Goal: Task Accomplishment & Management: Complete application form

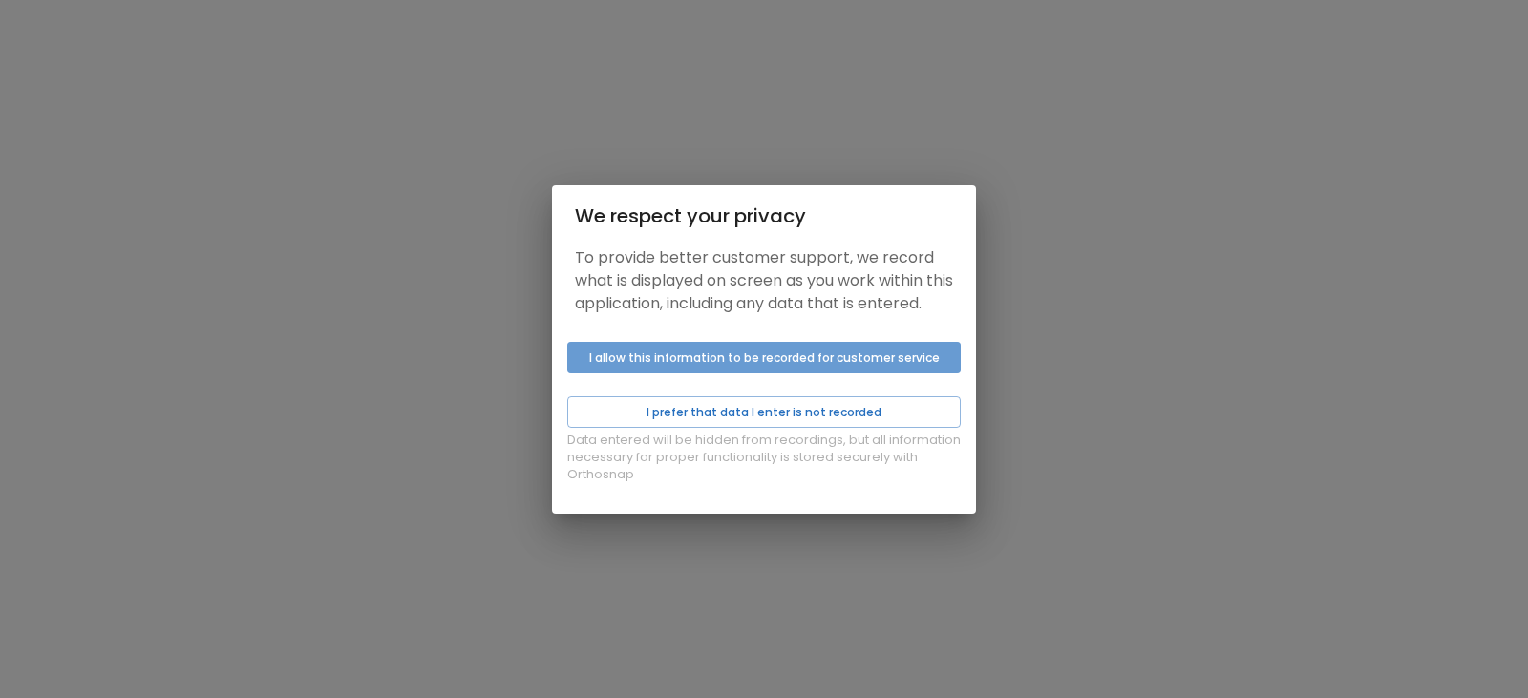
click at [710, 372] on button "I allow this information to be recorded for customer service" at bounding box center [763, 358] width 393 height 32
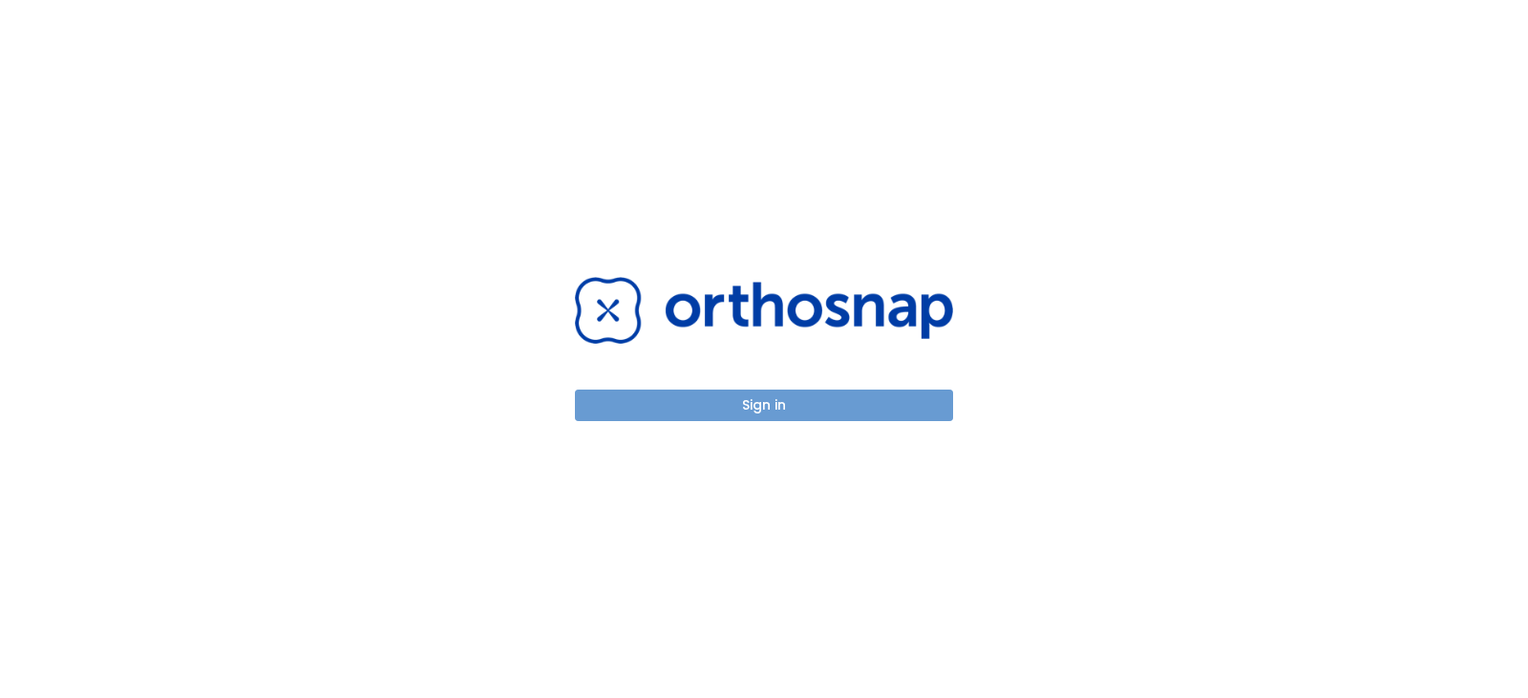
click at [721, 410] on button "Sign in" at bounding box center [764, 406] width 378 height 32
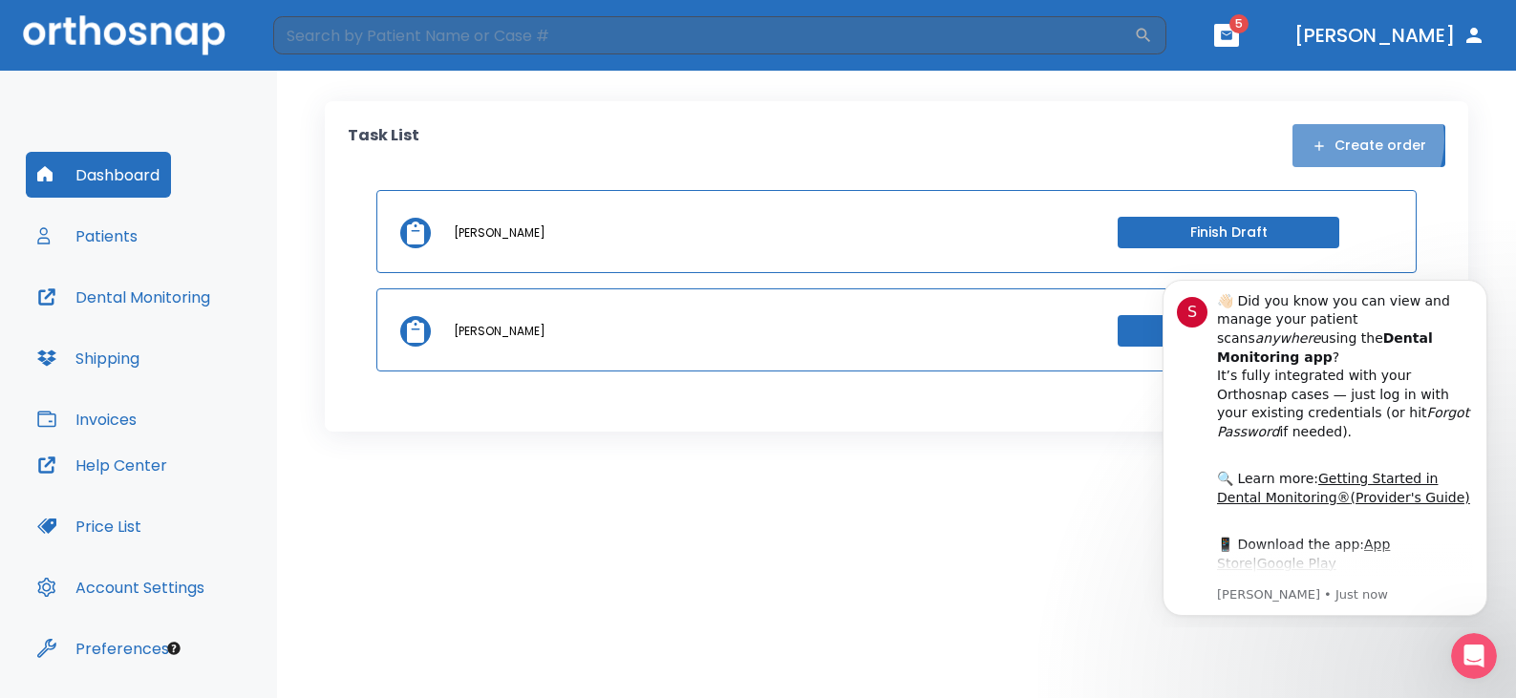
click at [1347, 139] on button "Create order" at bounding box center [1368, 145] width 153 height 43
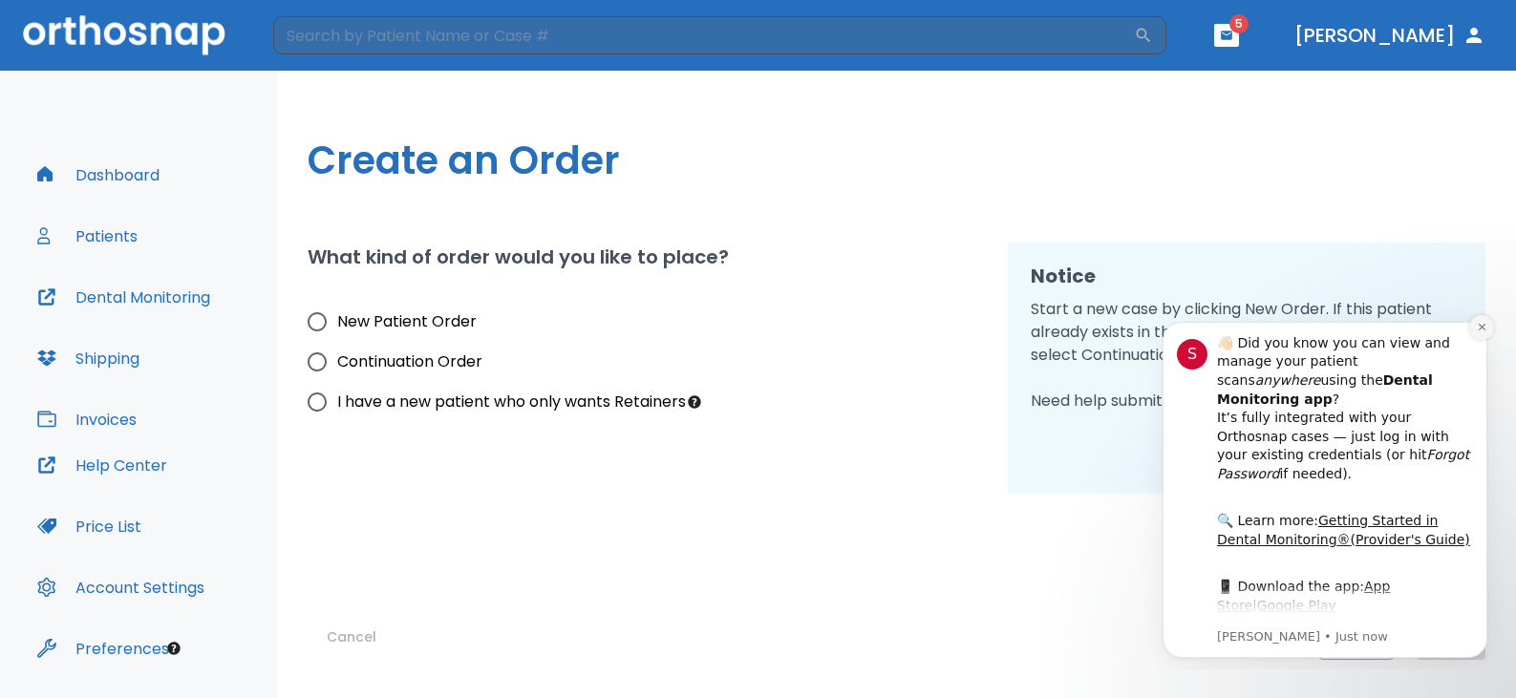
drag, startPoint x: 1482, startPoint y: 328, endPoint x: 2614, endPoint y: 637, distance: 1173.2
click at [1482, 328] on icon "Dismiss notification" at bounding box center [1480, 327] width 7 height 7
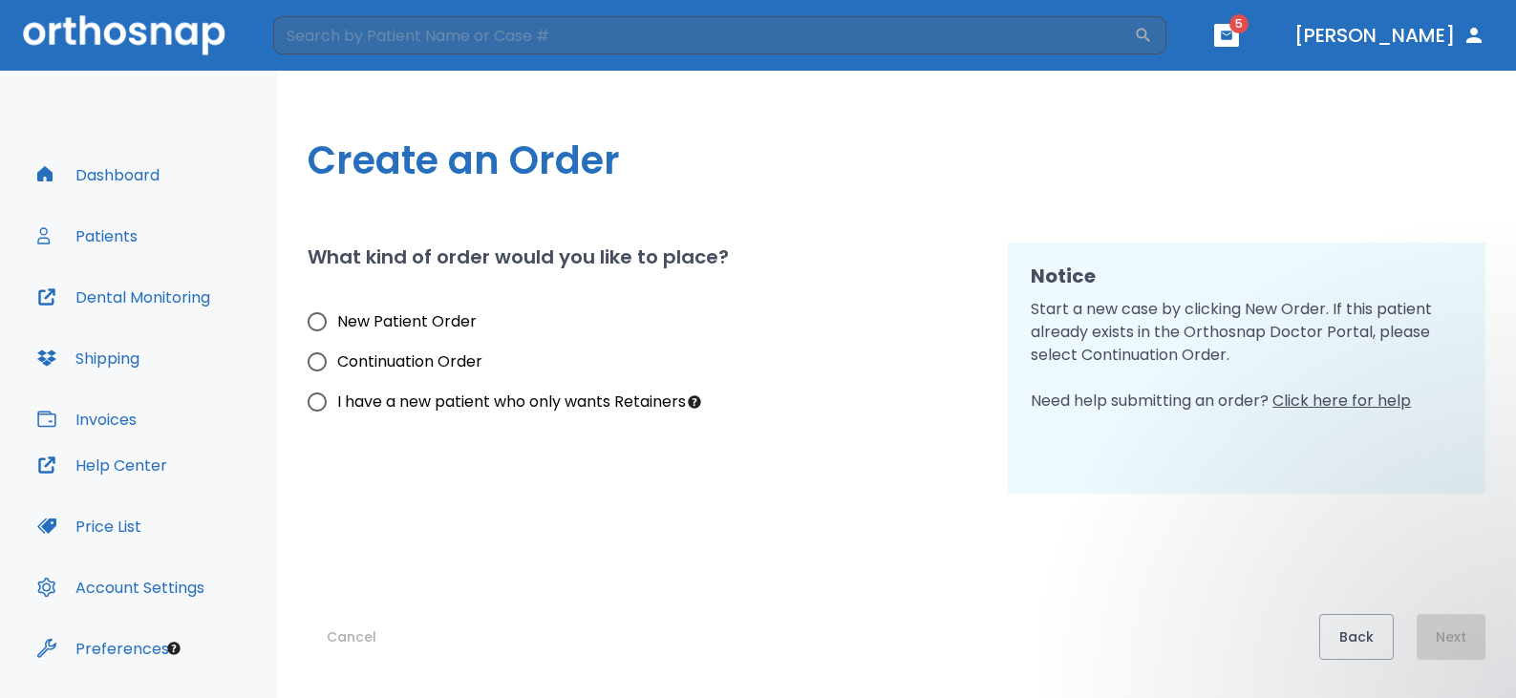
click at [320, 314] on input "New Patient Order" at bounding box center [317, 322] width 40 height 40
radio input "true"
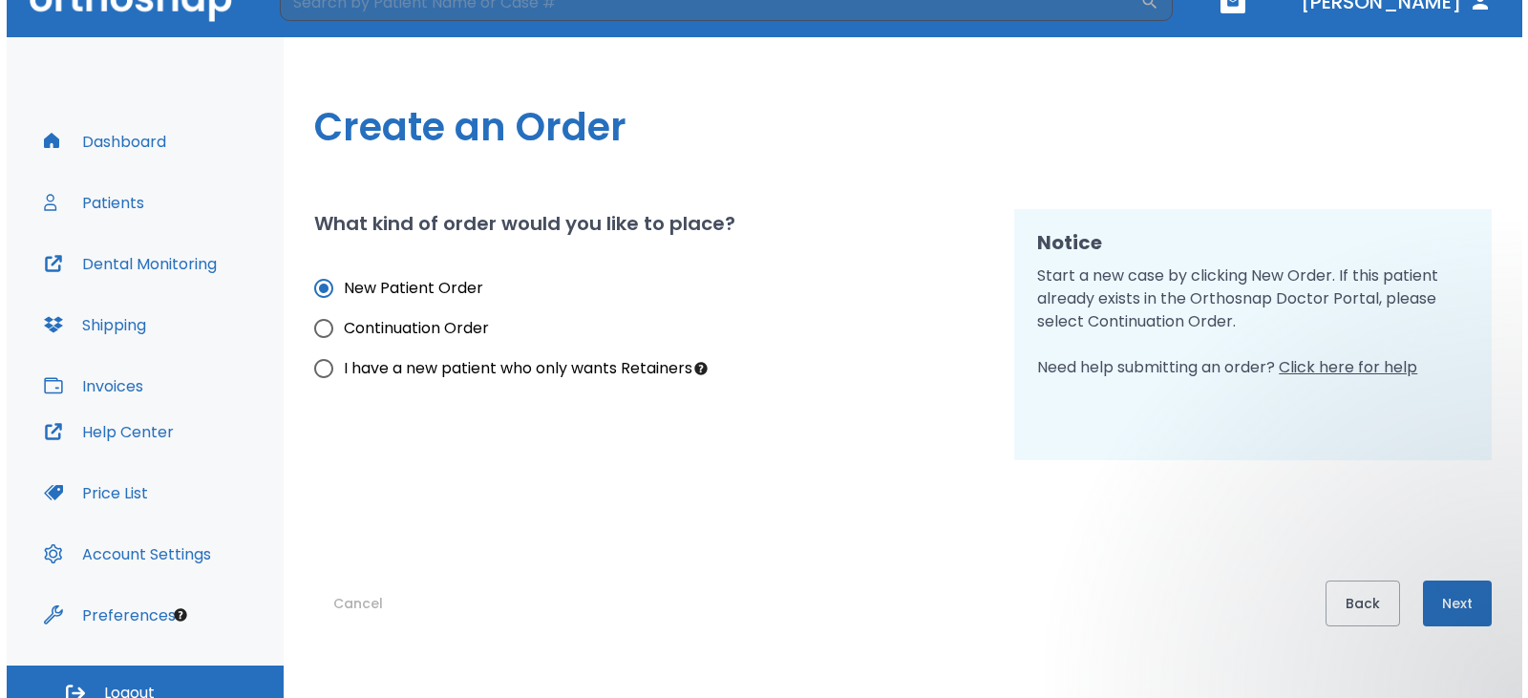
scroll to position [53, 0]
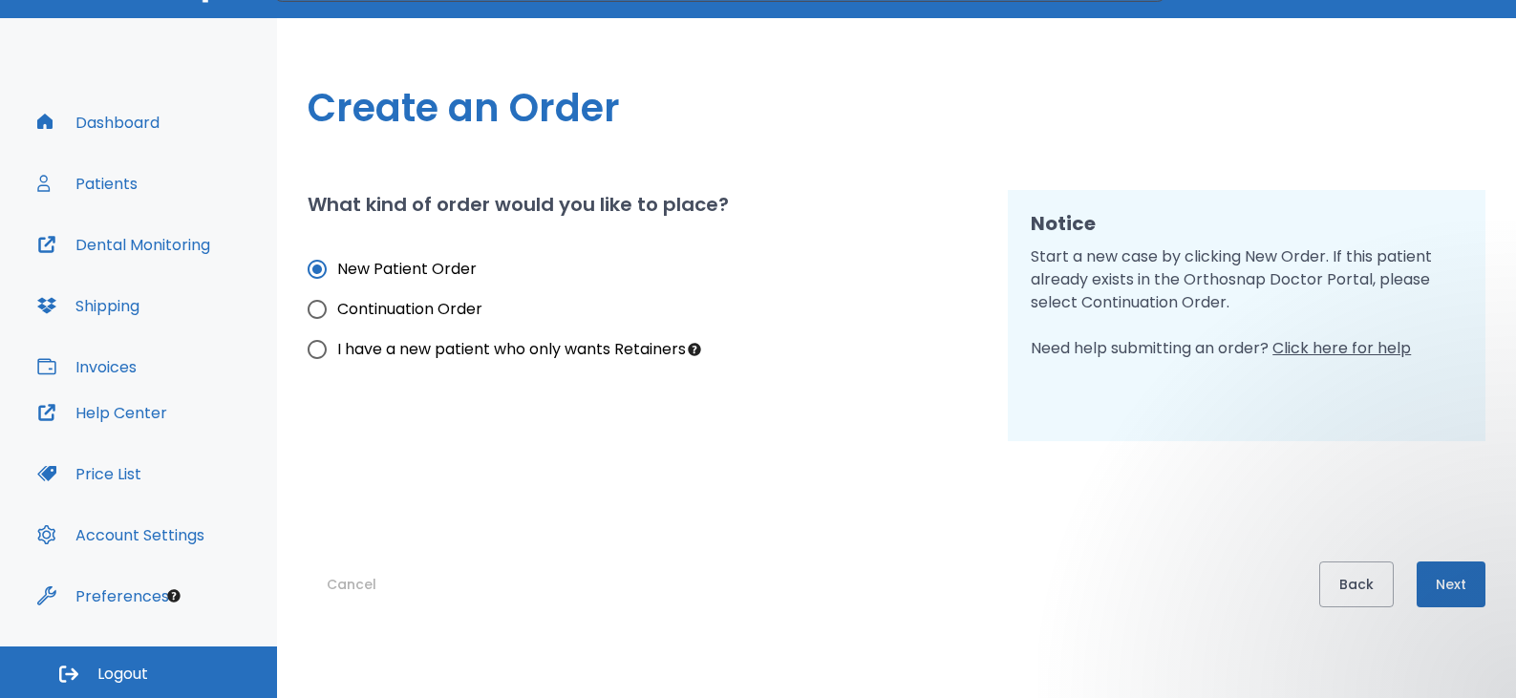
click at [1451, 579] on button "Next" at bounding box center [1450, 585] width 69 height 46
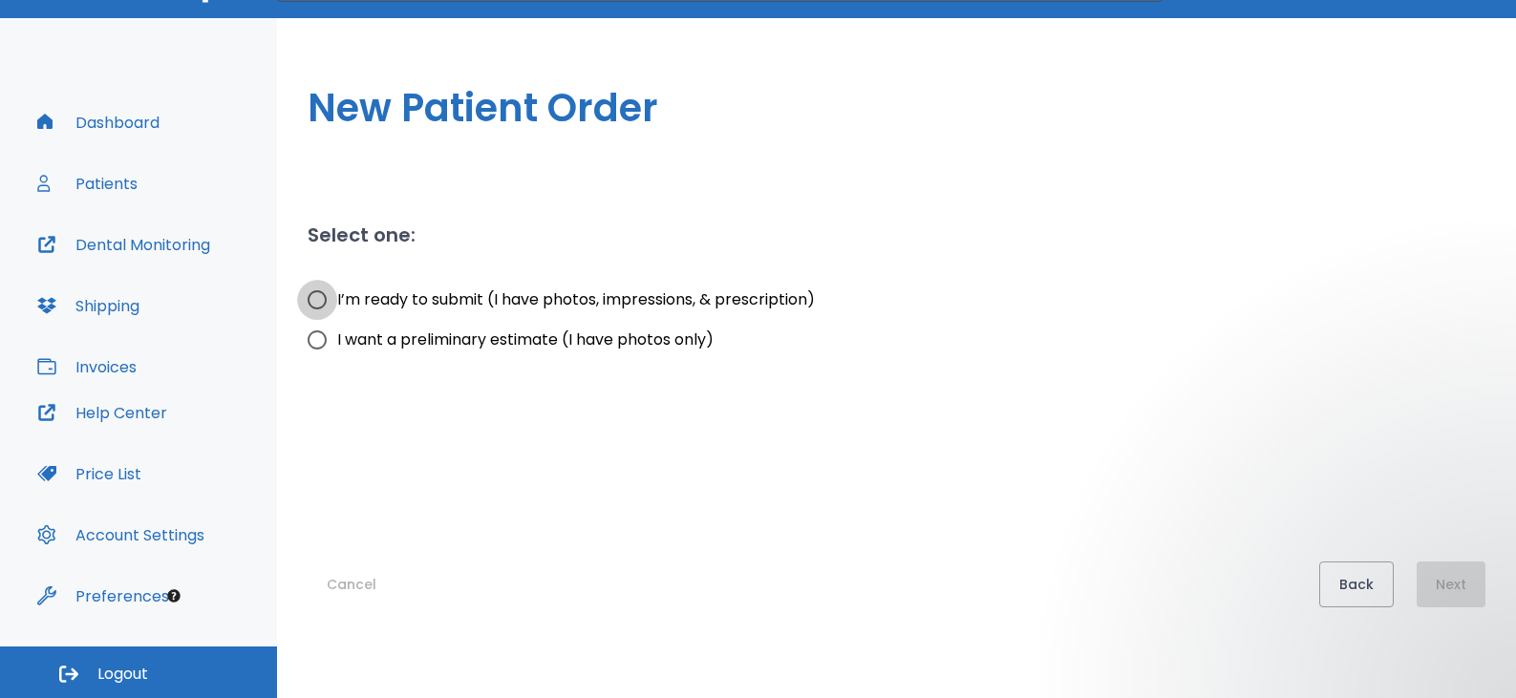
click at [321, 305] on input "I’m ready to submit (I have photos, impressions, & prescription)" at bounding box center [317, 300] width 40 height 40
radio input "true"
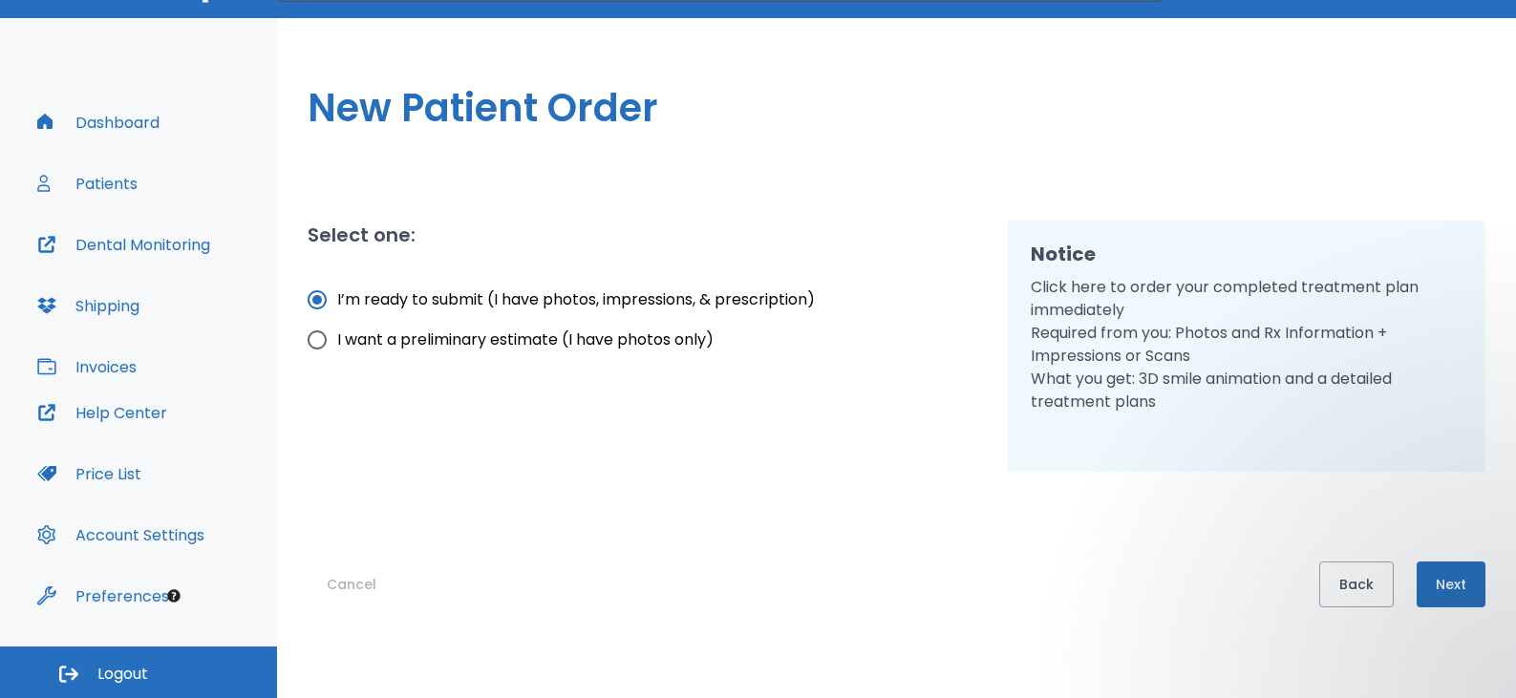
click at [1457, 582] on button "Next" at bounding box center [1450, 585] width 69 height 46
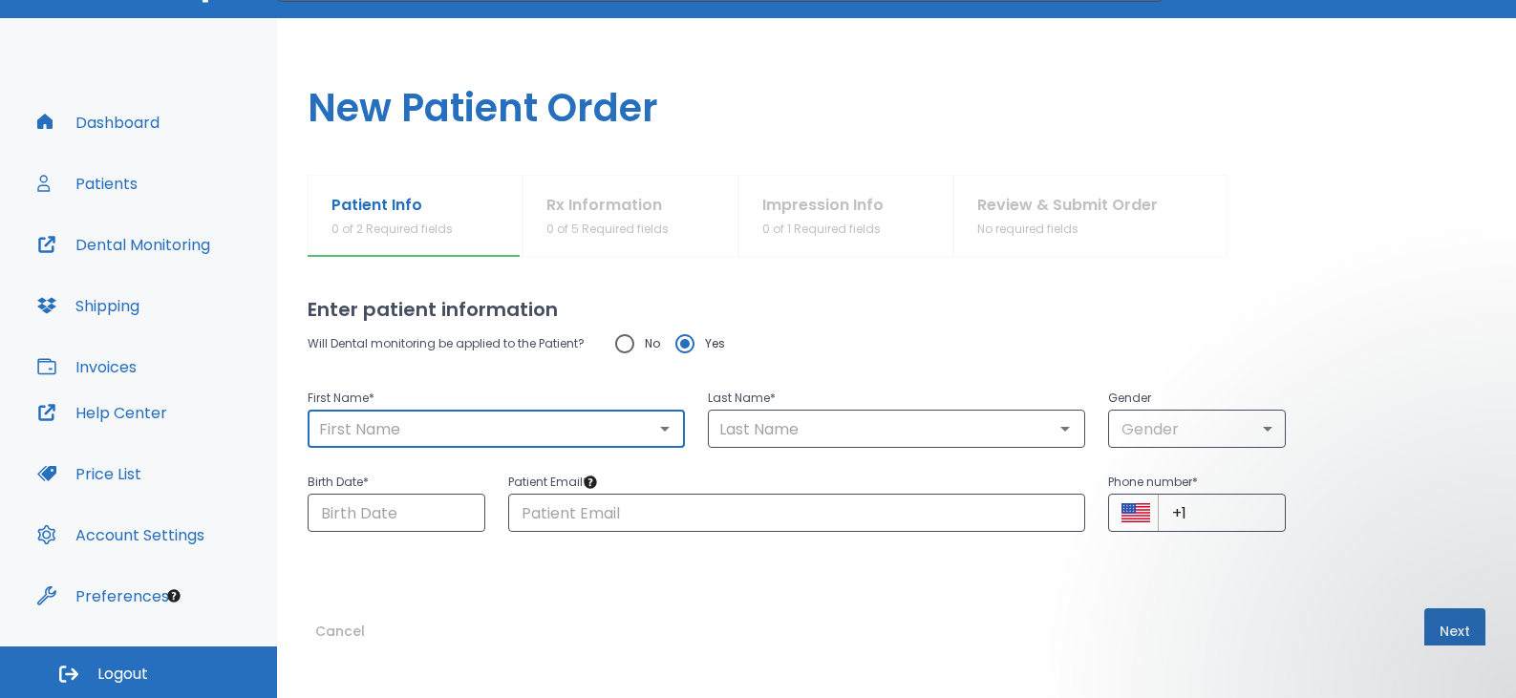
click at [392, 428] on input "text" at bounding box center [496, 428] width 366 height 27
type input "CAYDENCE"
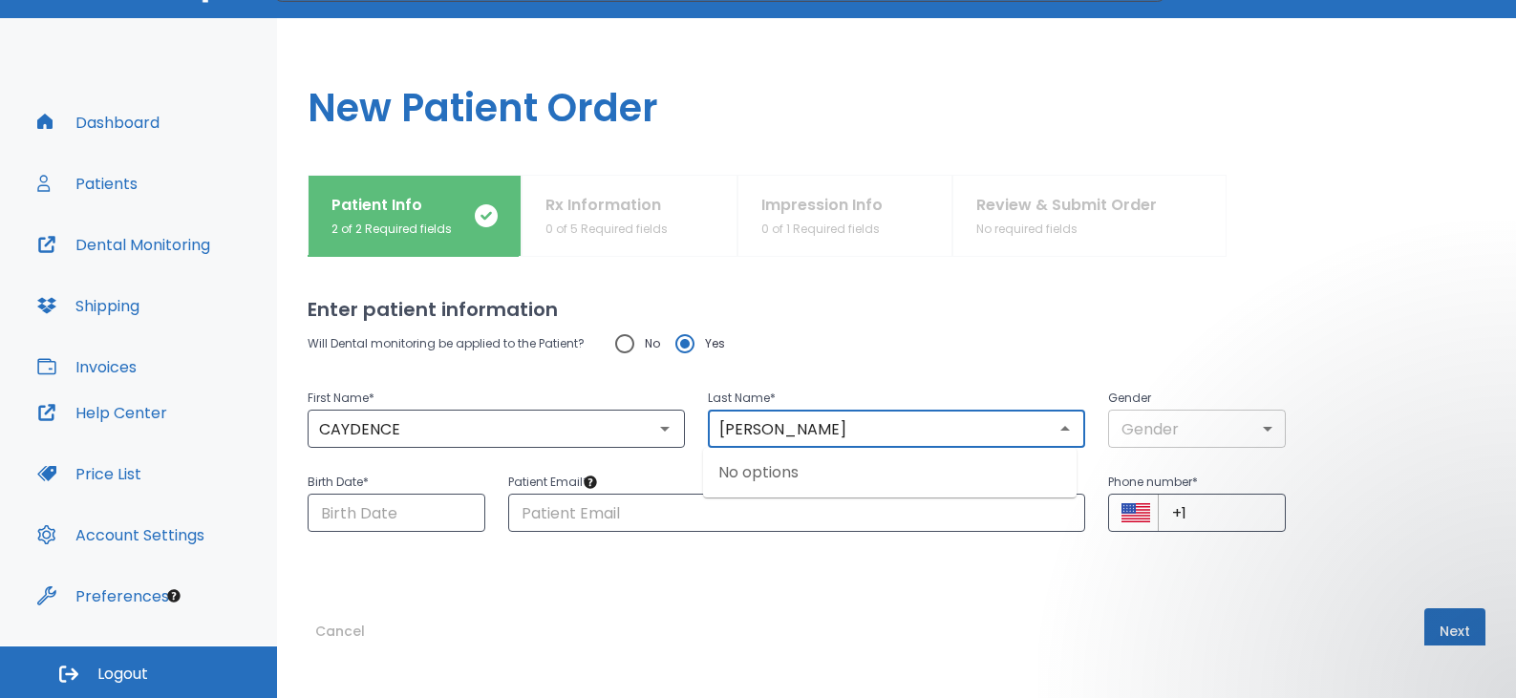
type input "[PERSON_NAME]"
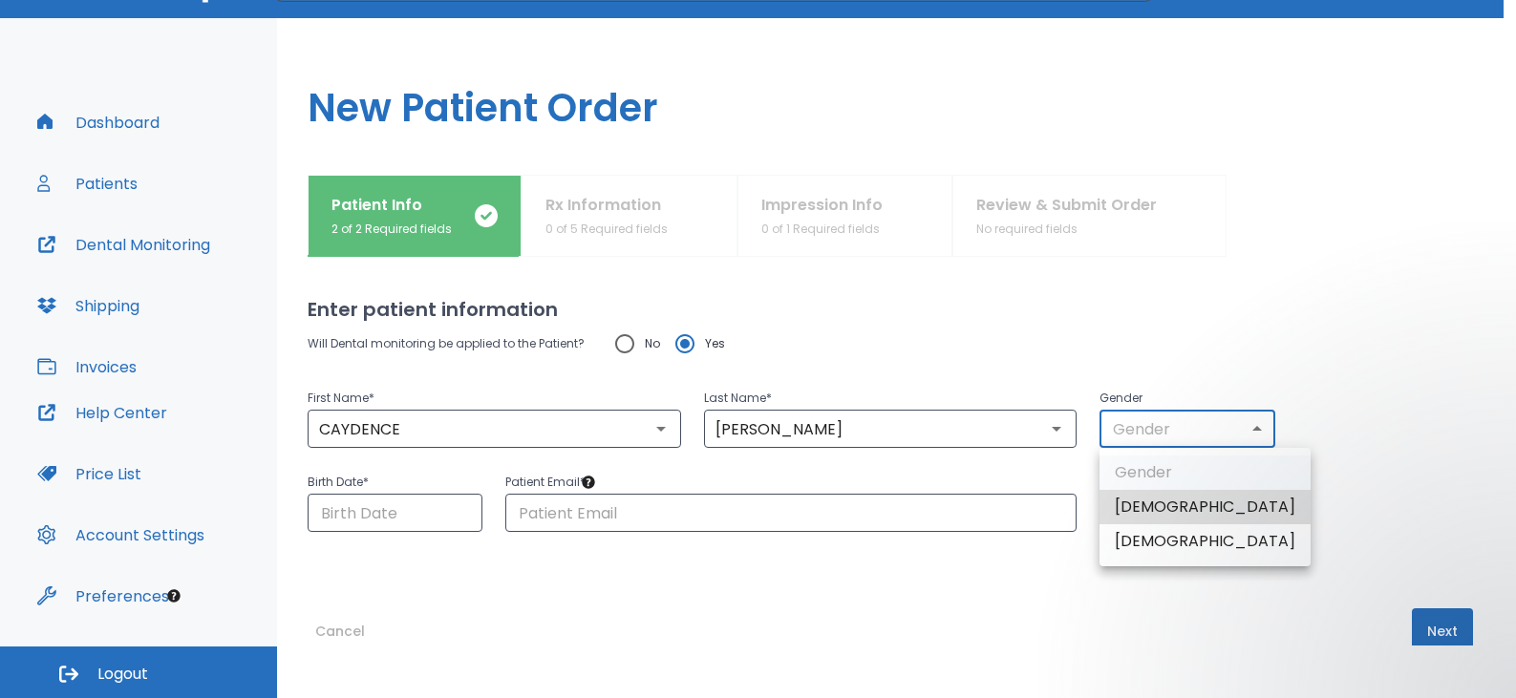
click at [1241, 435] on body "​ 5 Dr. Thompson Dashboard Patients Dental Monitoring Shipping Invoices Help Ce…" at bounding box center [758, 296] width 1516 height 698
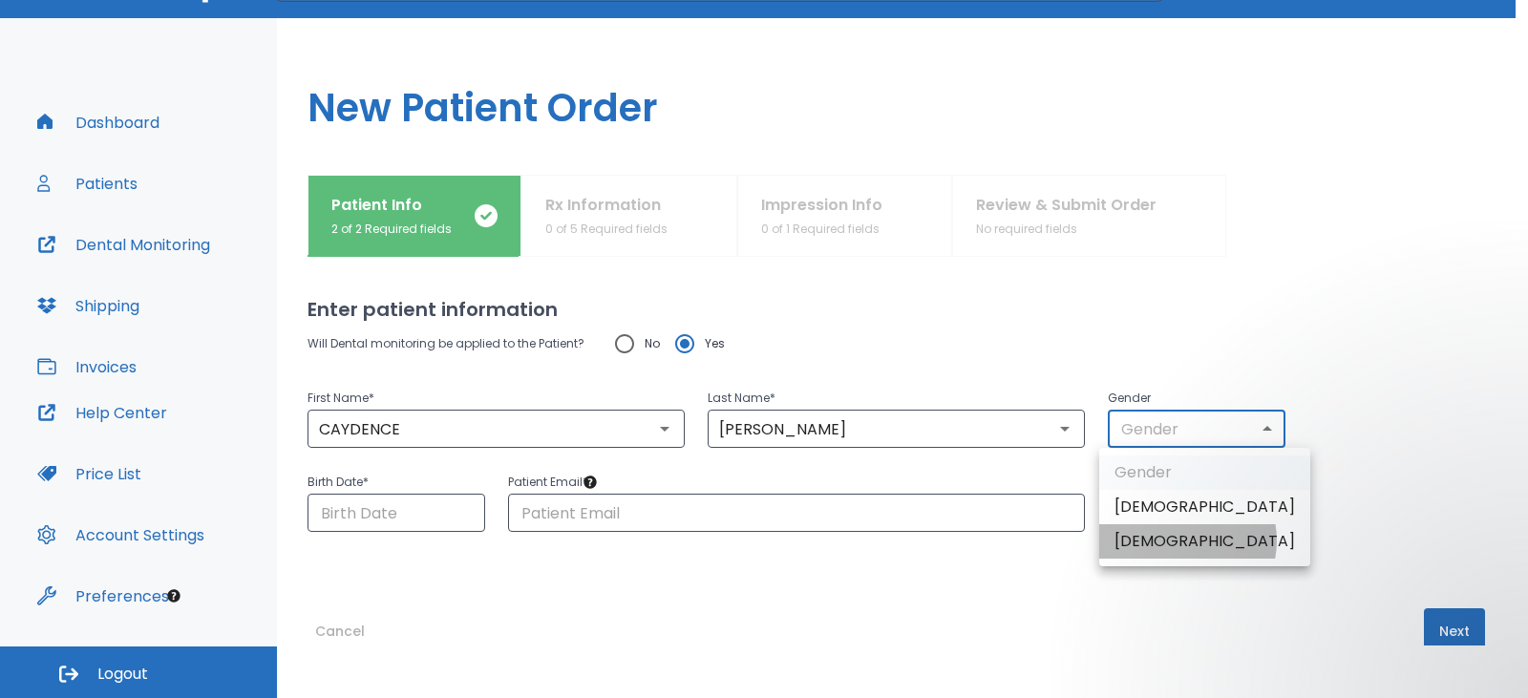
click at [1180, 541] on li "[DEMOGRAPHIC_DATA]" at bounding box center [1204, 541] width 211 height 34
type input "0"
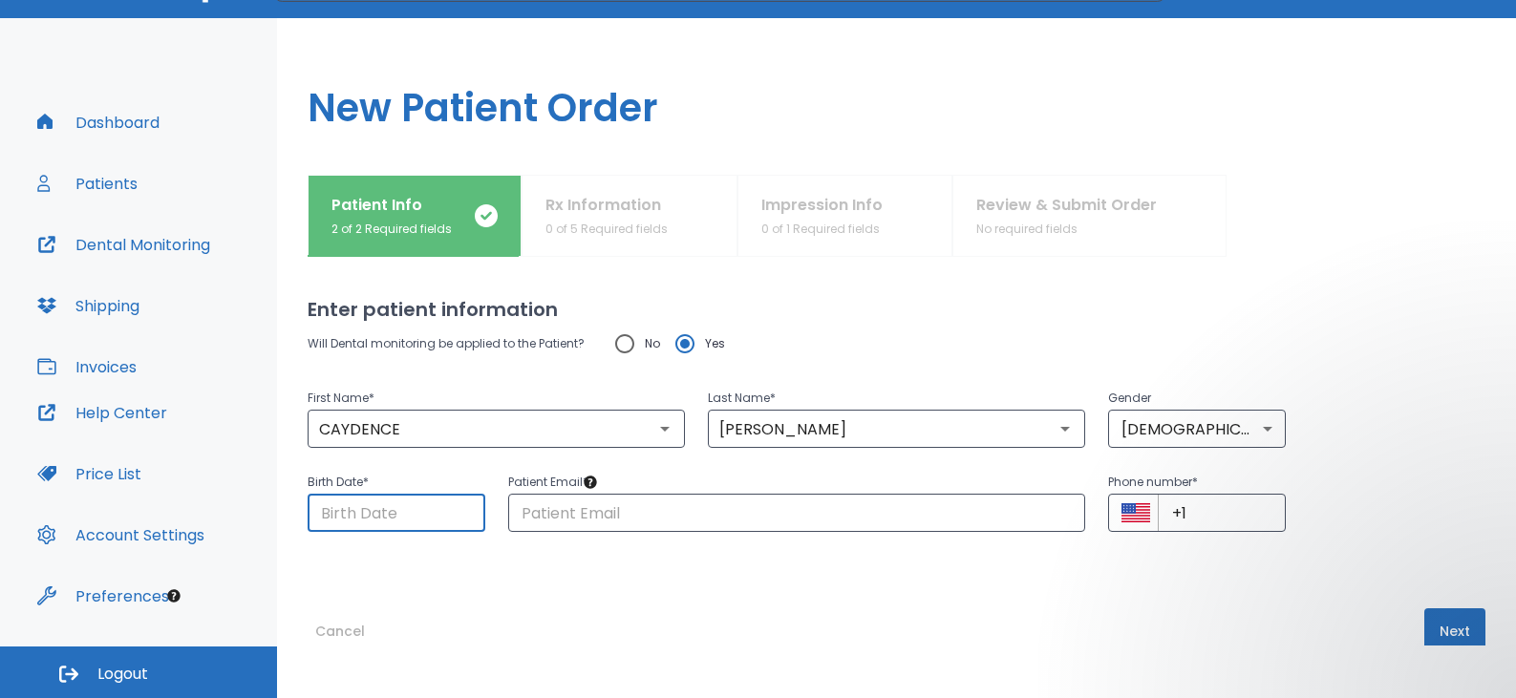
click at [361, 504] on input "Choose date" at bounding box center [397, 513] width 178 height 38
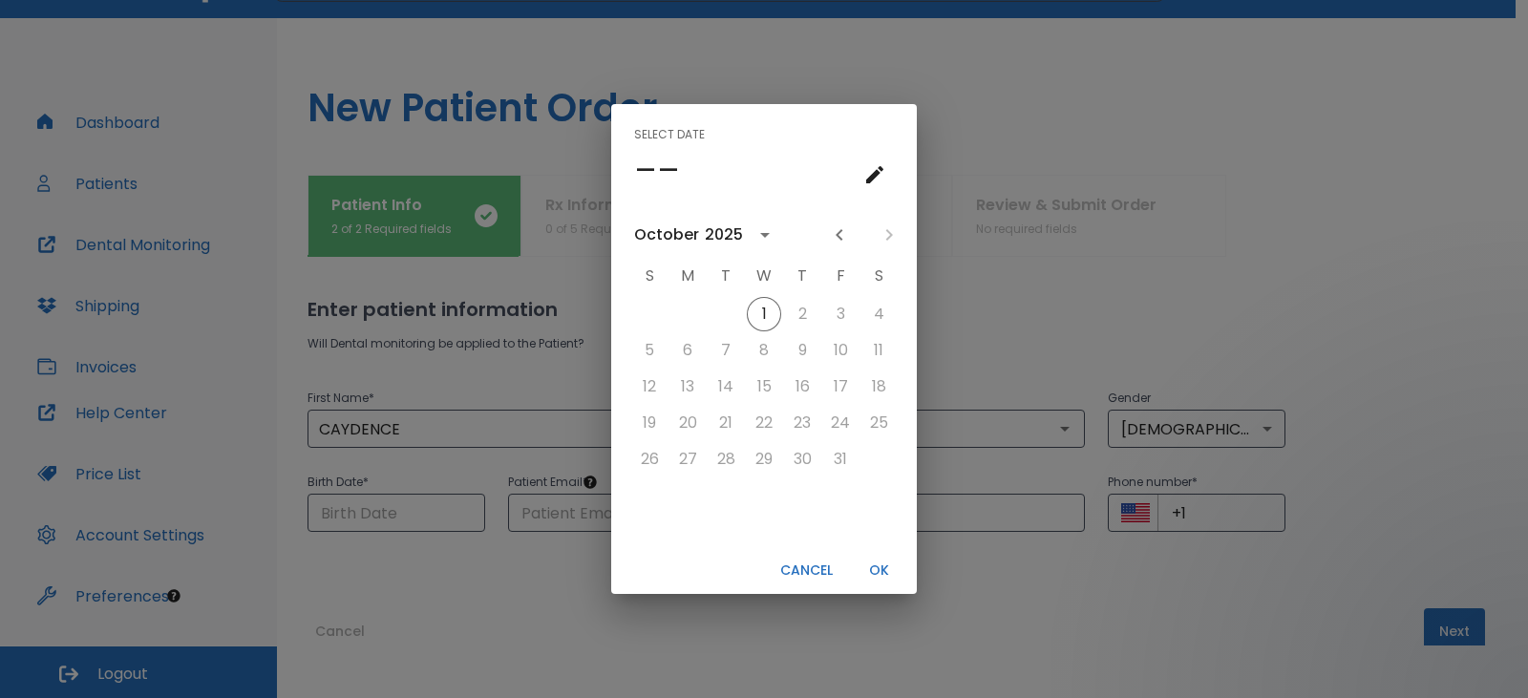
click at [375, 513] on div "Select date –– October 2025 S M T W T F S 1 2 3 4 5 6 7 8 9 10 11 12 13 14 15 1…" at bounding box center [764, 349] width 1528 height 698
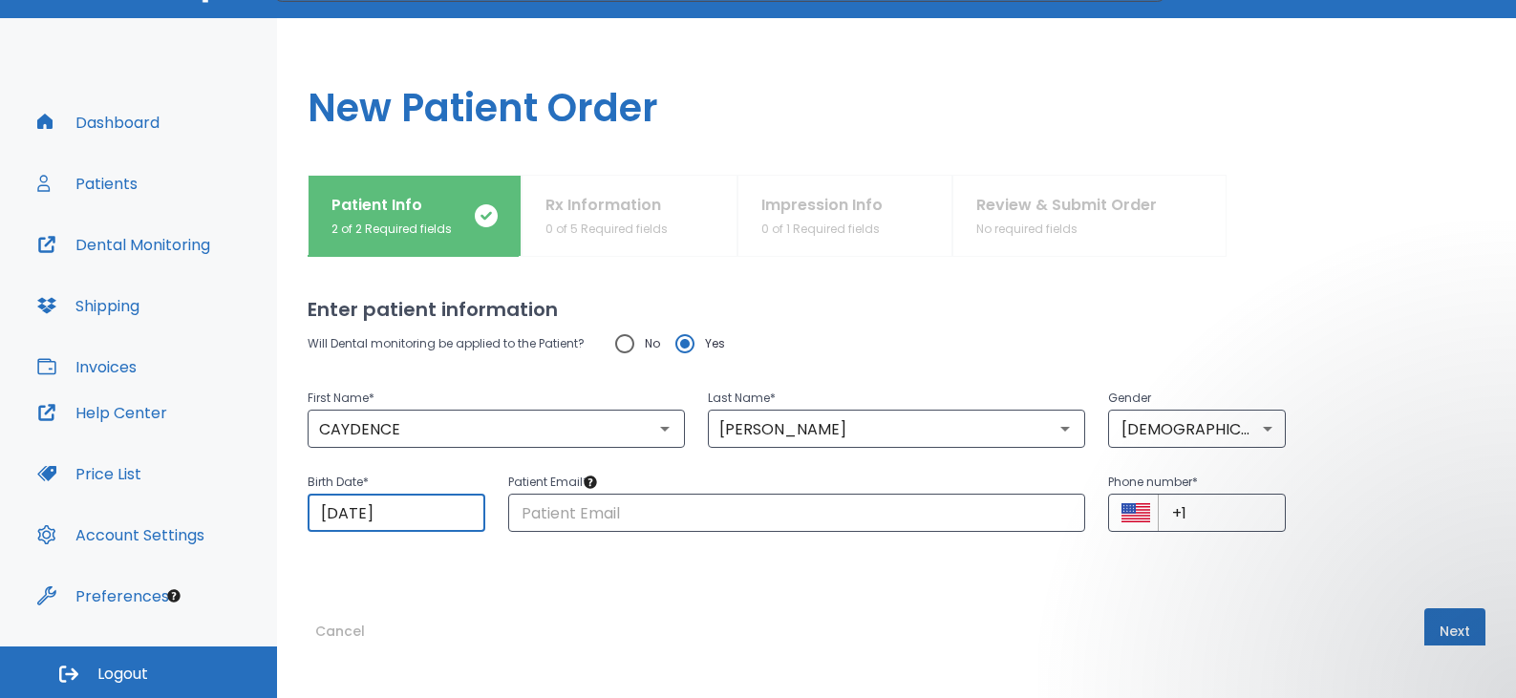
click at [398, 507] on input "10/01/2025" at bounding box center [397, 513] width 178 height 38
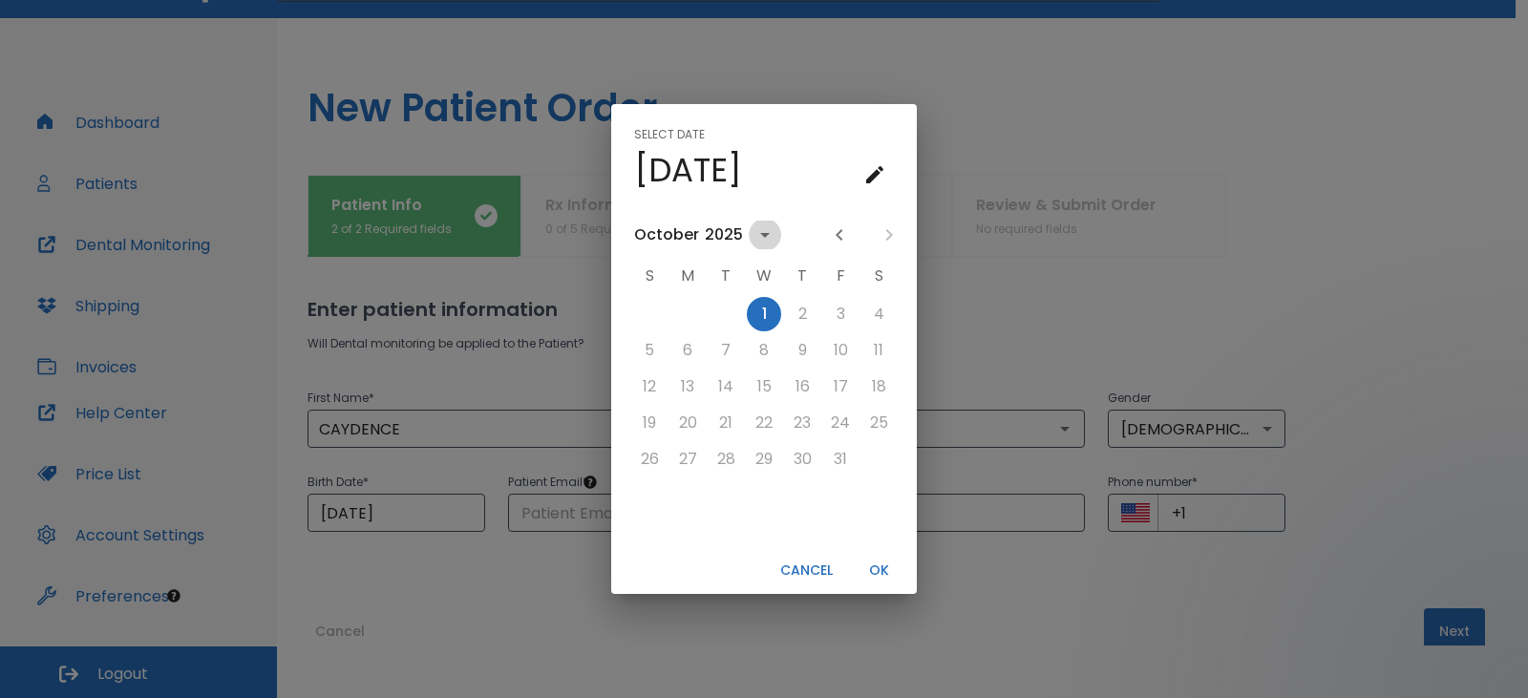
click at [764, 237] on icon "calendar view is open, switch to year view" at bounding box center [764, 234] width 23 height 23
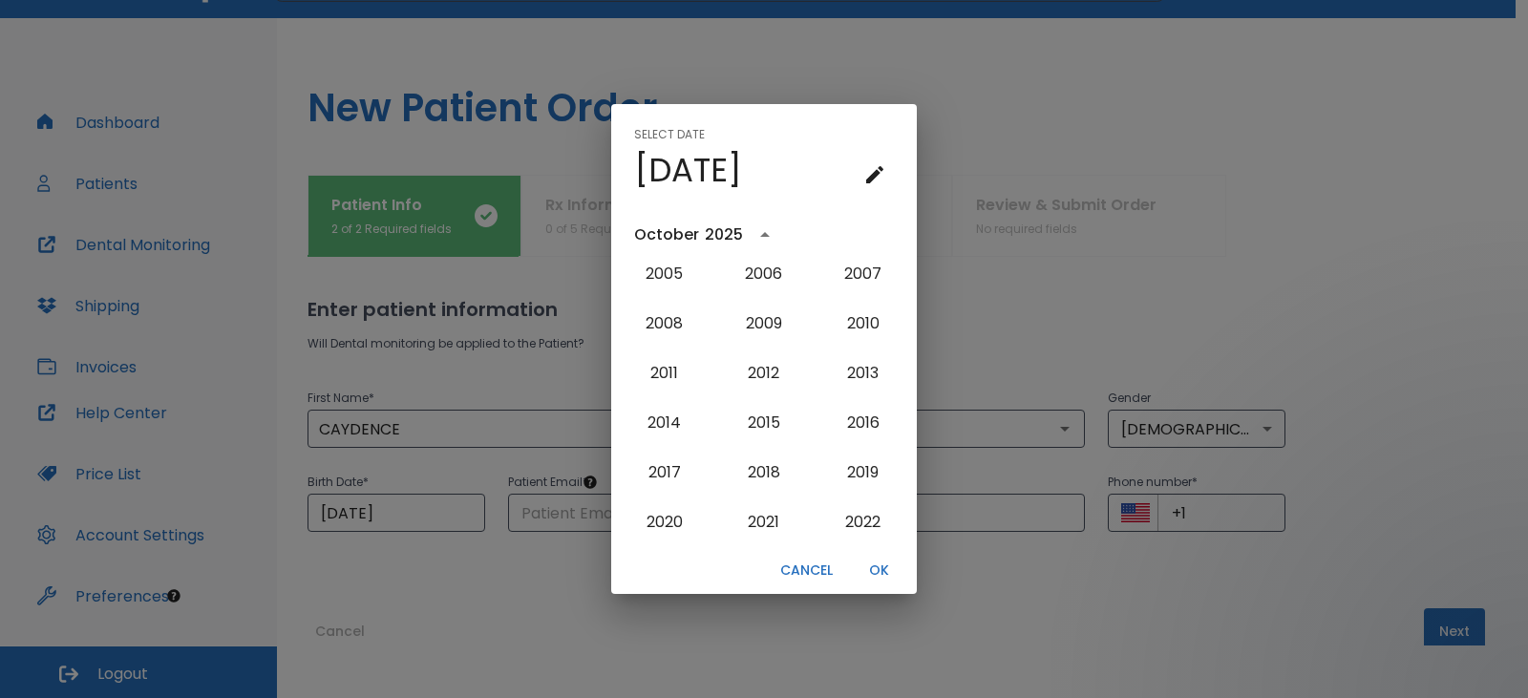
scroll to position [1725, 0]
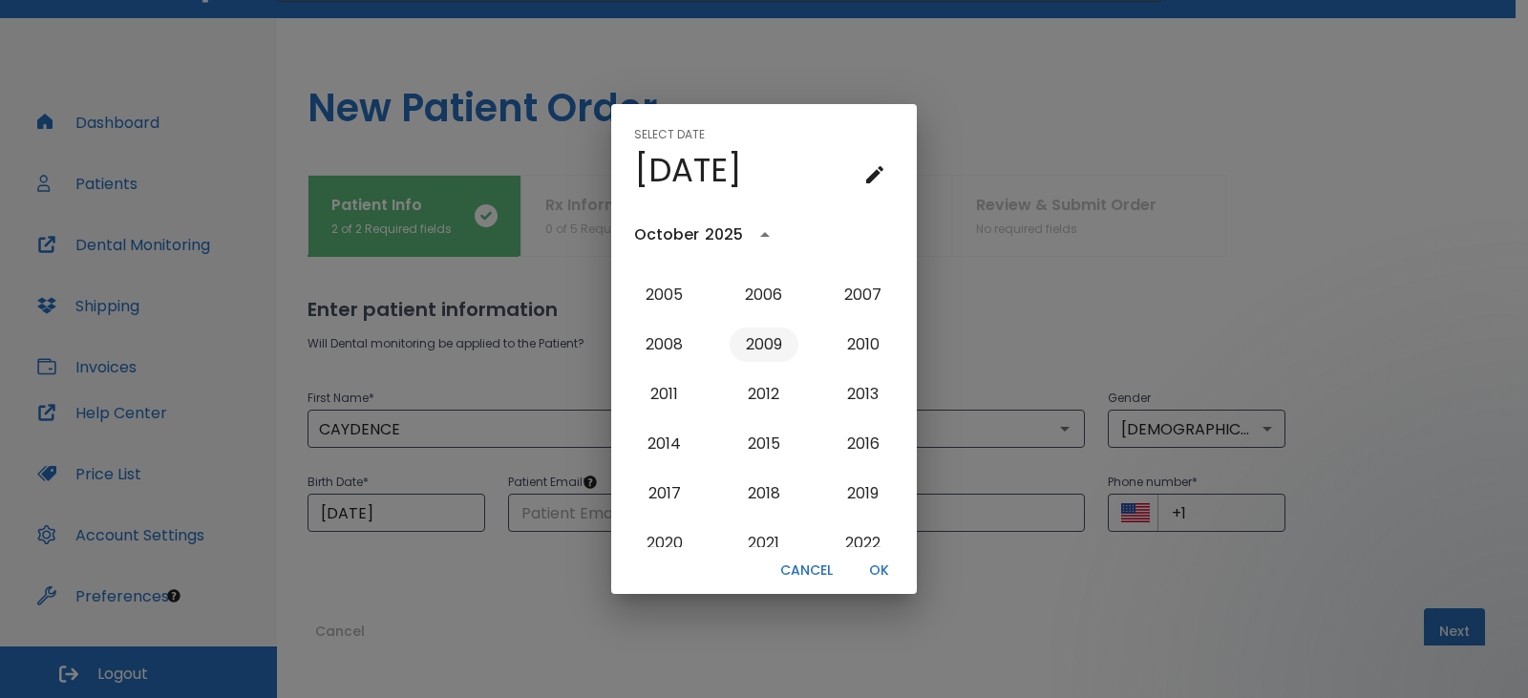
click at [765, 350] on button "2009" at bounding box center [764, 345] width 69 height 34
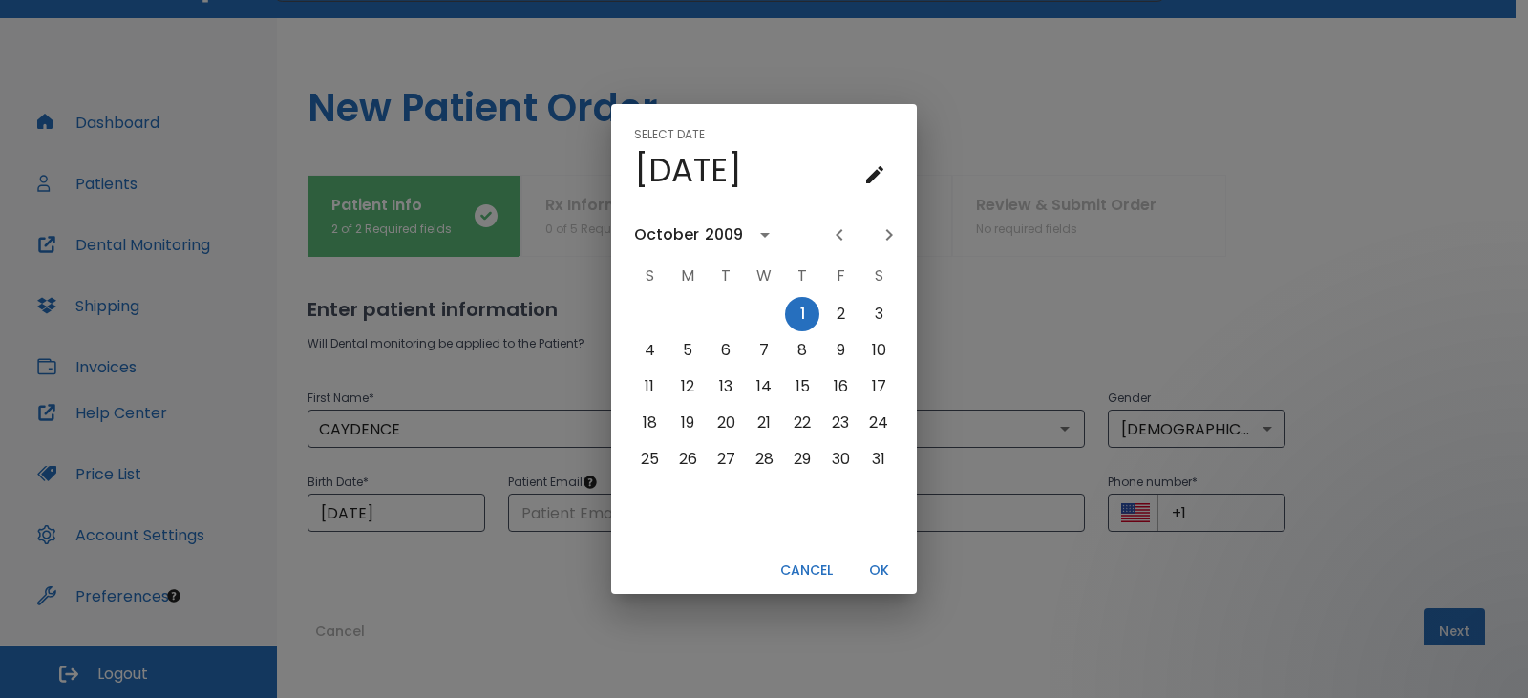
scroll to position [0, 0]
click at [689, 428] on button "19" at bounding box center [687, 423] width 34 height 34
click at [760, 235] on icon "calendar view is open, switch to year view" at bounding box center [765, 235] width 10 height 5
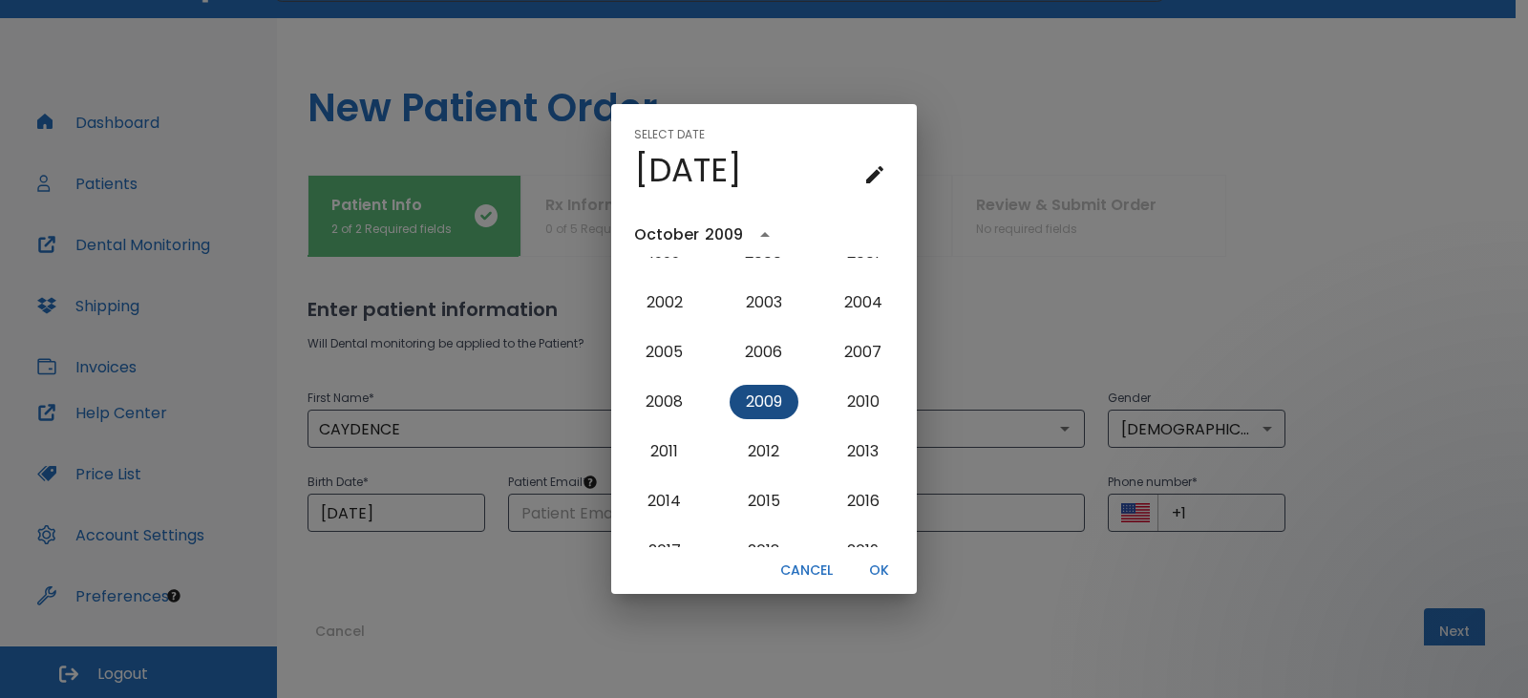
click at [753, 403] on button "2009" at bounding box center [764, 402] width 69 height 34
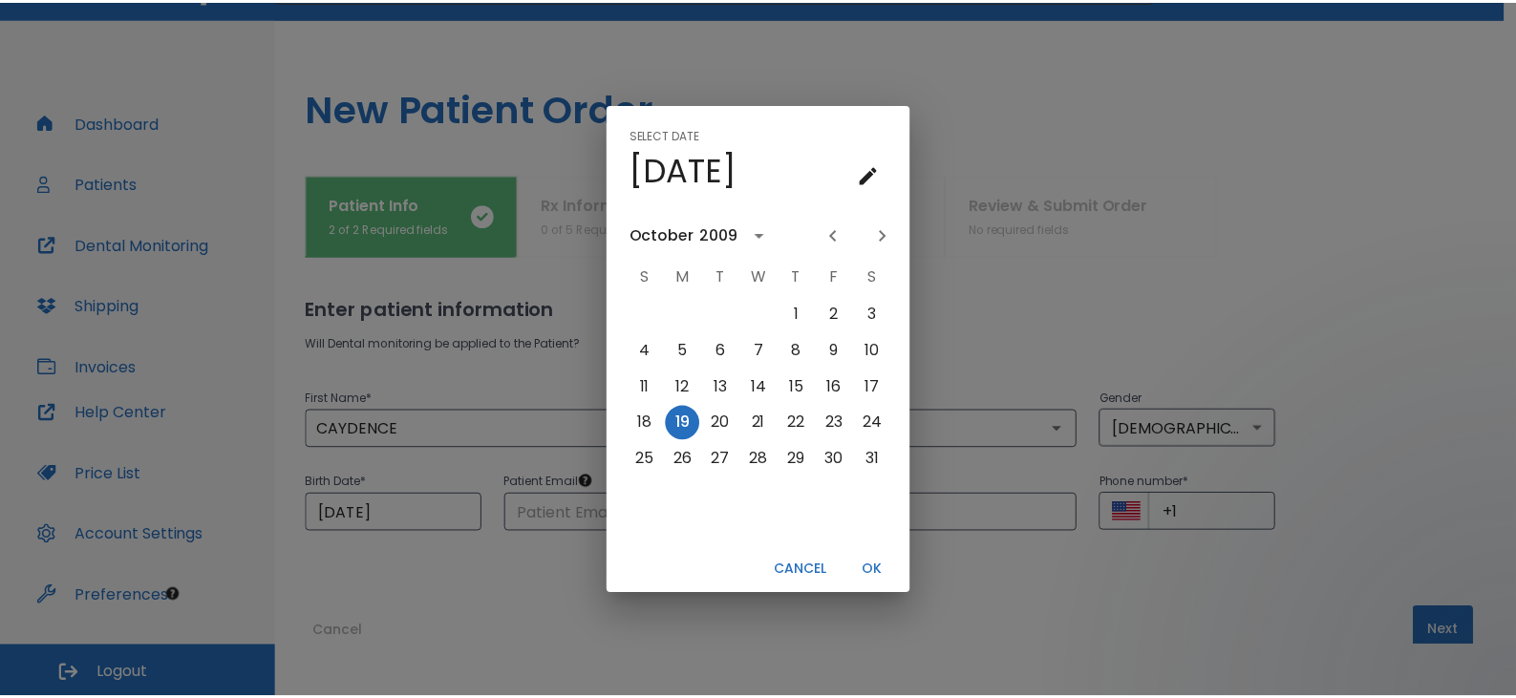
scroll to position [0, 0]
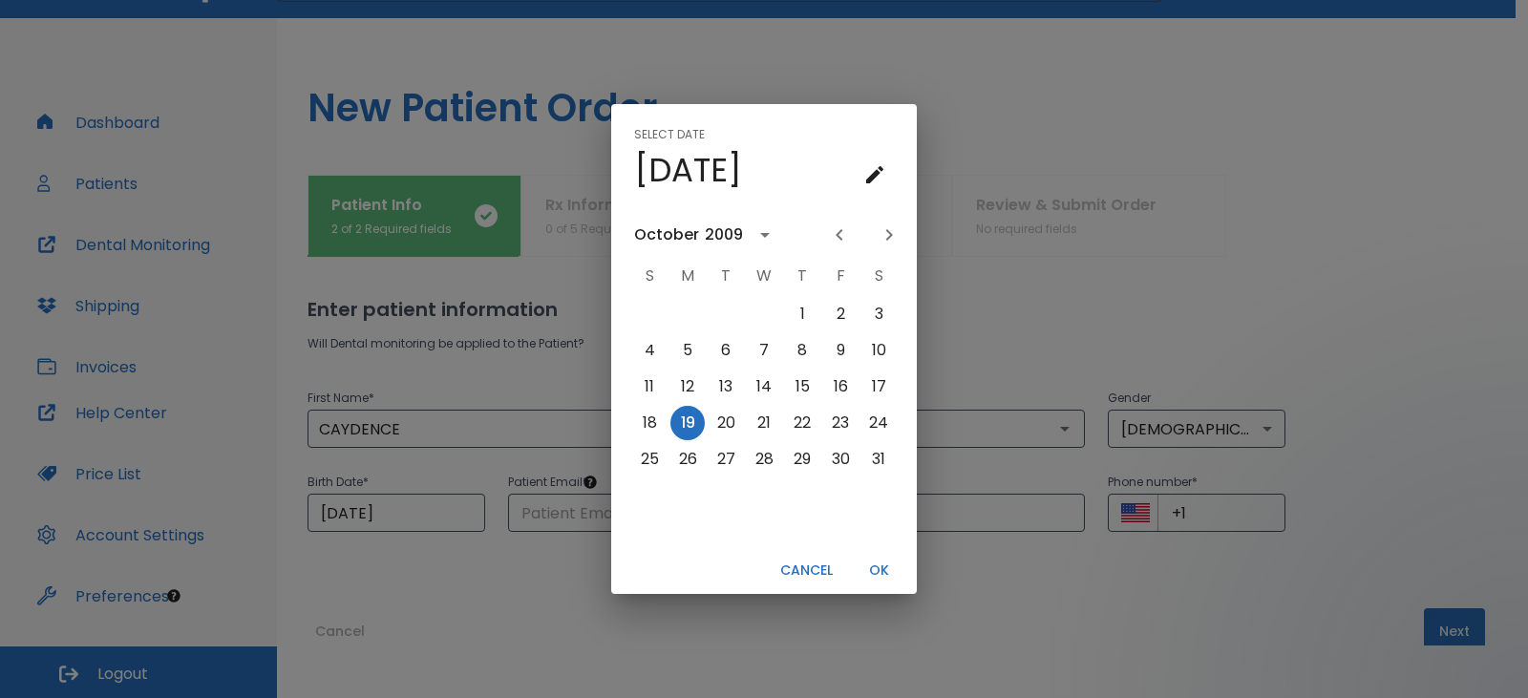
click at [837, 234] on icon "Previous month" at bounding box center [839, 234] width 7 height 11
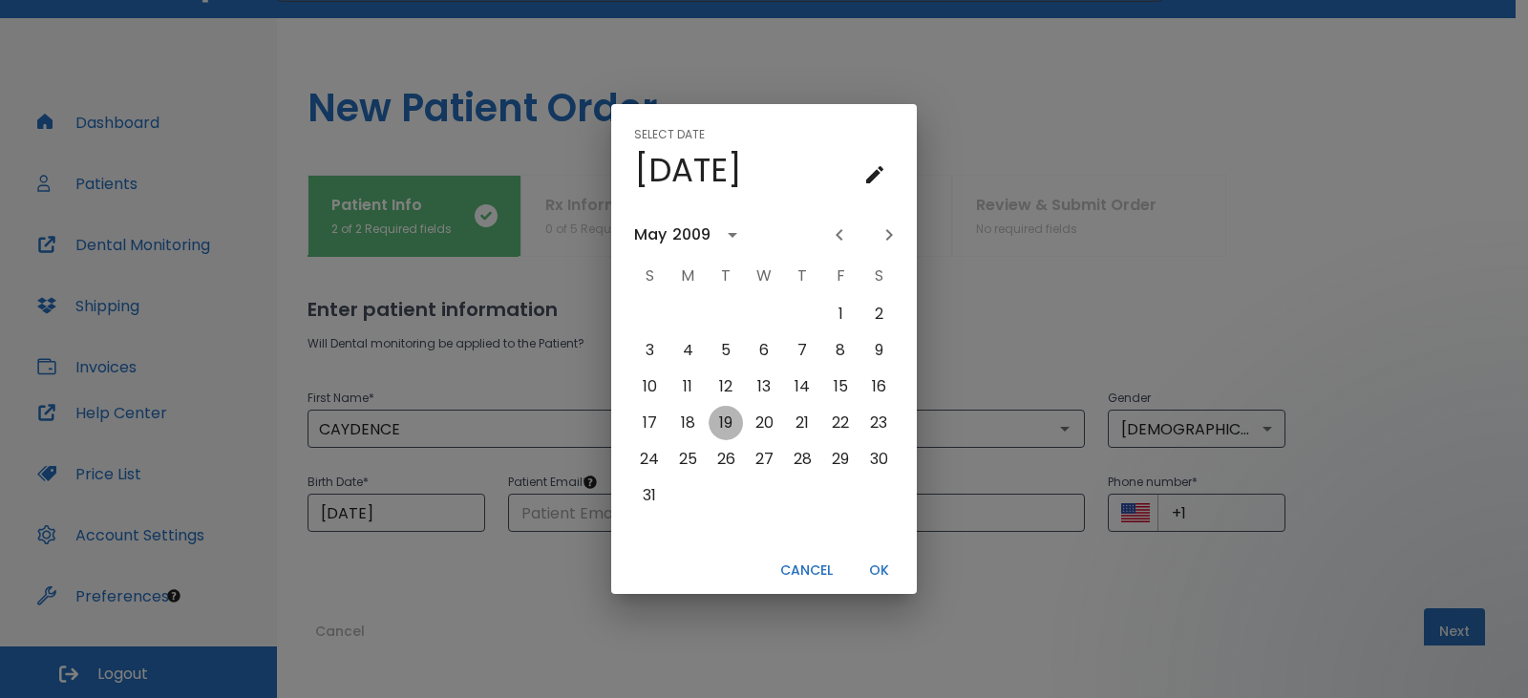
click at [719, 427] on button "19" at bounding box center [726, 423] width 34 height 34
type input "[DATE]"
click at [871, 566] on button "OK" at bounding box center [878, 571] width 61 height 32
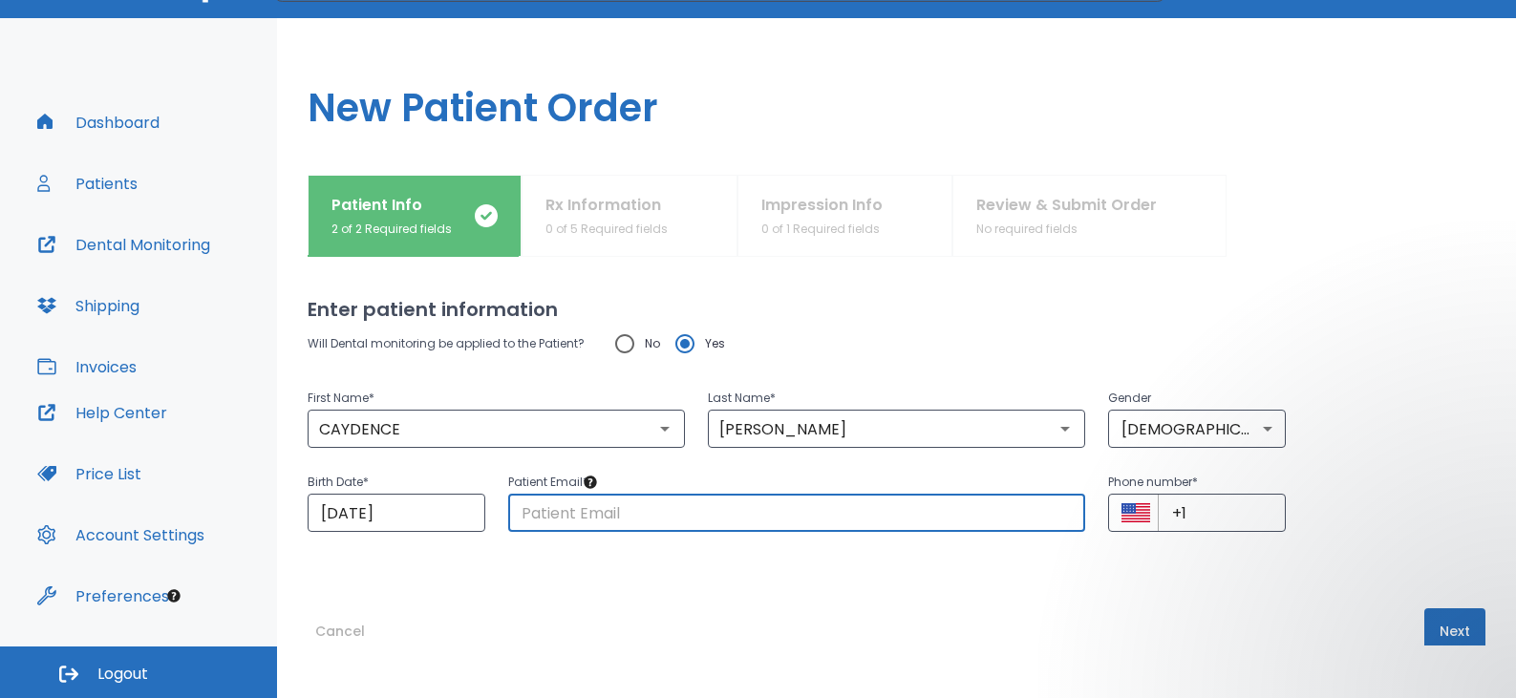
click at [575, 511] on input "text" at bounding box center [797, 513] width 578 height 38
click at [829, 514] on input "[EMAIL_ADDRESS][DOMAIN_NAME]" at bounding box center [797, 513] width 578 height 38
type input "I"
click at [842, 511] on input "text" at bounding box center [797, 513] width 578 height 38
type input "[EMAIL_ADDRESS][DOMAIN_NAME]"
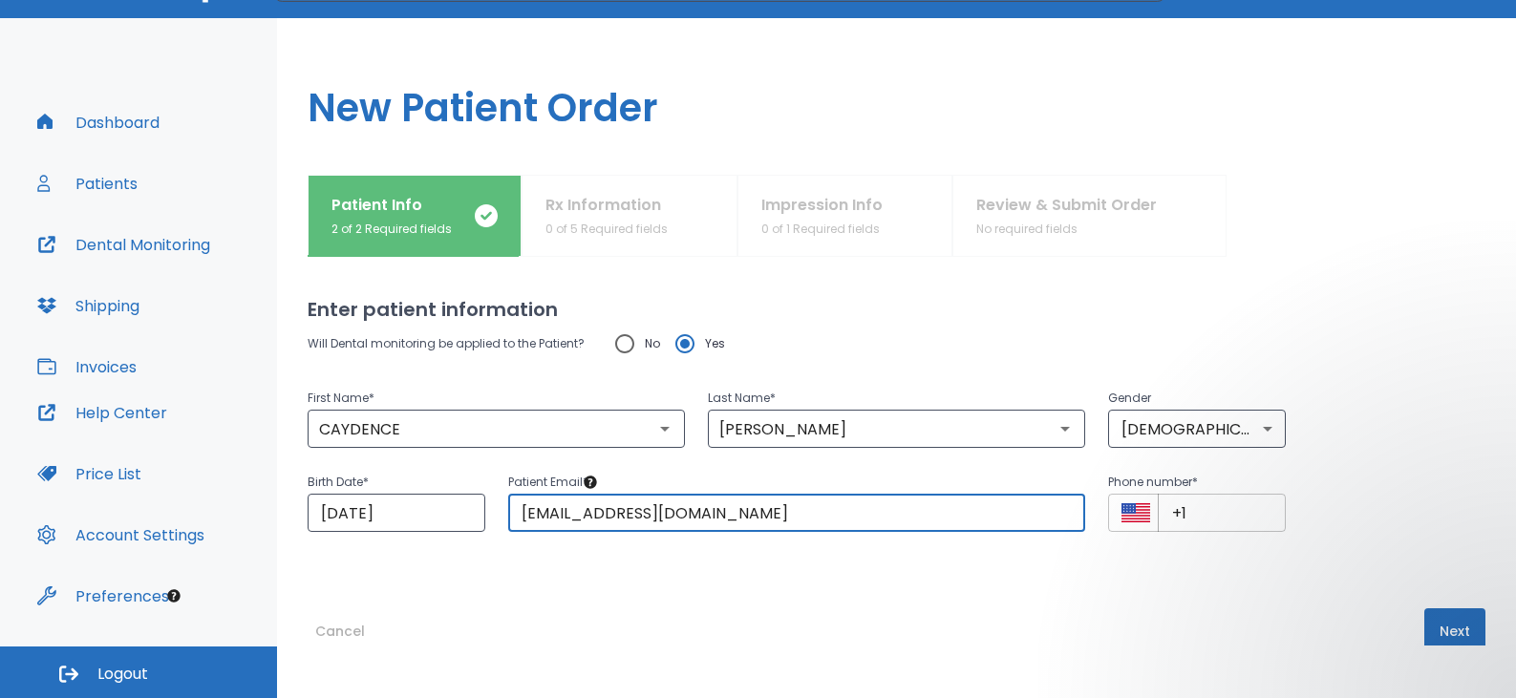
click at [1203, 524] on input "+1" at bounding box center [1221, 513] width 128 height 38
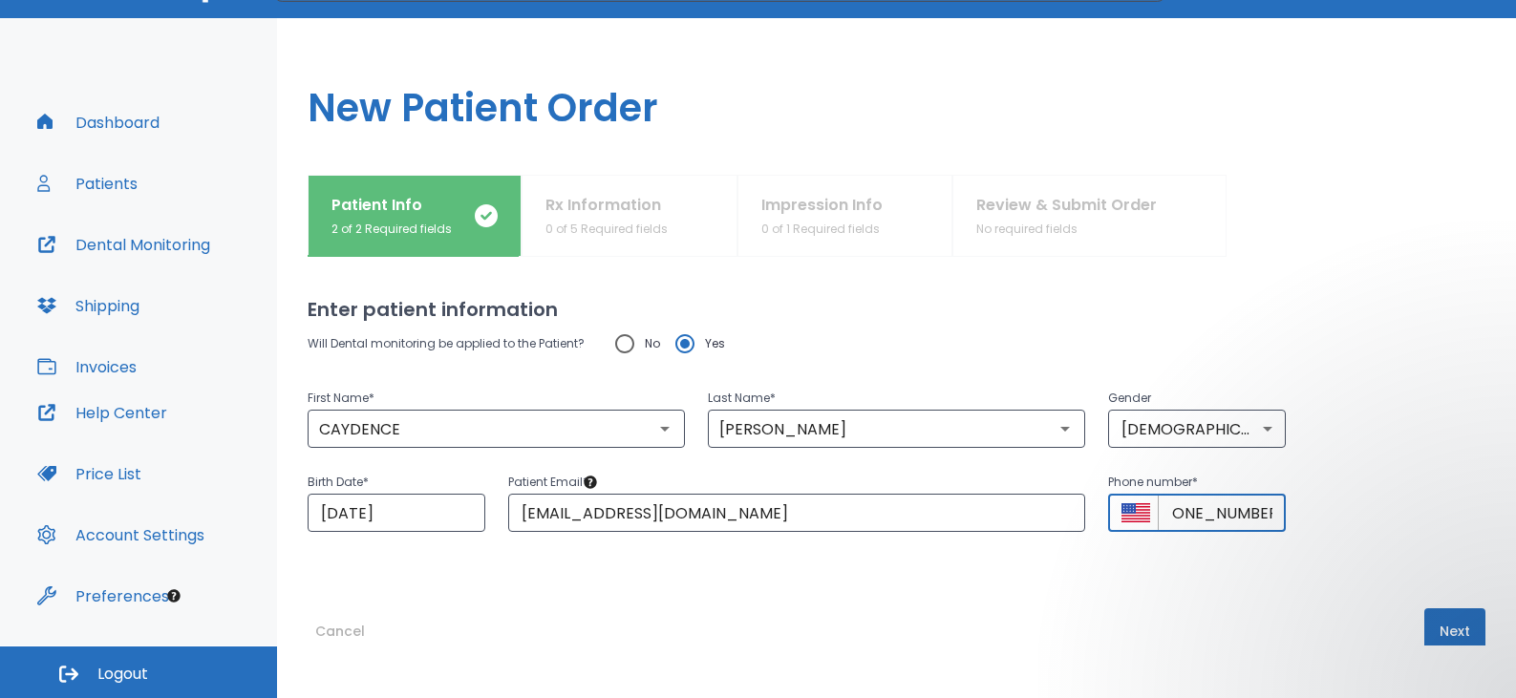
scroll to position [0, 34]
type input "[PHONE_NUMBER]"
click at [1447, 628] on button "Next" at bounding box center [1454, 631] width 61 height 46
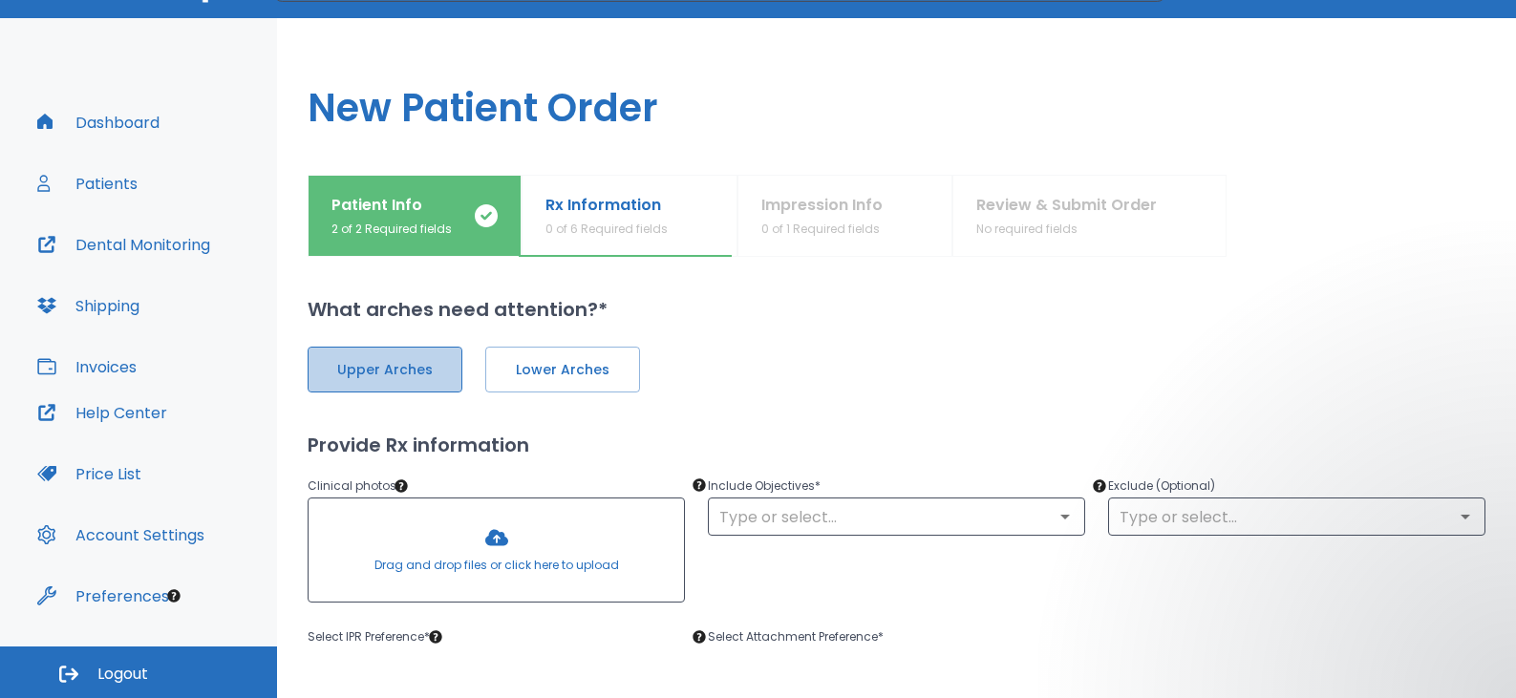
click at [405, 374] on span "Upper Arches" at bounding box center [385, 370] width 115 height 20
click at [553, 367] on span "Lower Arches" at bounding box center [560, 370] width 115 height 20
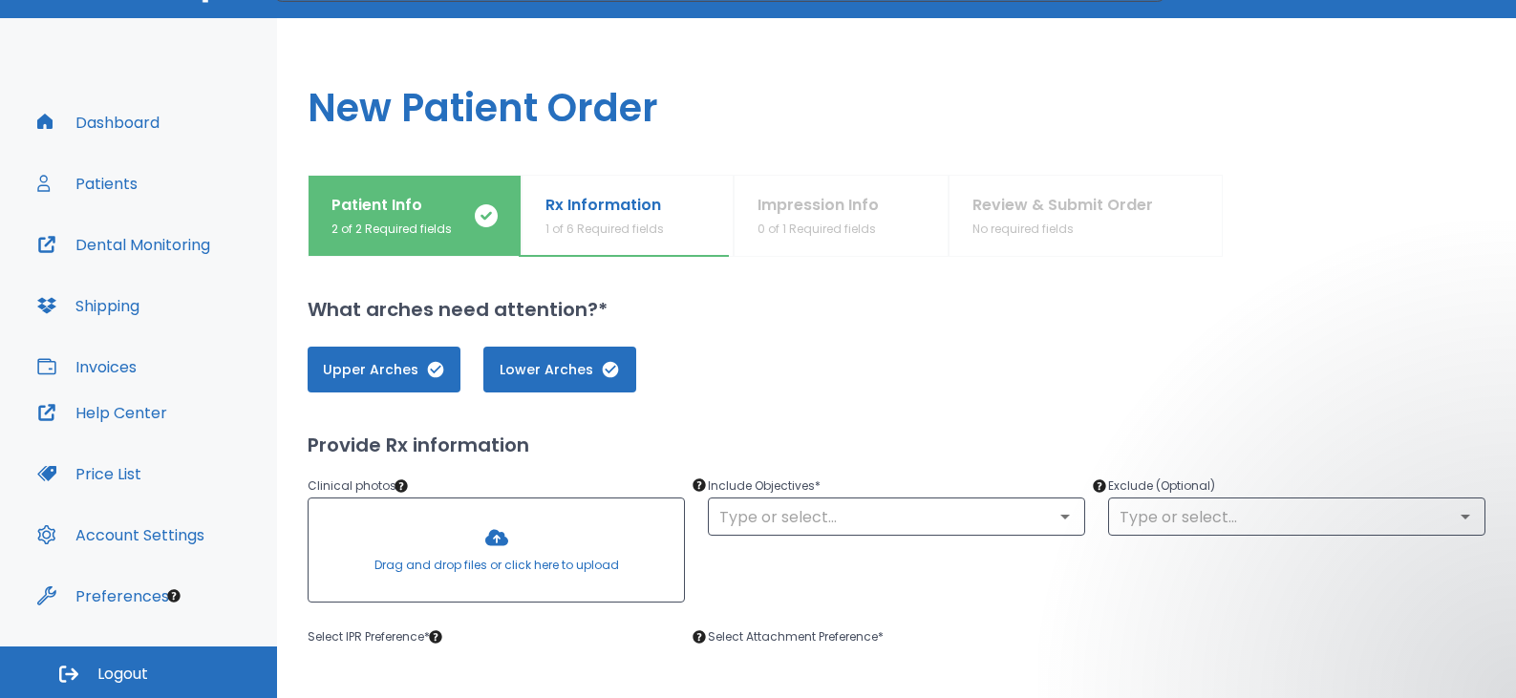
click at [497, 538] on div at bounding box center [495, 550] width 375 height 103
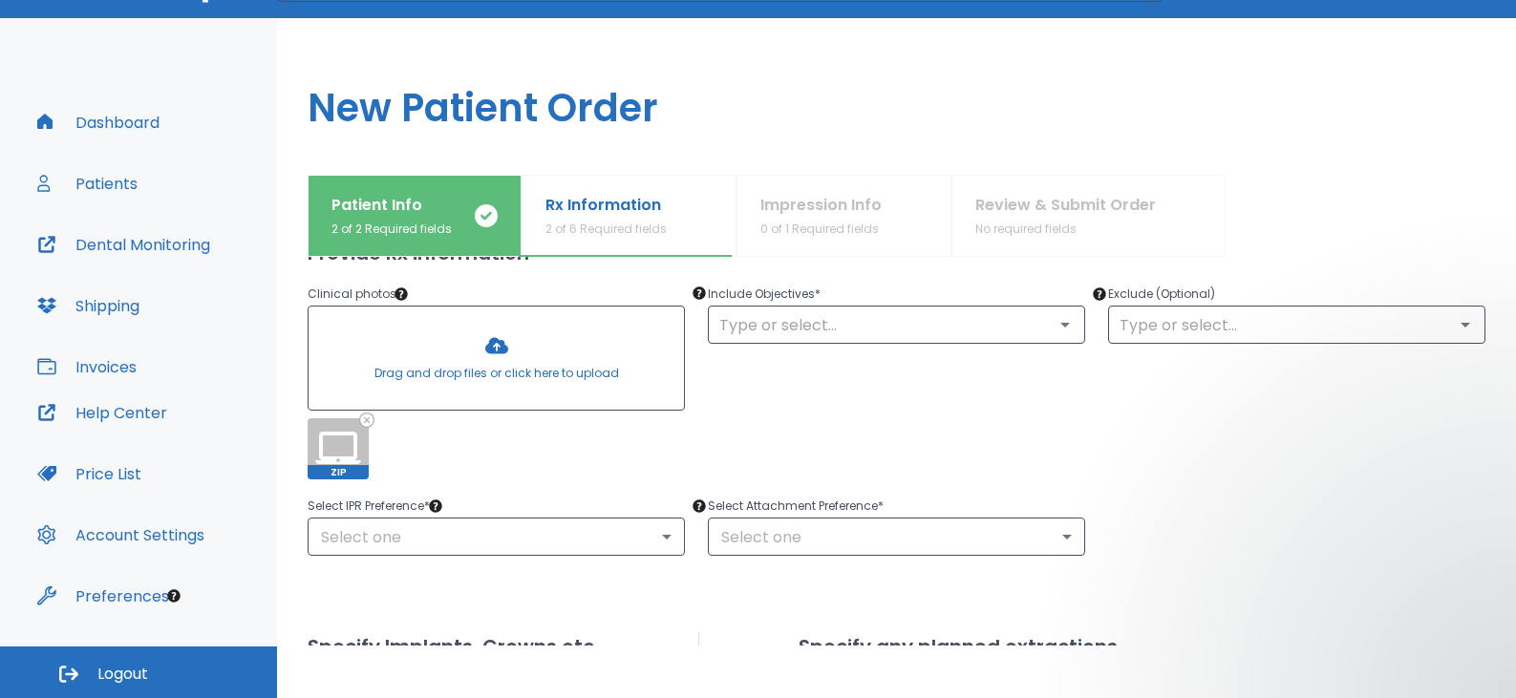
scroll to position [191, 0]
click at [1053, 329] on icon "Open" at bounding box center [1064, 325] width 23 height 23
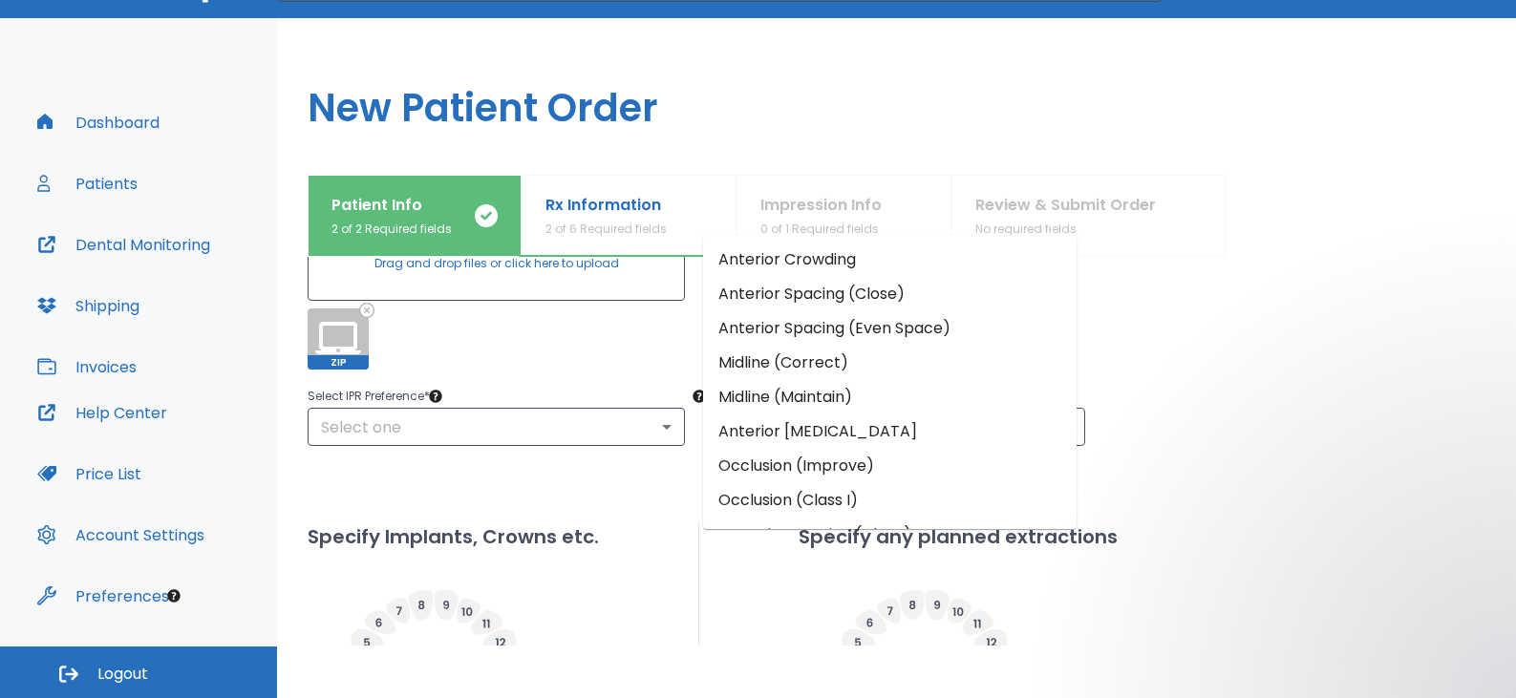
scroll to position [301, 0]
click at [772, 265] on li "Anterior Crowding" at bounding box center [889, 260] width 373 height 34
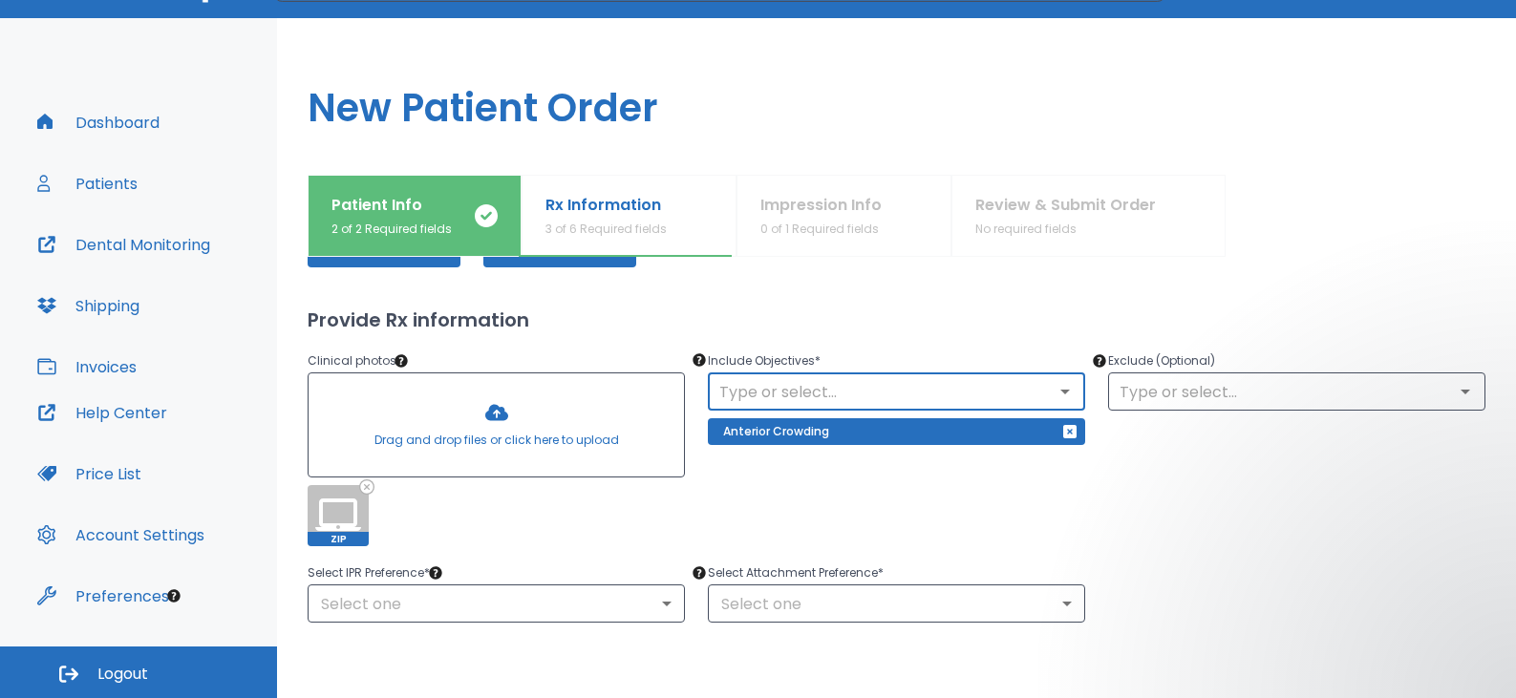
scroll to position [110, 0]
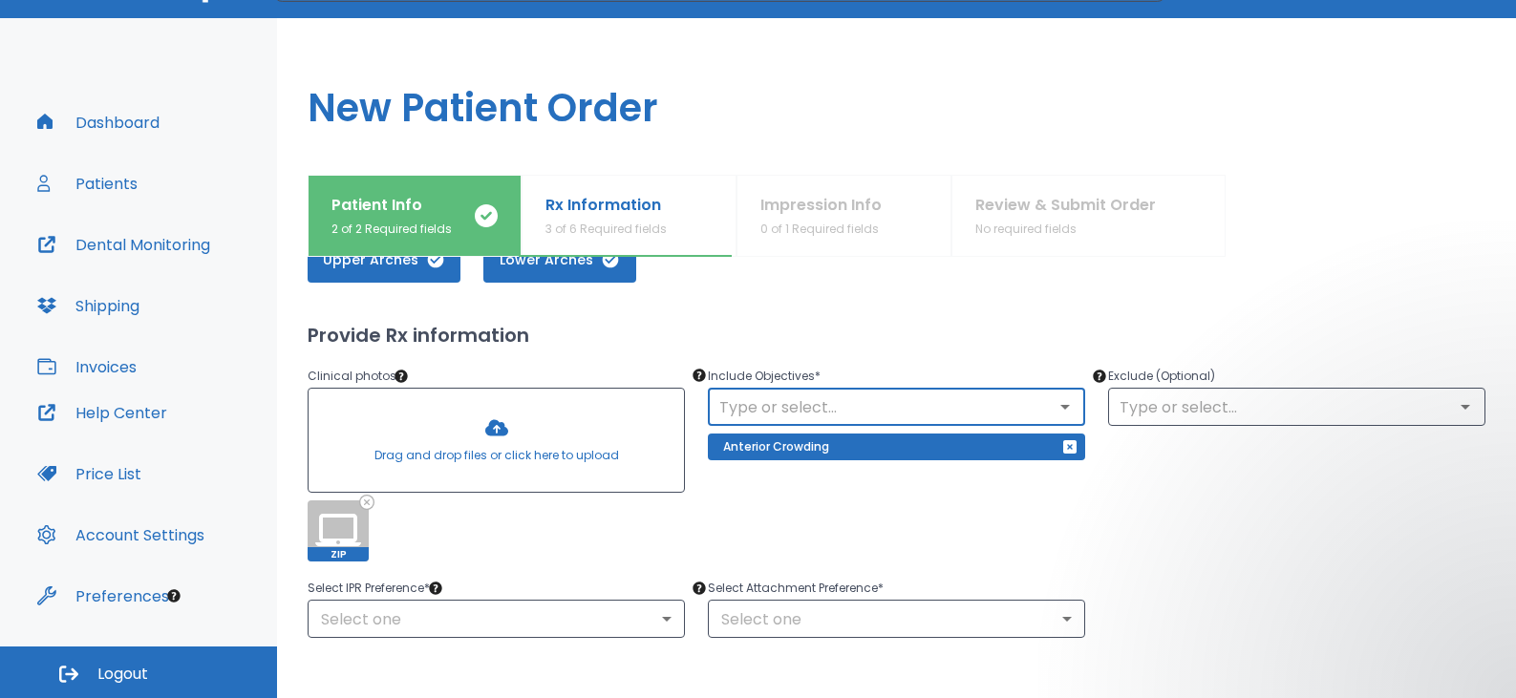
click at [1053, 403] on icon "Open" at bounding box center [1064, 406] width 23 height 23
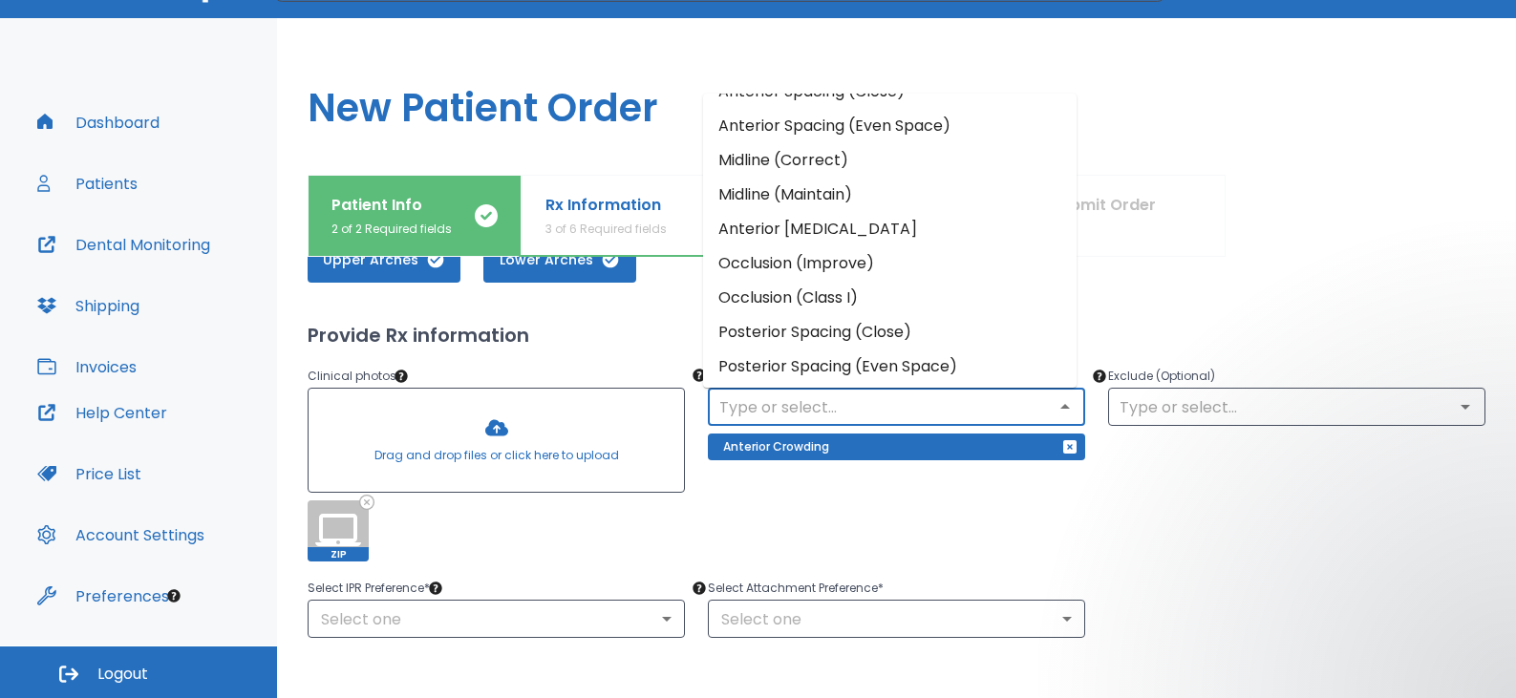
scroll to position [95, 0]
click at [819, 258] on li "Occlusion (Class I)" at bounding box center [889, 263] width 373 height 34
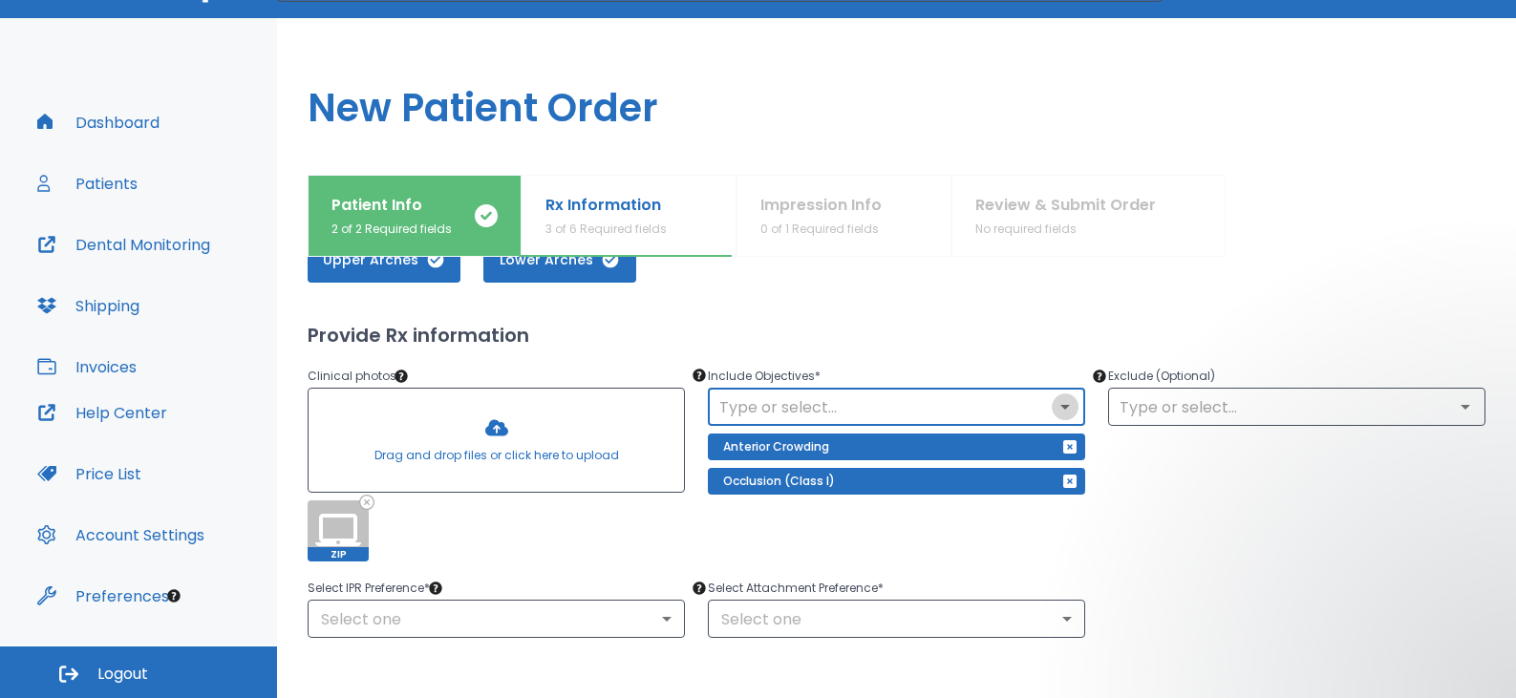
click at [1054, 409] on icon "Open" at bounding box center [1064, 406] width 23 height 23
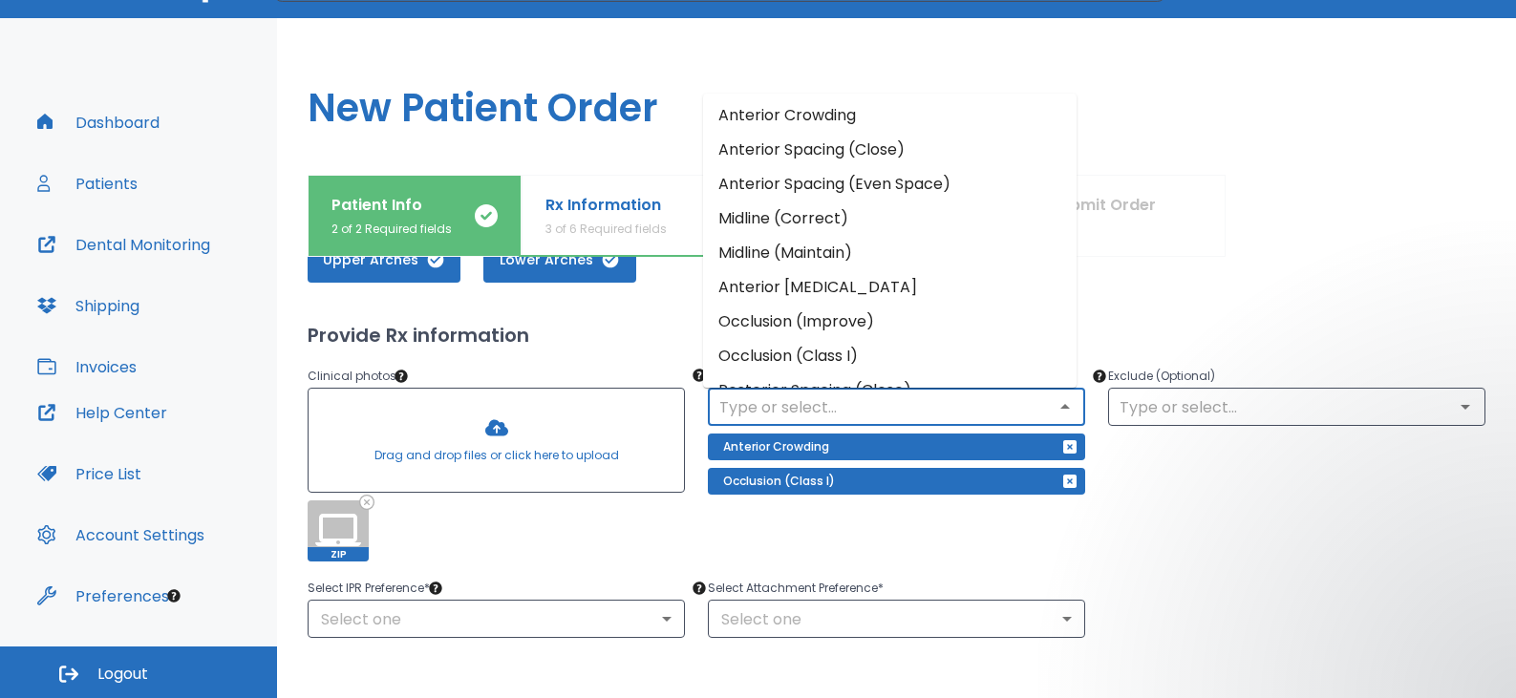
scroll to position [0, 0]
click at [1453, 410] on icon "Open" at bounding box center [1464, 406] width 23 height 23
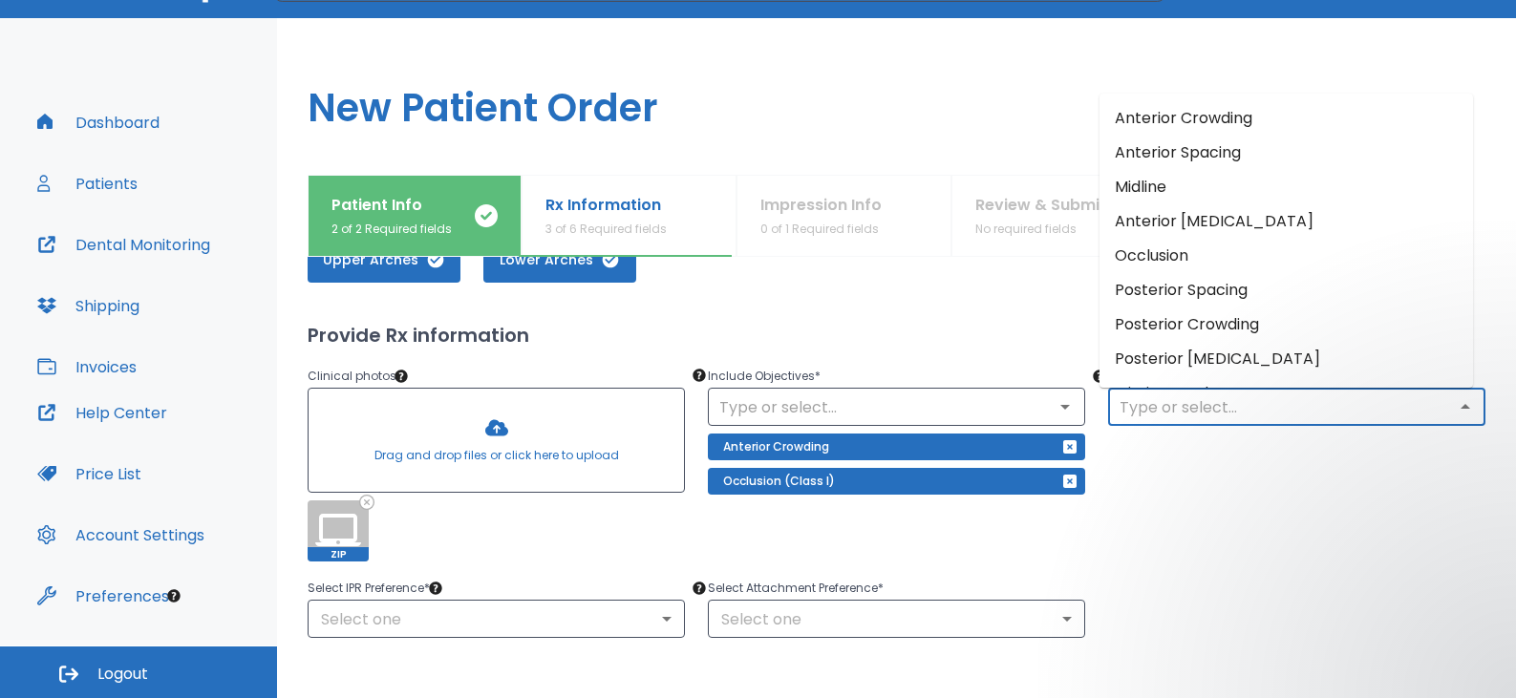
click at [1200, 489] on div "Exclude (Optional) ​" at bounding box center [1285, 452] width 400 height 220
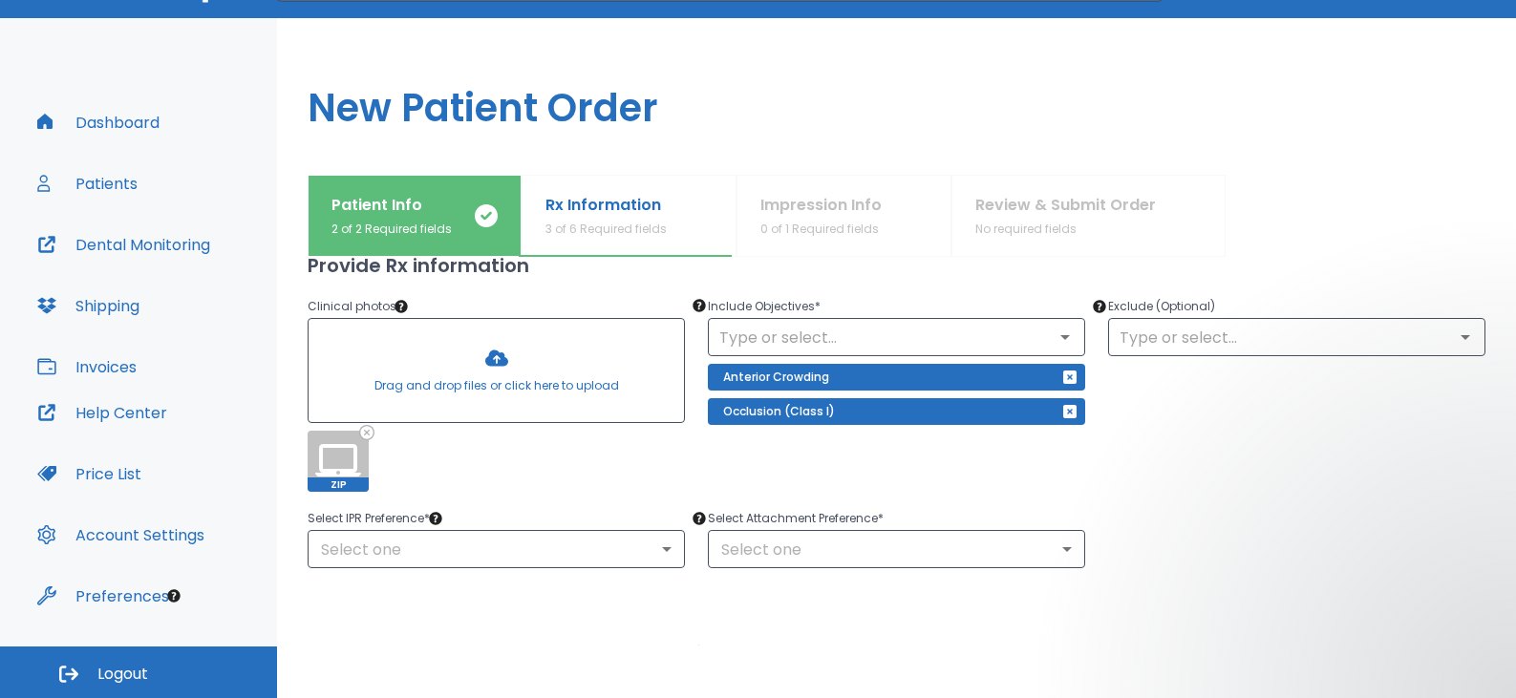
scroll to position [301, 0]
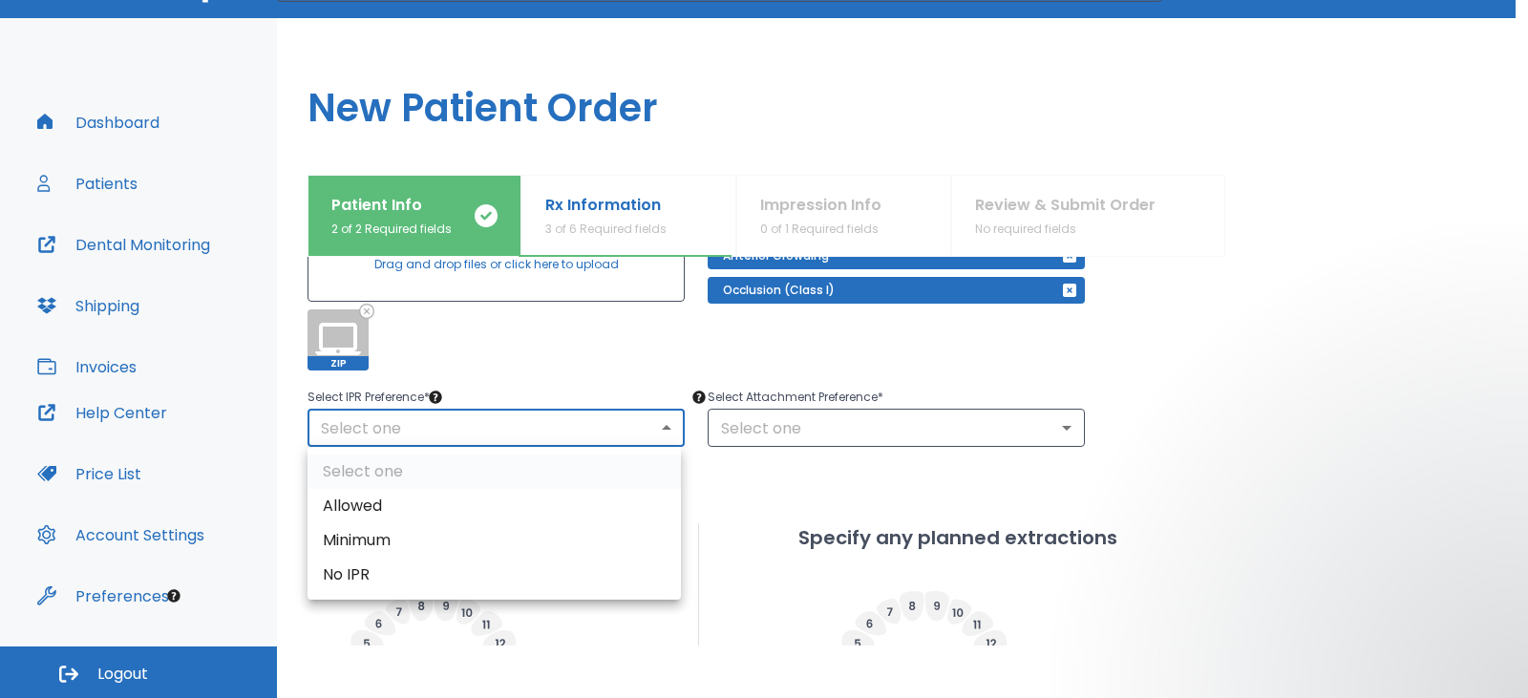
click at [657, 425] on body "​ 5 Dr. Thompson Dashboard Patients Dental Monitoring Shipping Invoices Help Ce…" at bounding box center [764, 296] width 1528 height 698
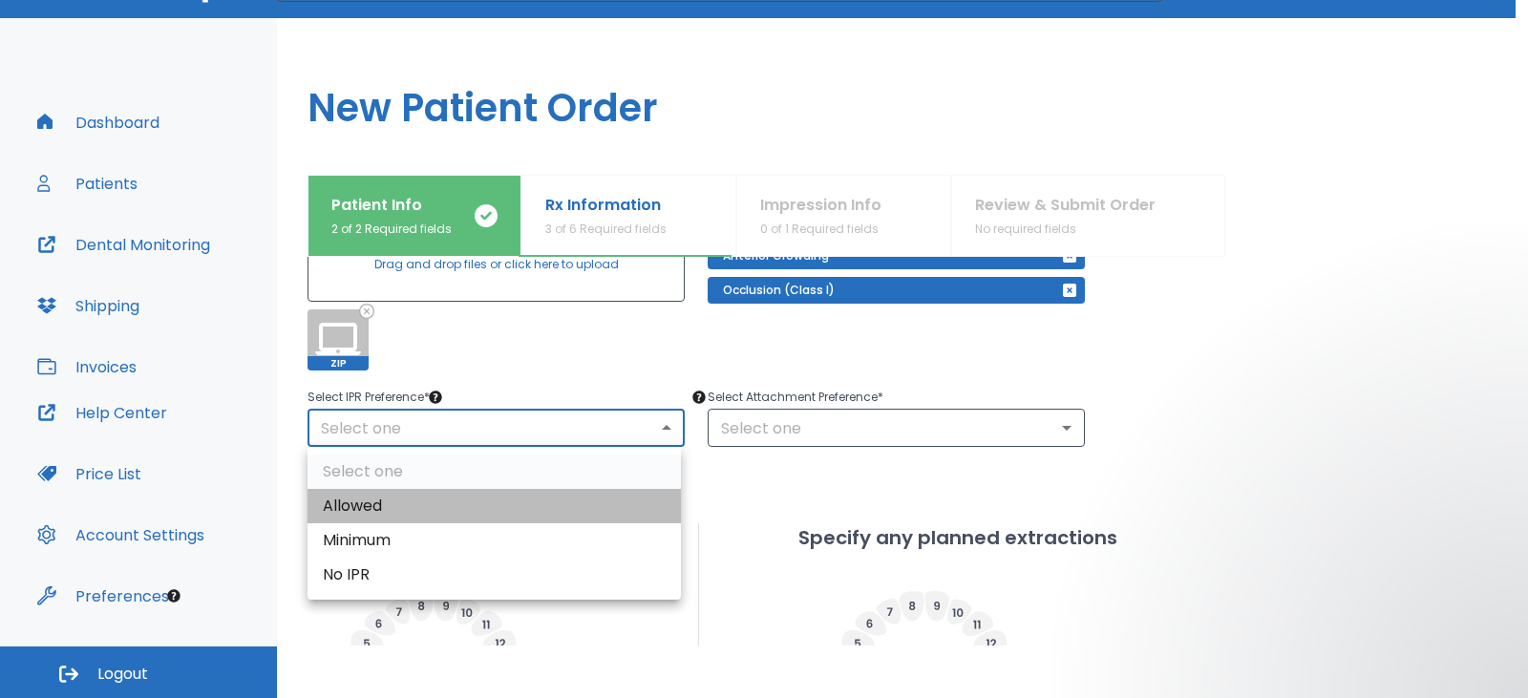
click at [586, 500] on li "Allowed" at bounding box center [494, 506] width 373 height 34
type input "1"
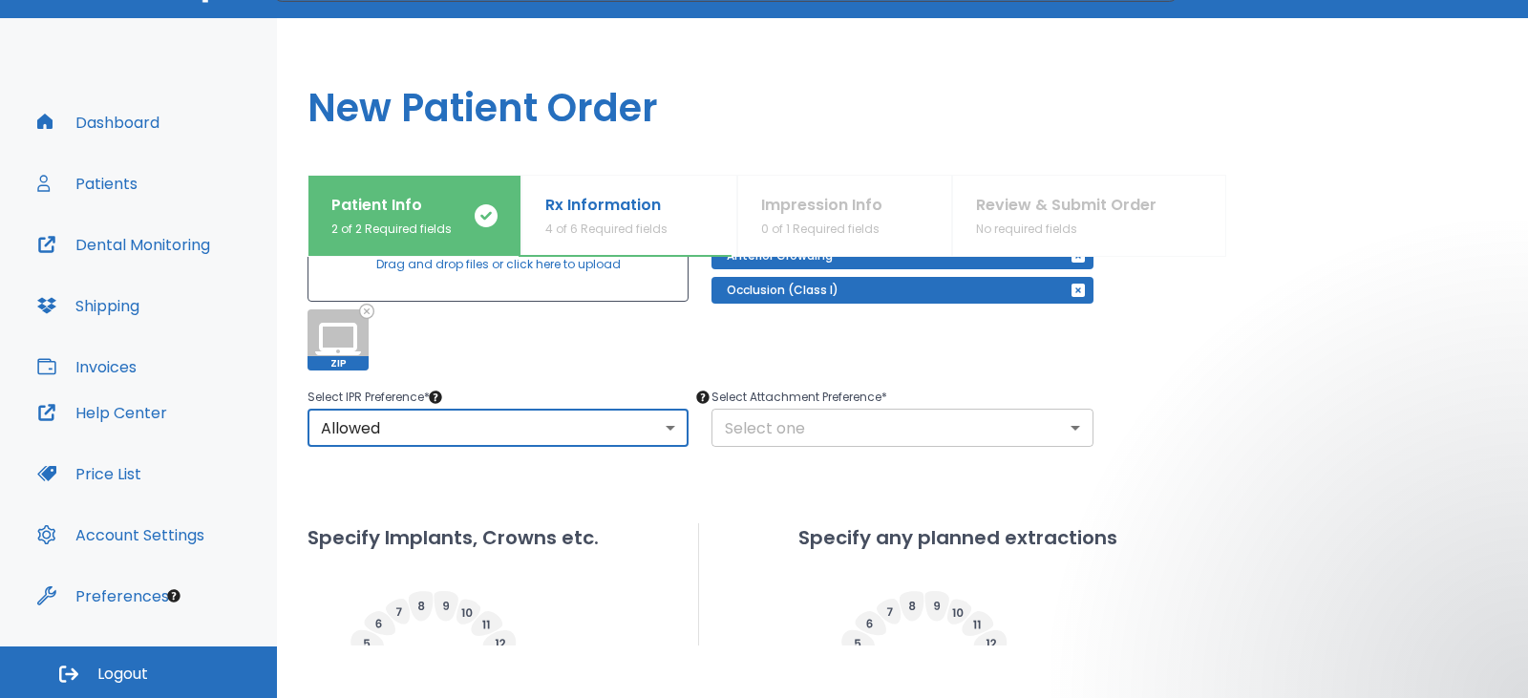
click at [1063, 434] on body "​ 5 Dr. Thompson Dashboard Patients Dental Monitoring Shipping Invoices Help Ce…" at bounding box center [764, 296] width 1528 height 698
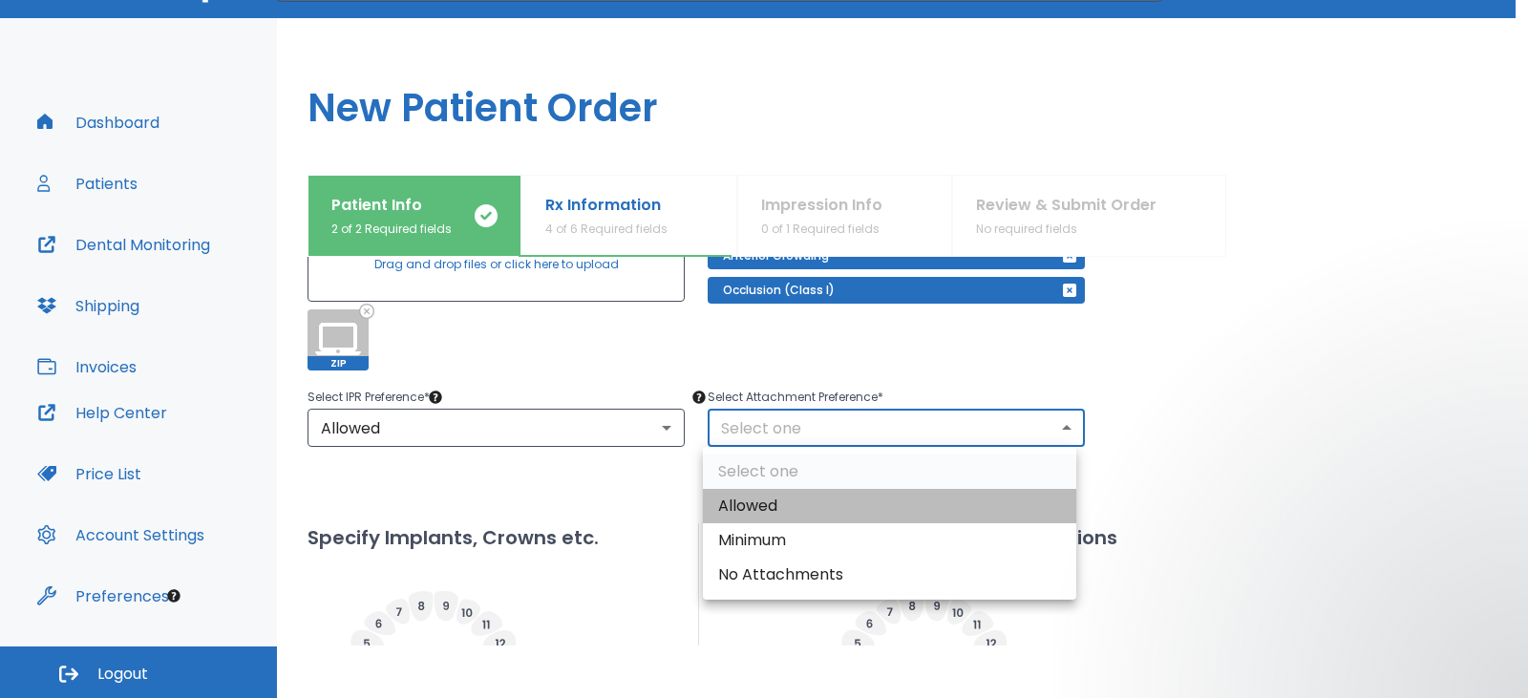
click at [881, 501] on li "Allowed" at bounding box center [889, 506] width 373 height 34
type input "1"
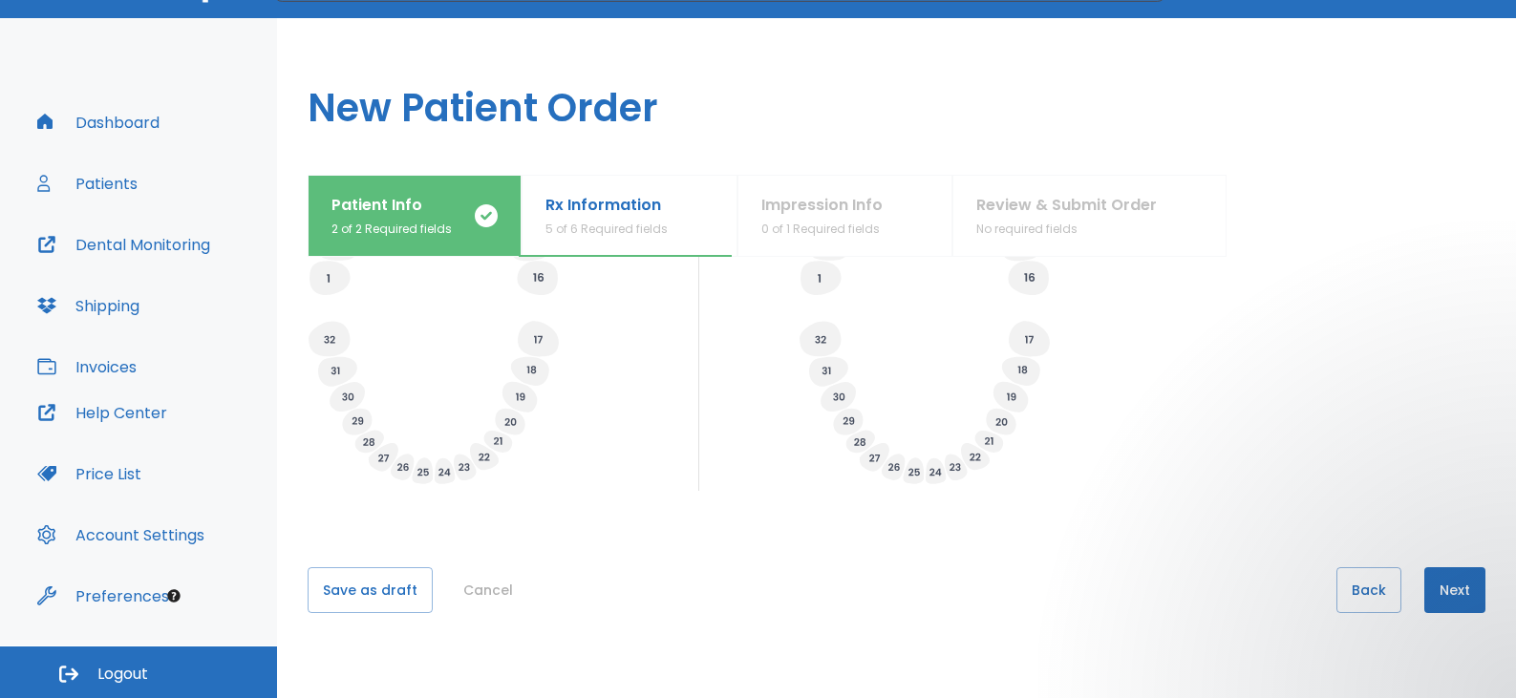
scroll to position [778, 0]
click at [1442, 589] on button "Next" at bounding box center [1454, 585] width 61 height 46
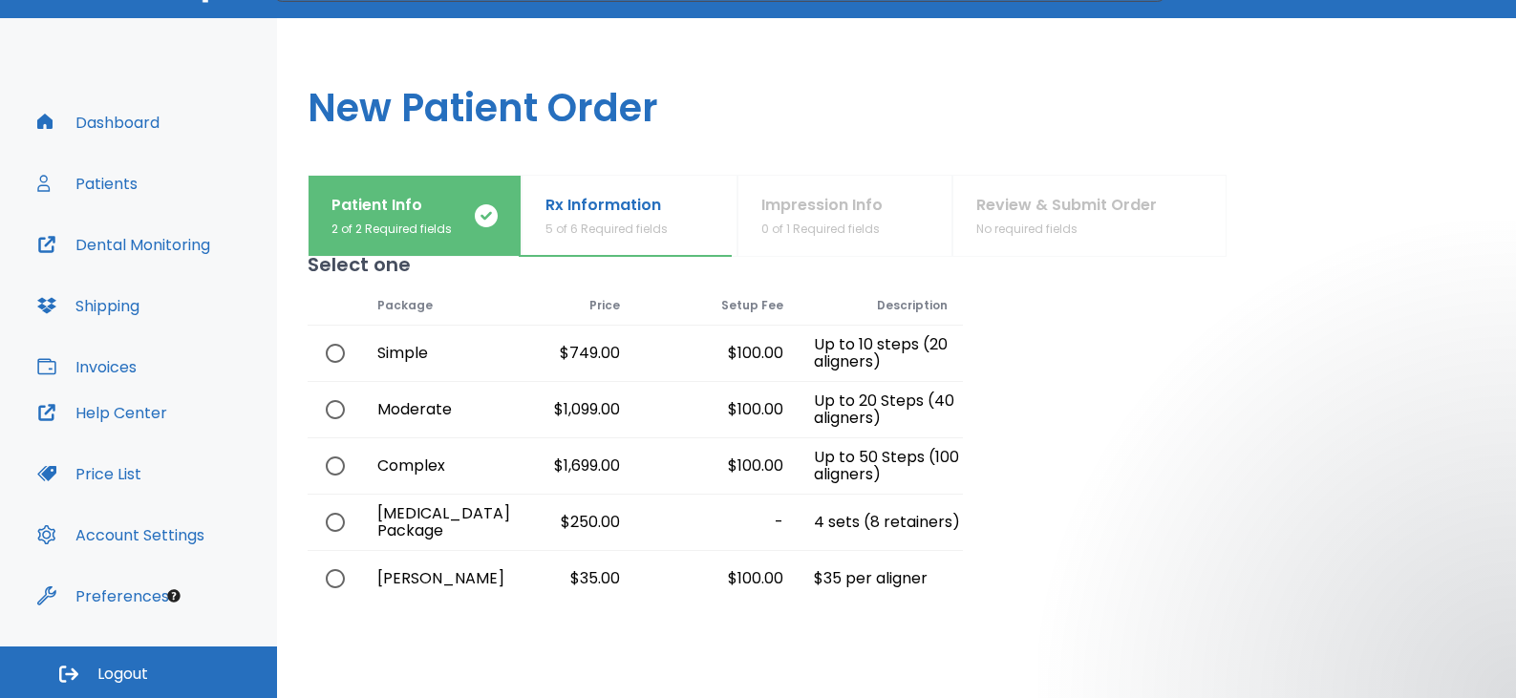
scroll to position [0, 0]
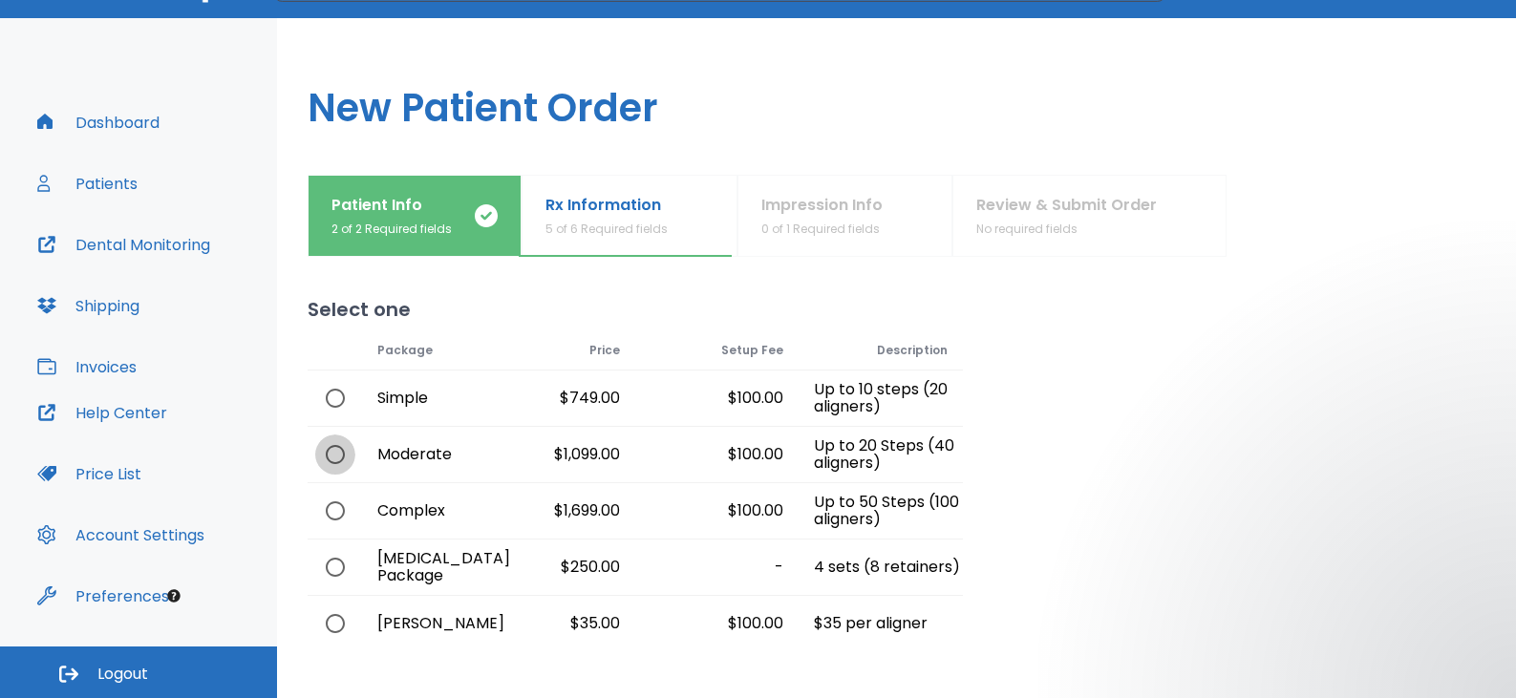
click at [333, 453] on input "radio" at bounding box center [335, 455] width 40 height 40
radio input "true"
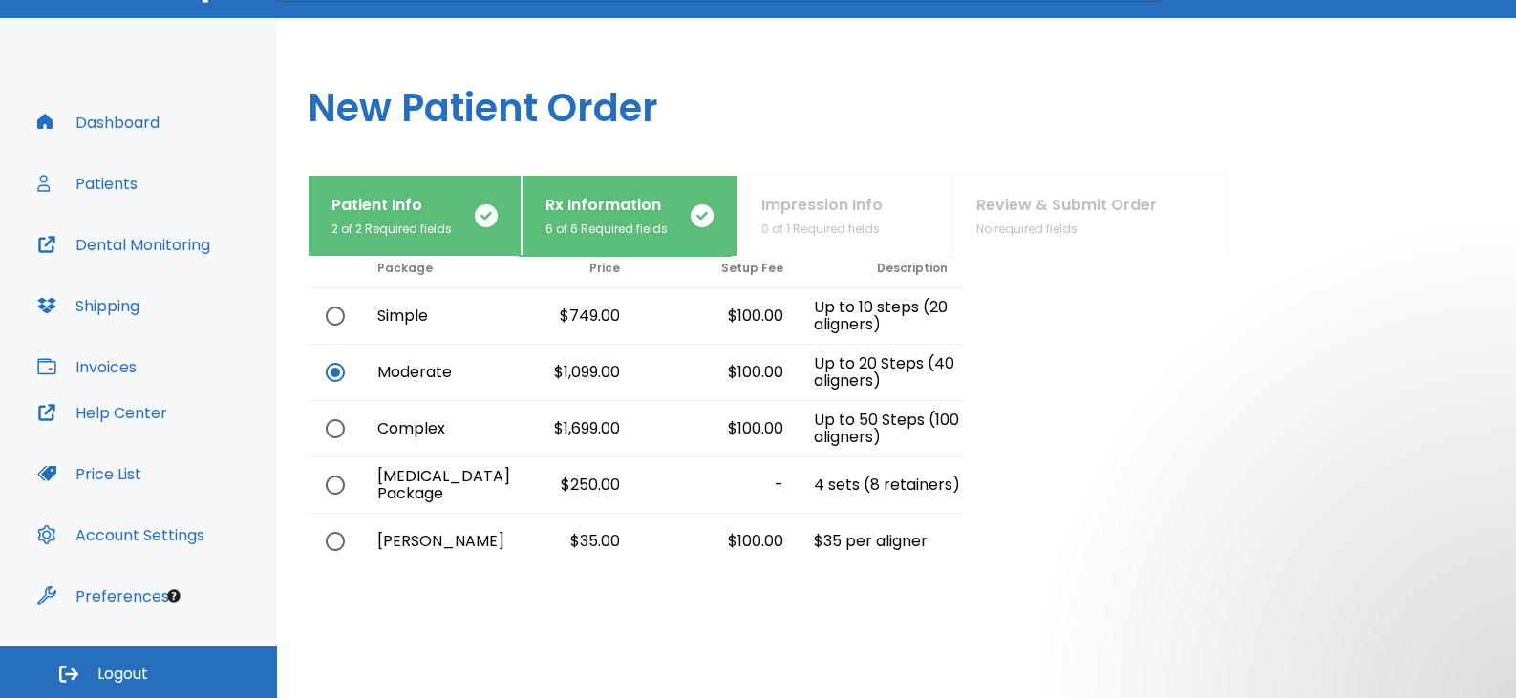
scroll to position [166, 0]
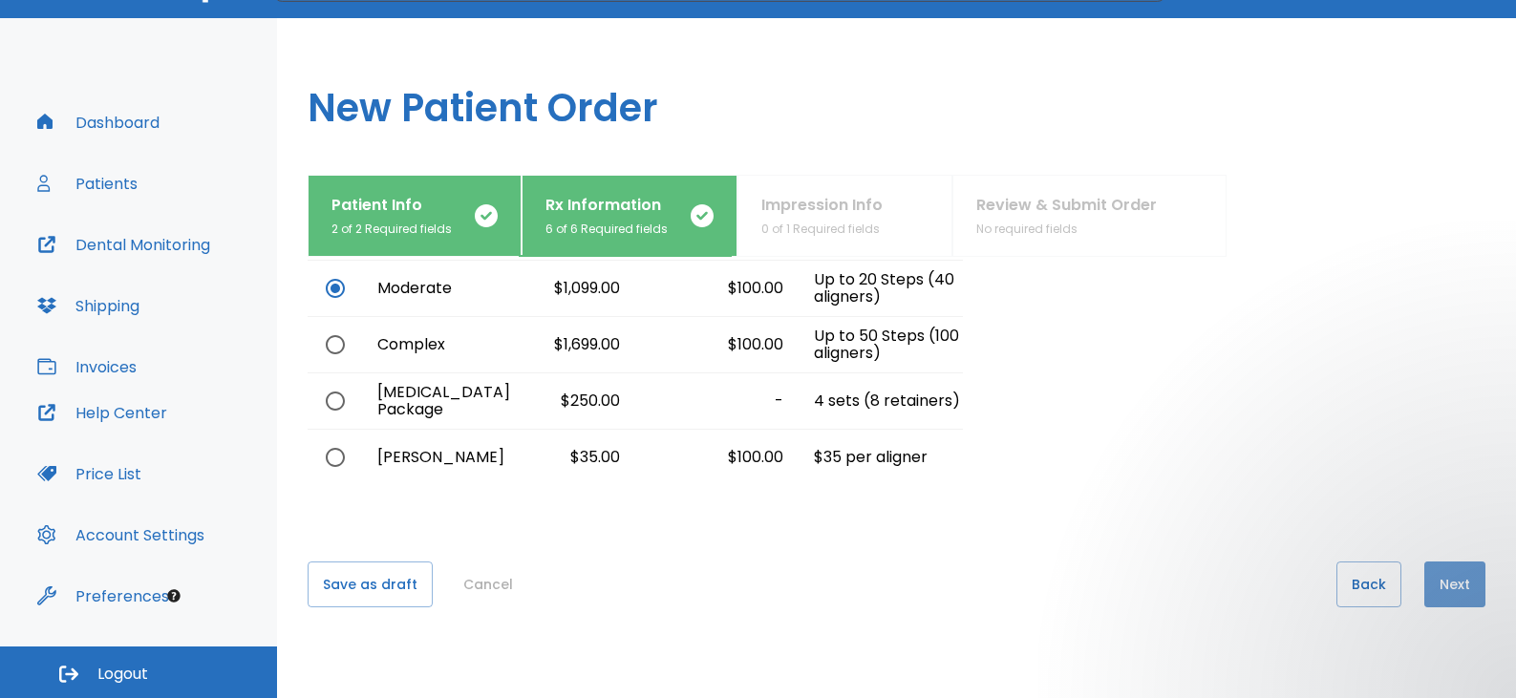
click at [1429, 589] on button "Next" at bounding box center [1454, 585] width 61 height 46
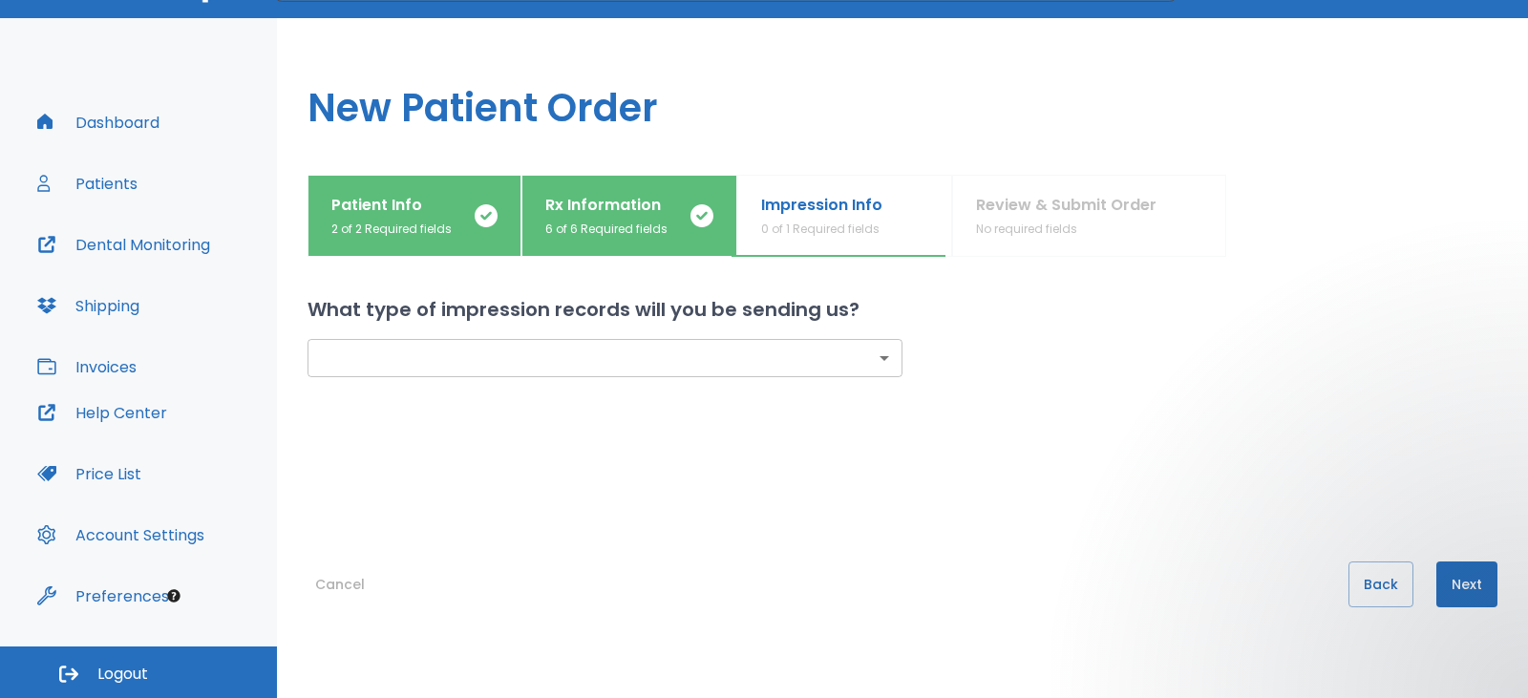
click at [868, 359] on body "​ 5 Dr. Thompson Dashboard Patients Dental Monitoring Shipping Invoices Help Ce…" at bounding box center [764, 296] width 1528 height 698
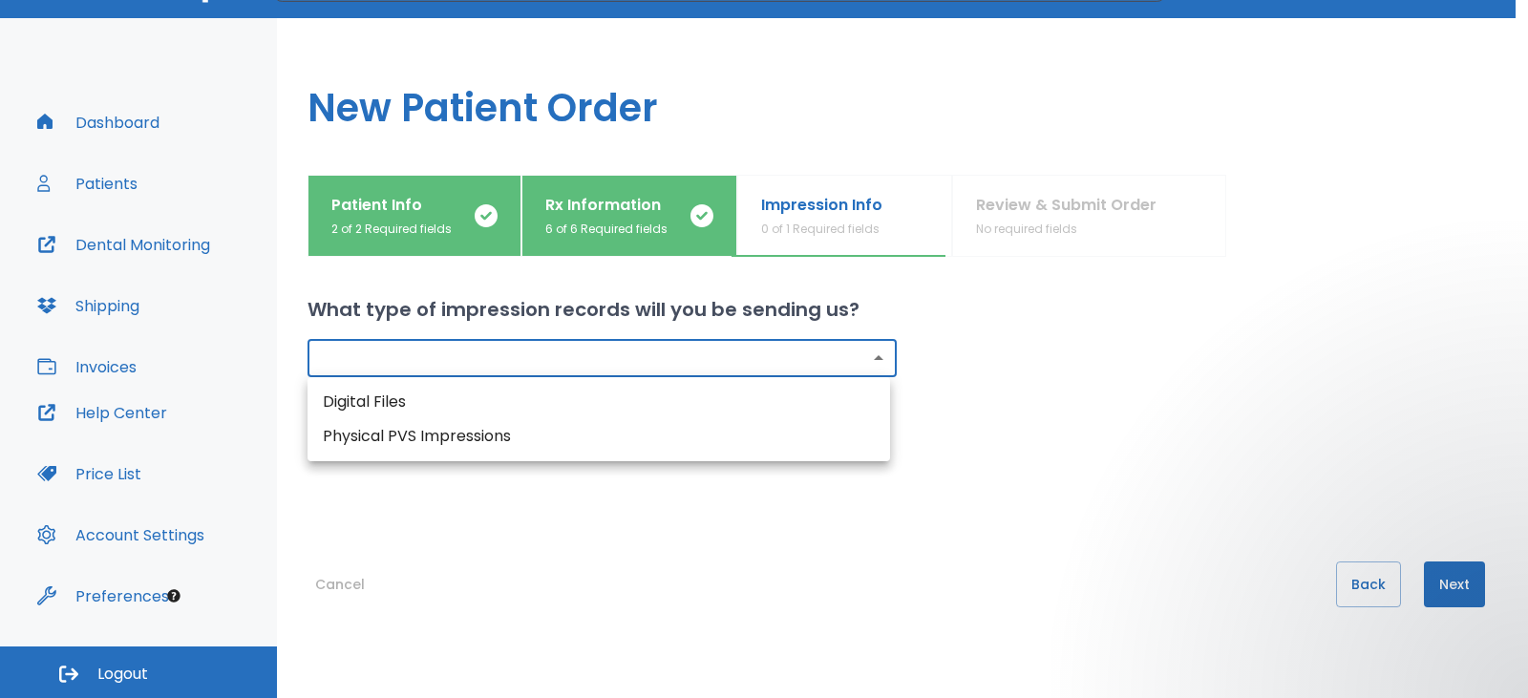
click at [823, 397] on li "Digital Files" at bounding box center [599, 402] width 583 height 34
type input "digital"
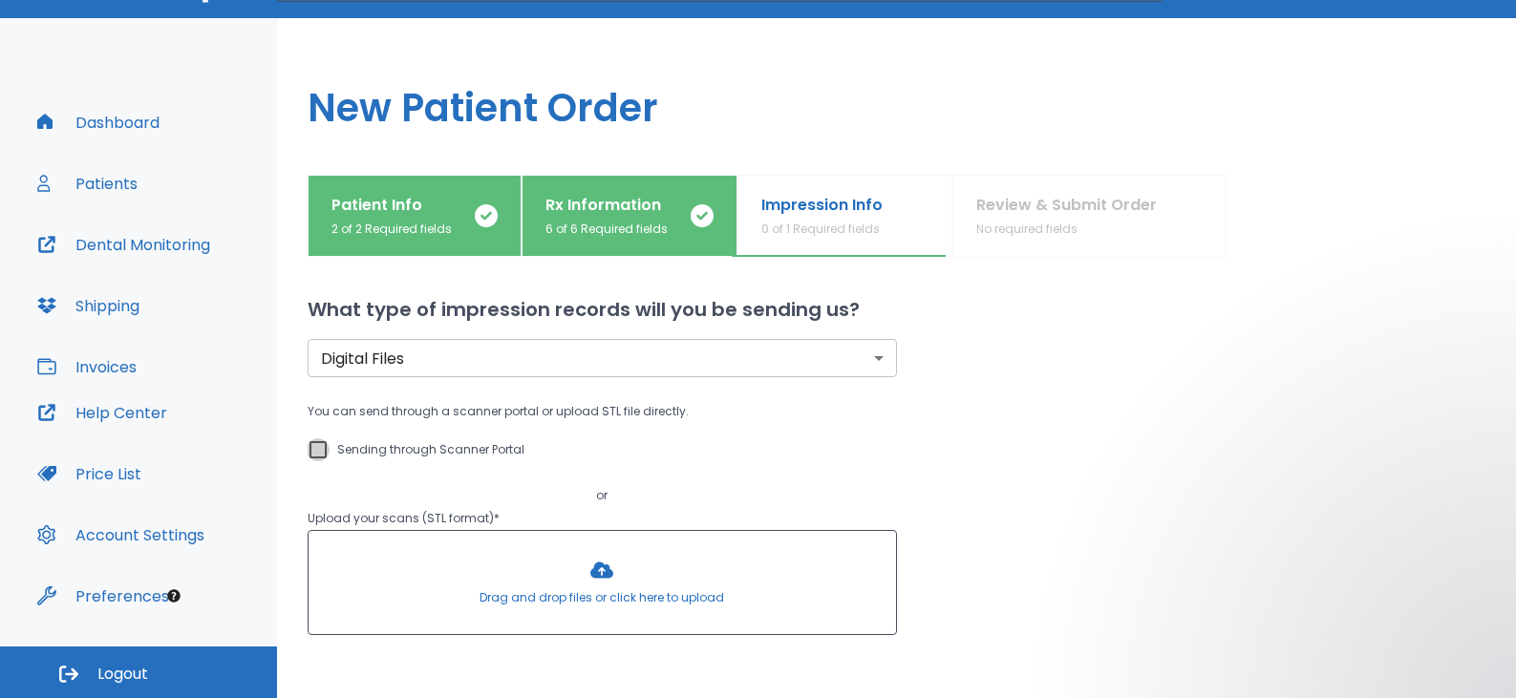
click at [317, 446] on input "Sending through Scanner Portal" at bounding box center [318, 449] width 23 height 23
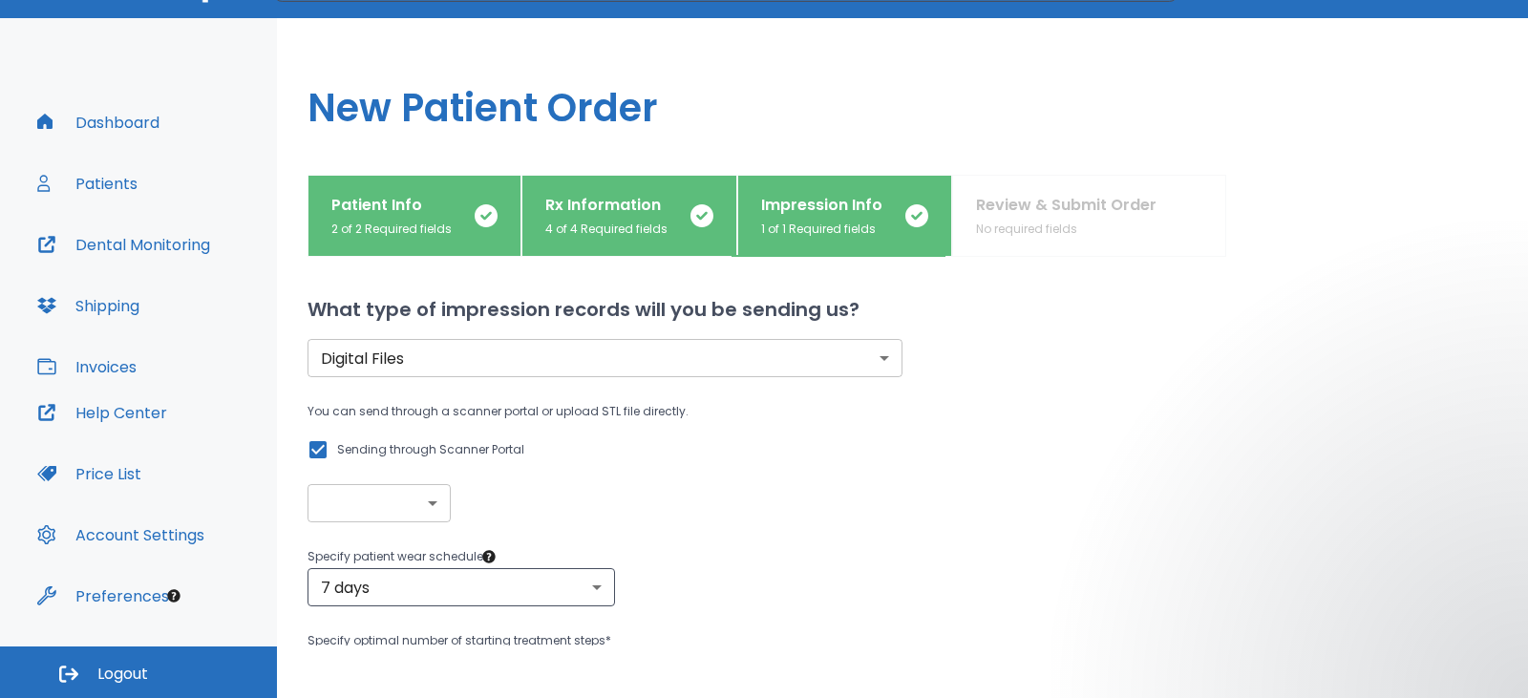
click at [427, 505] on body "​ 5 Dr. Thompson Dashboard Patients Dental Monitoring Shipping Invoices Help Ce…" at bounding box center [764, 296] width 1528 height 698
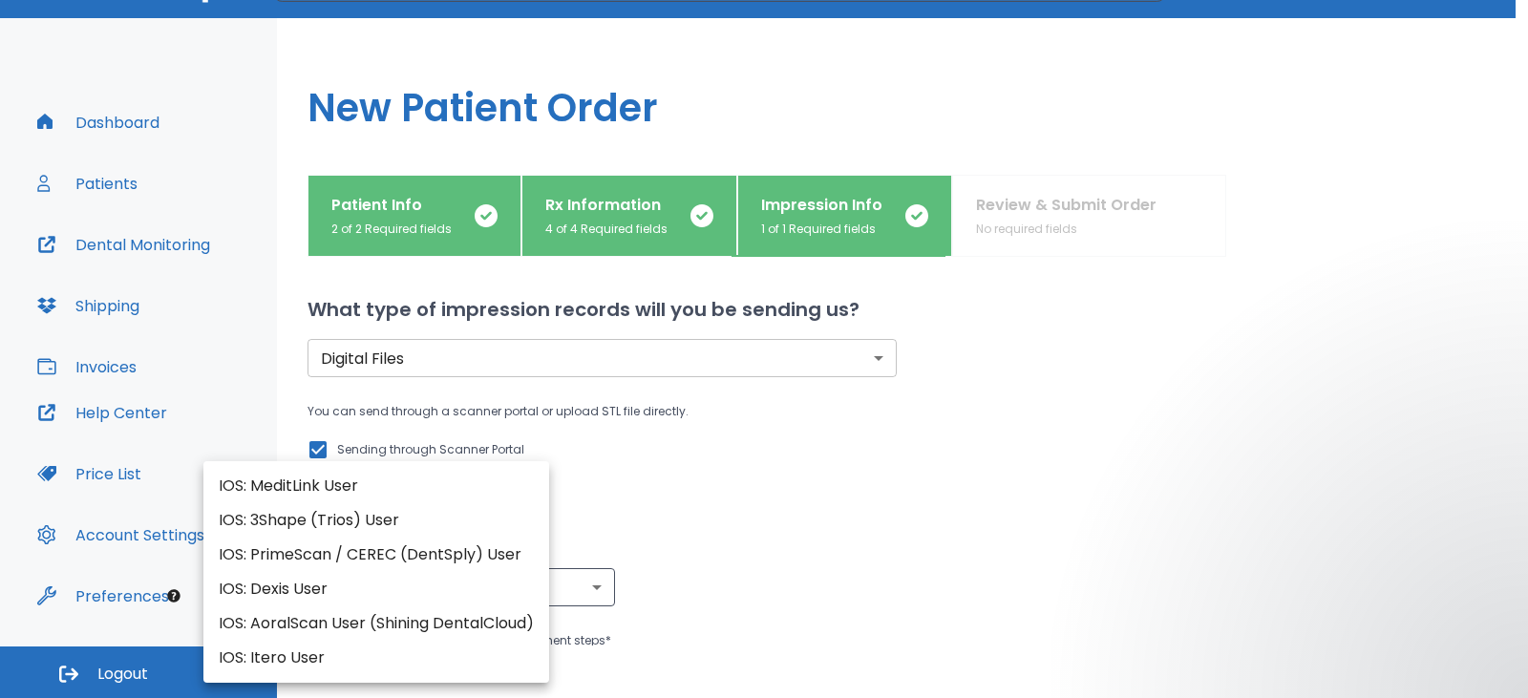
click at [649, 448] on div at bounding box center [764, 349] width 1528 height 698
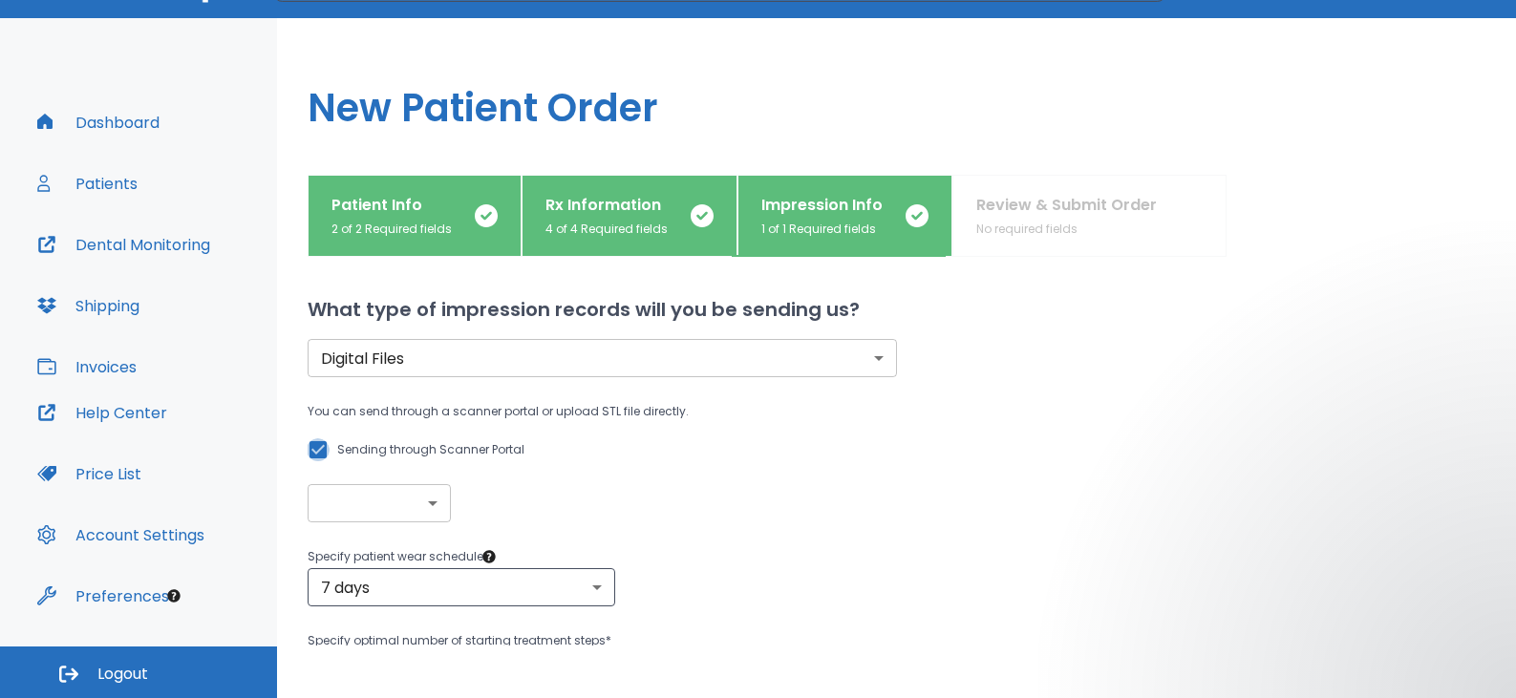
click at [320, 455] on input "Sending through Scanner Portal" at bounding box center [318, 449] width 23 height 23
checkbox input "false"
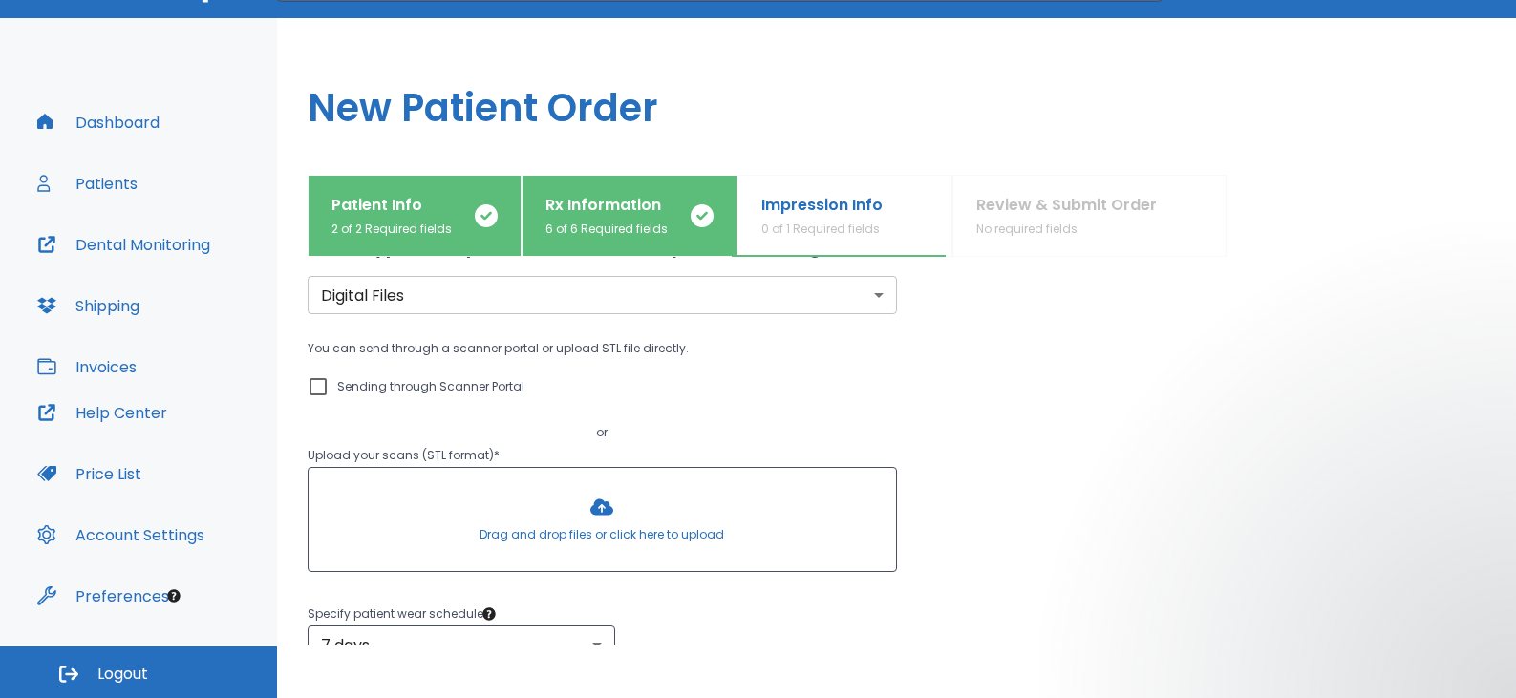
scroll to position [95, 0]
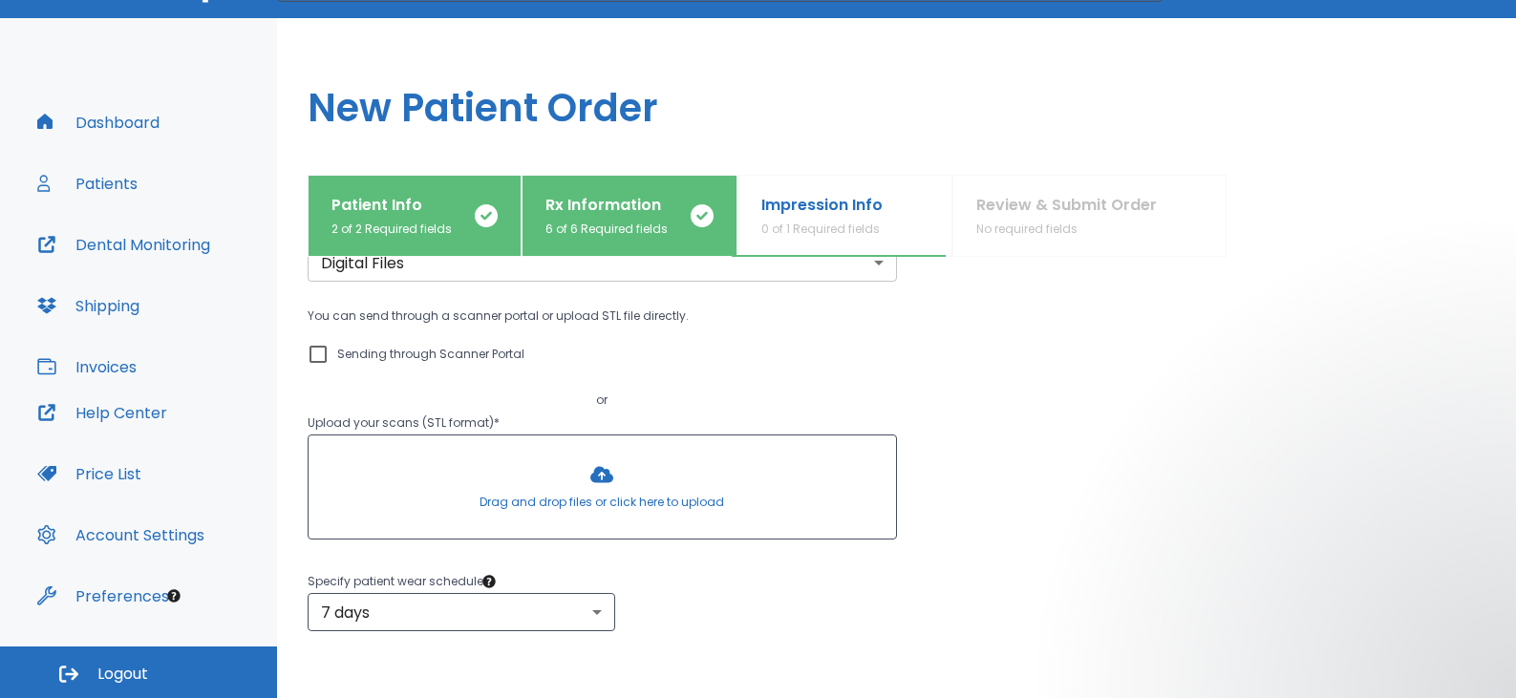
click at [598, 477] on div at bounding box center [601, 486] width 587 height 103
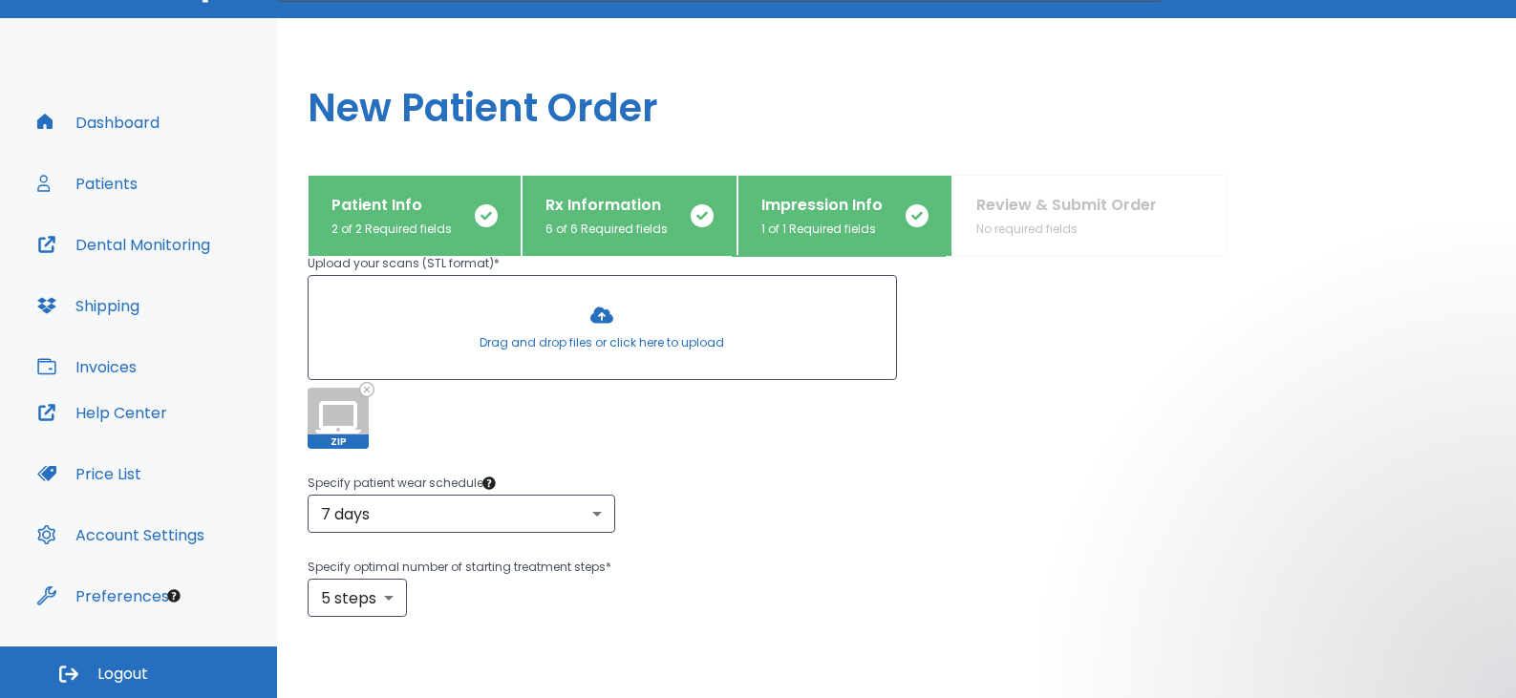
scroll to position [286, 0]
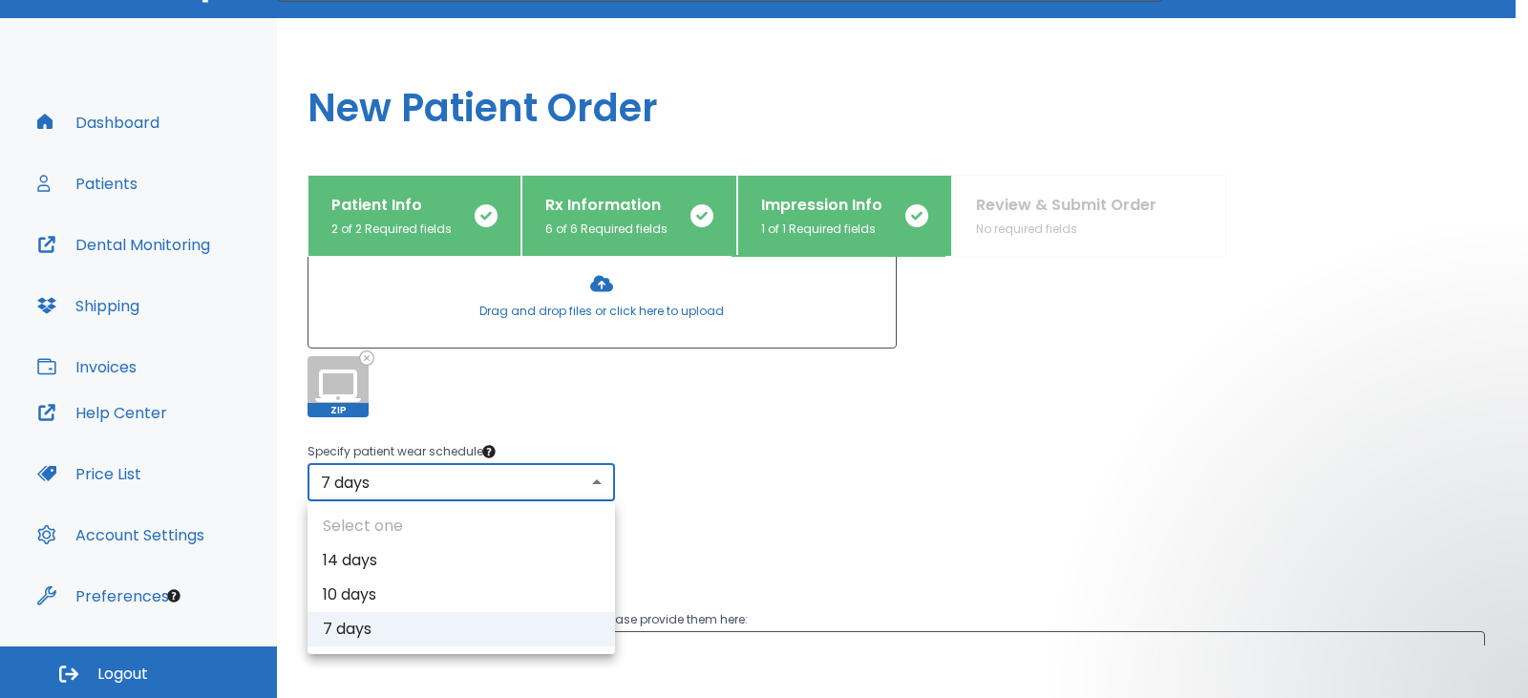
click at [598, 478] on body "​ 5 Dr. Thompson Dashboard Patients Dental Monitoring Shipping Invoices Help Ce…" at bounding box center [764, 296] width 1528 height 698
click at [598, 478] on div at bounding box center [764, 349] width 1528 height 698
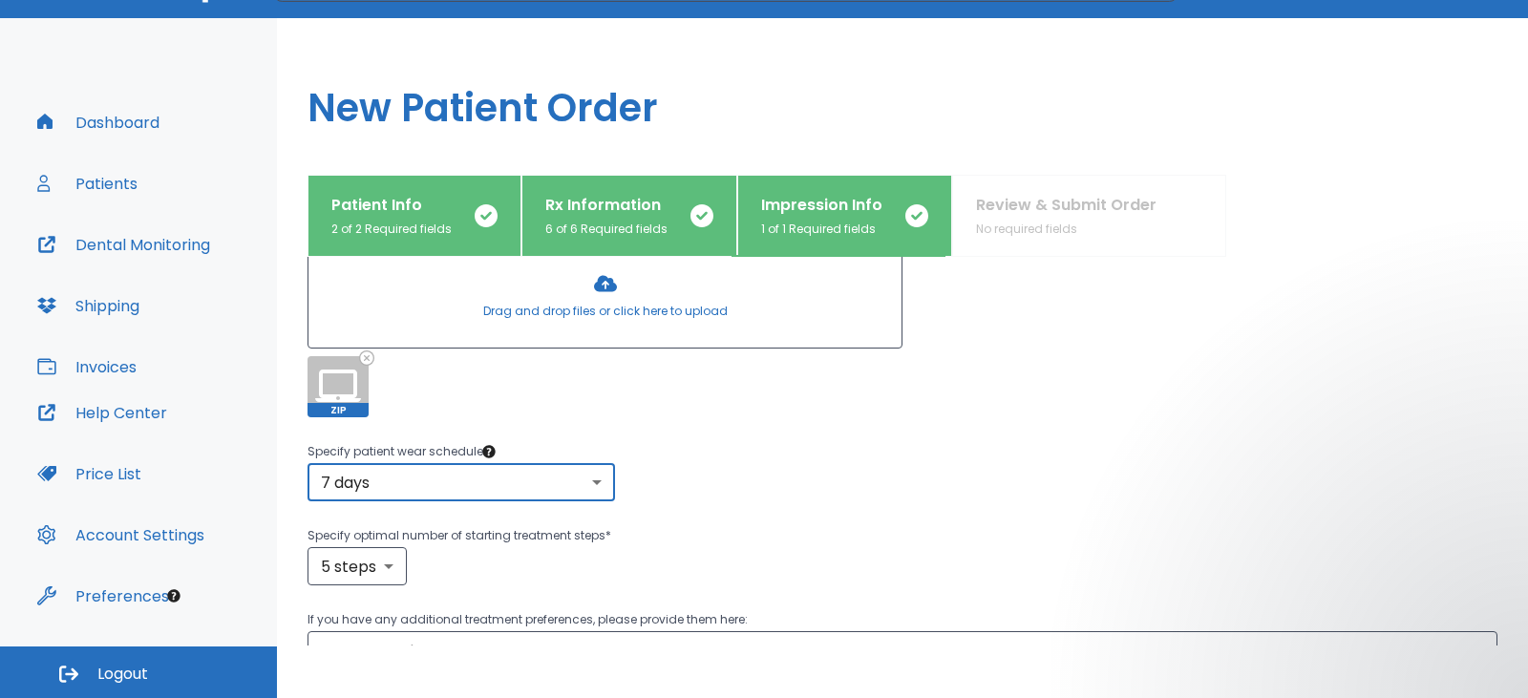
click at [598, 478] on body "​ 5 Dr. Thompson Dashboard Patients Dental Monitoring Shipping Invoices Help Ce…" at bounding box center [764, 296] width 1528 height 698
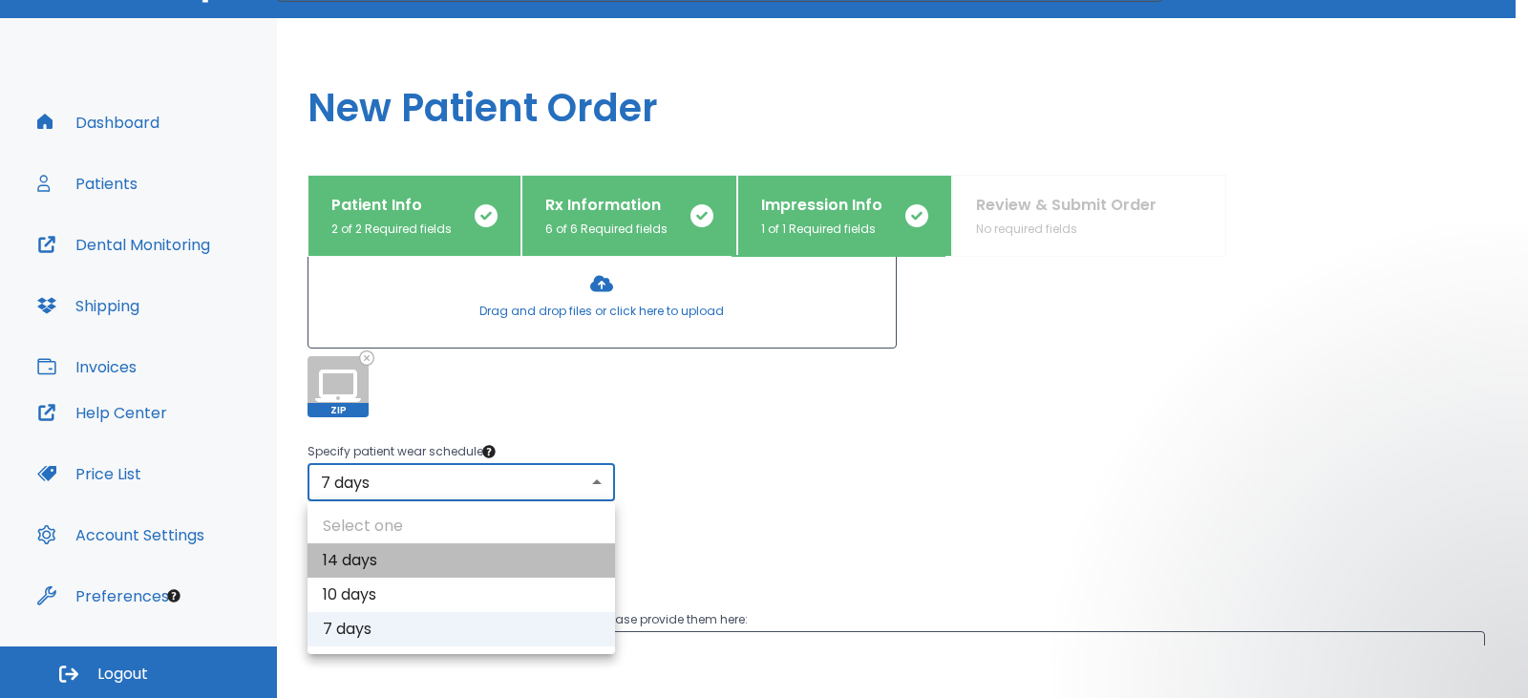
click at [553, 557] on li "14 days" at bounding box center [462, 560] width 308 height 34
type input "1"
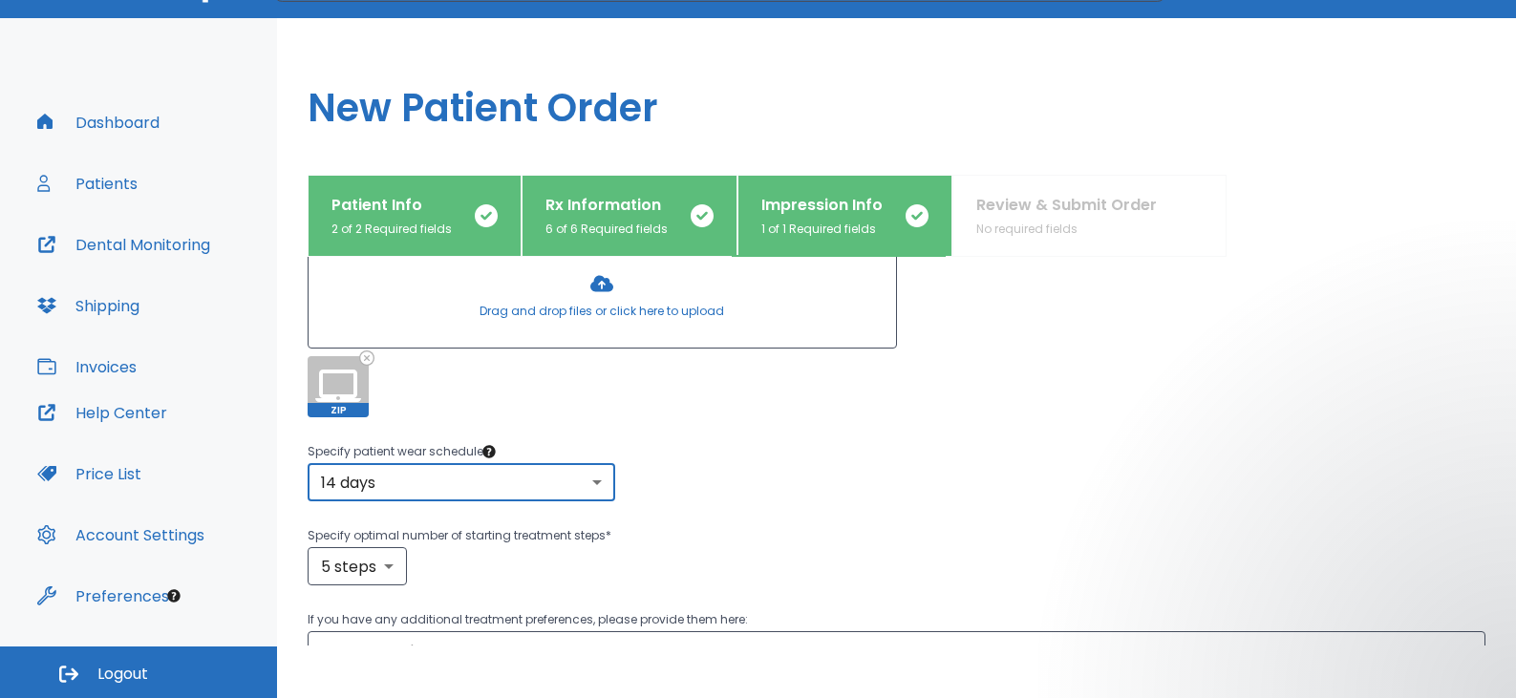
scroll to position [382, 0]
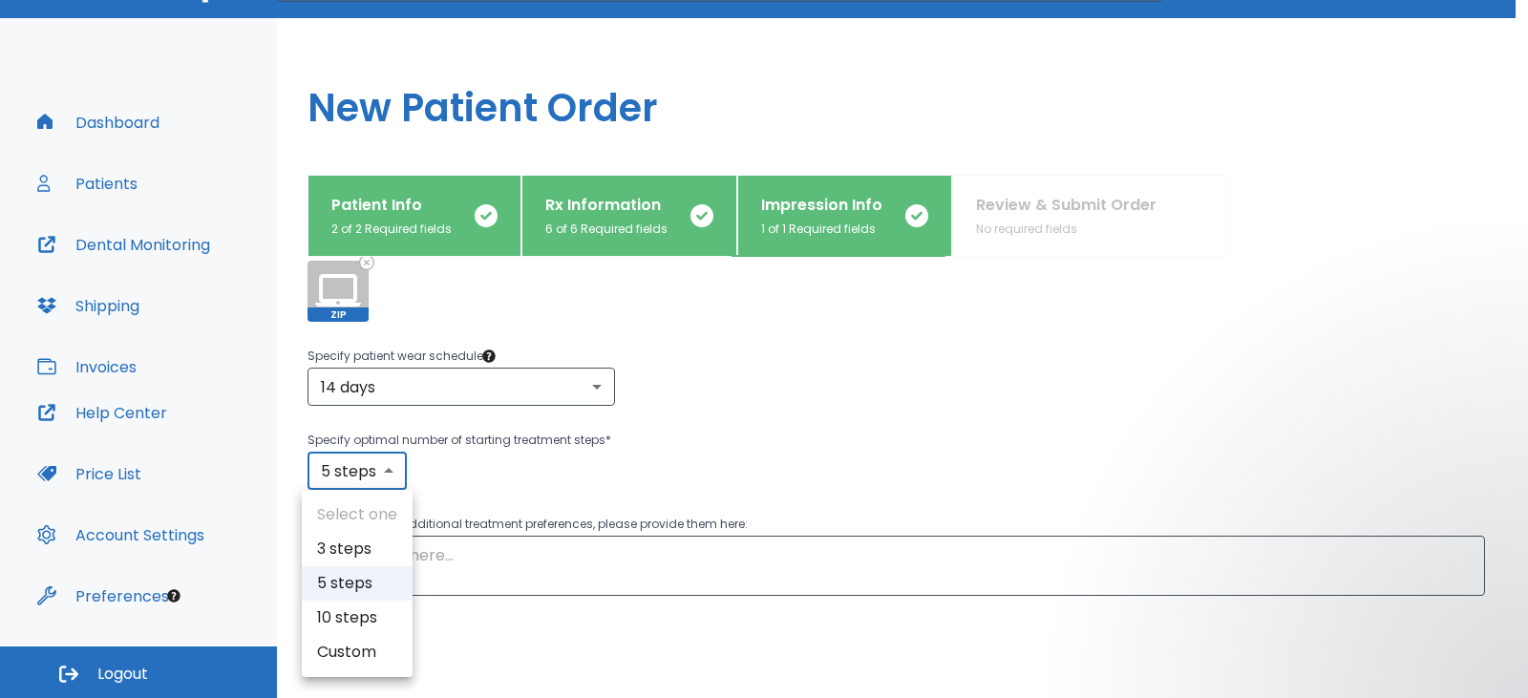
click at [391, 477] on body "​ 5 Dr. Thompson Dashboard Patients Dental Monitoring Shipping Invoices Help Ce…" at bounding box center [764, 296] width 1528 height 698
click at [363, 541] on li "3 steps" at bounding box center [357, 549] width 111 height 34
type input "3"
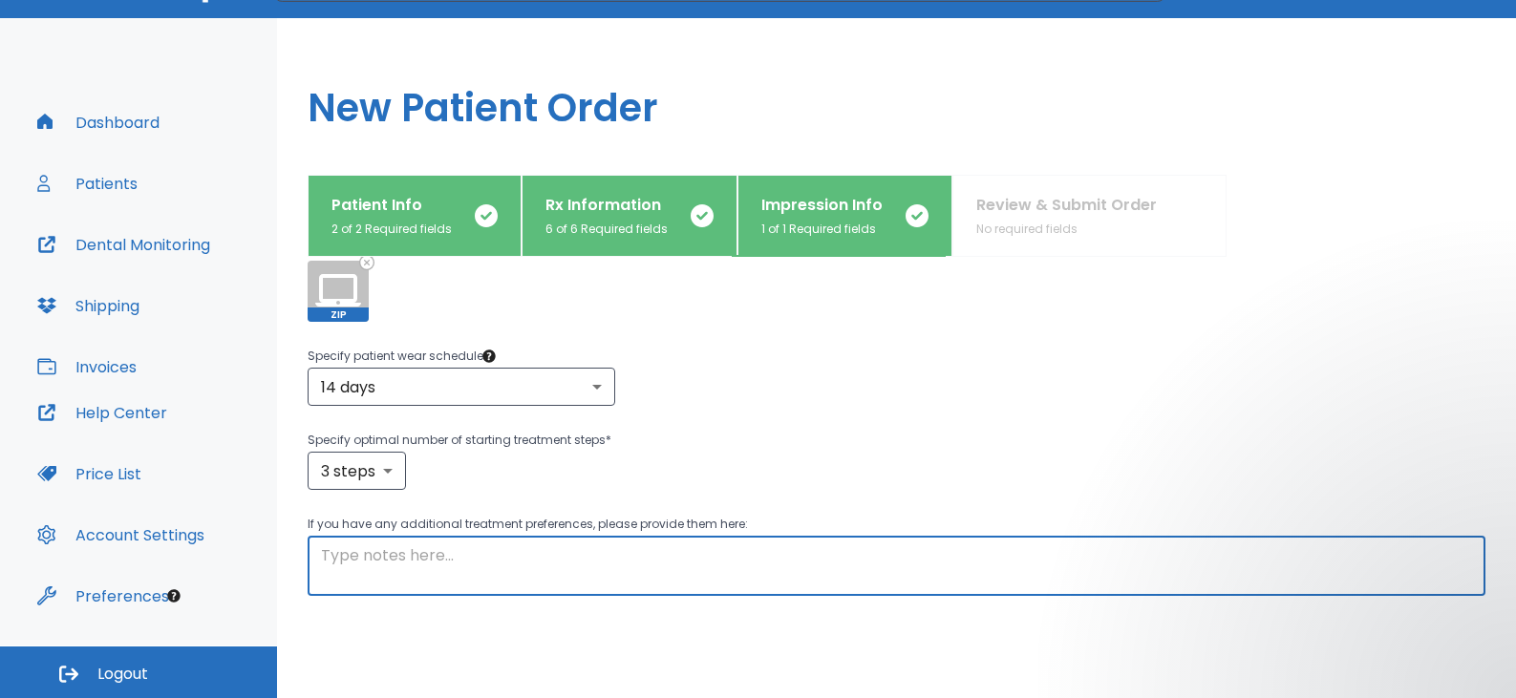
click at [510, 558] on textarea at bounding box center [896, 566] width 1151 height 44
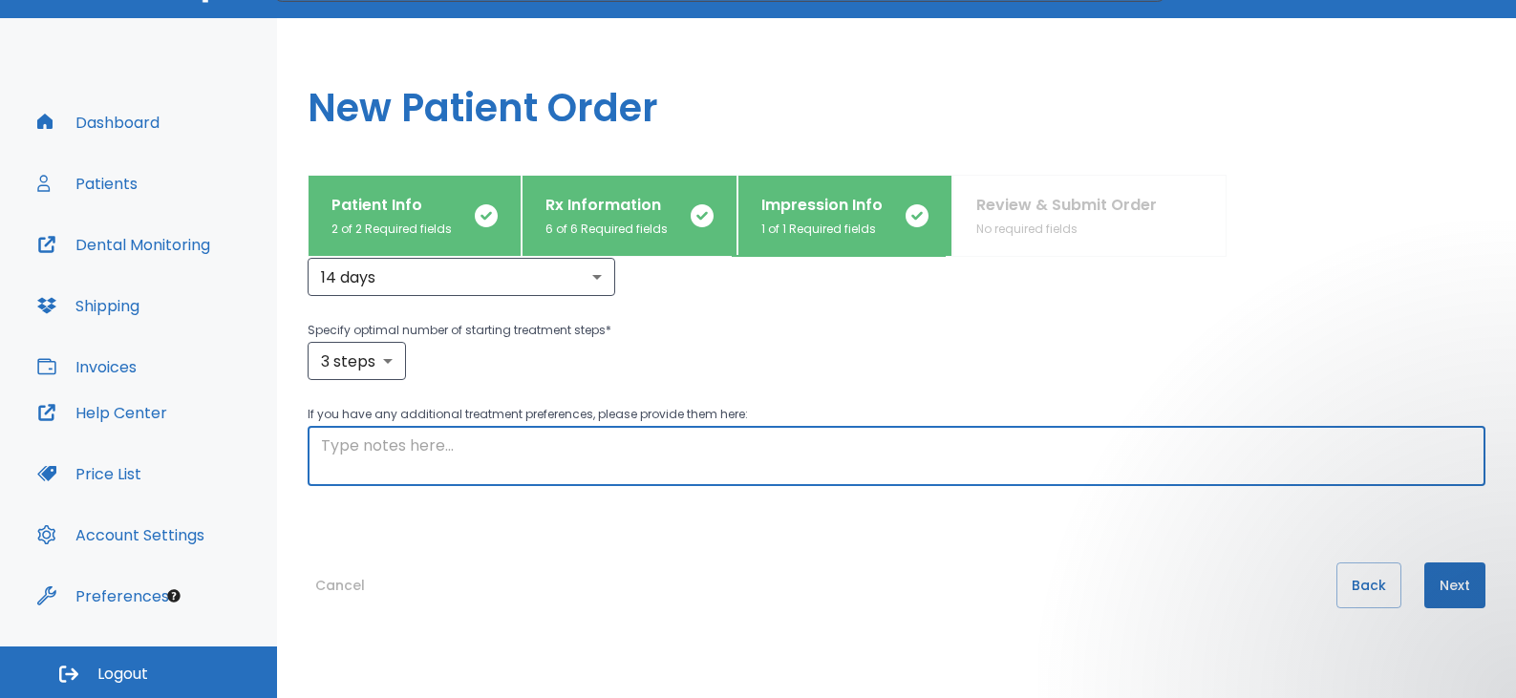
scroll to position [493, 0]
click at [1460, 593] on button "Next" at bounding box center [1454, 585] width 61 height 46
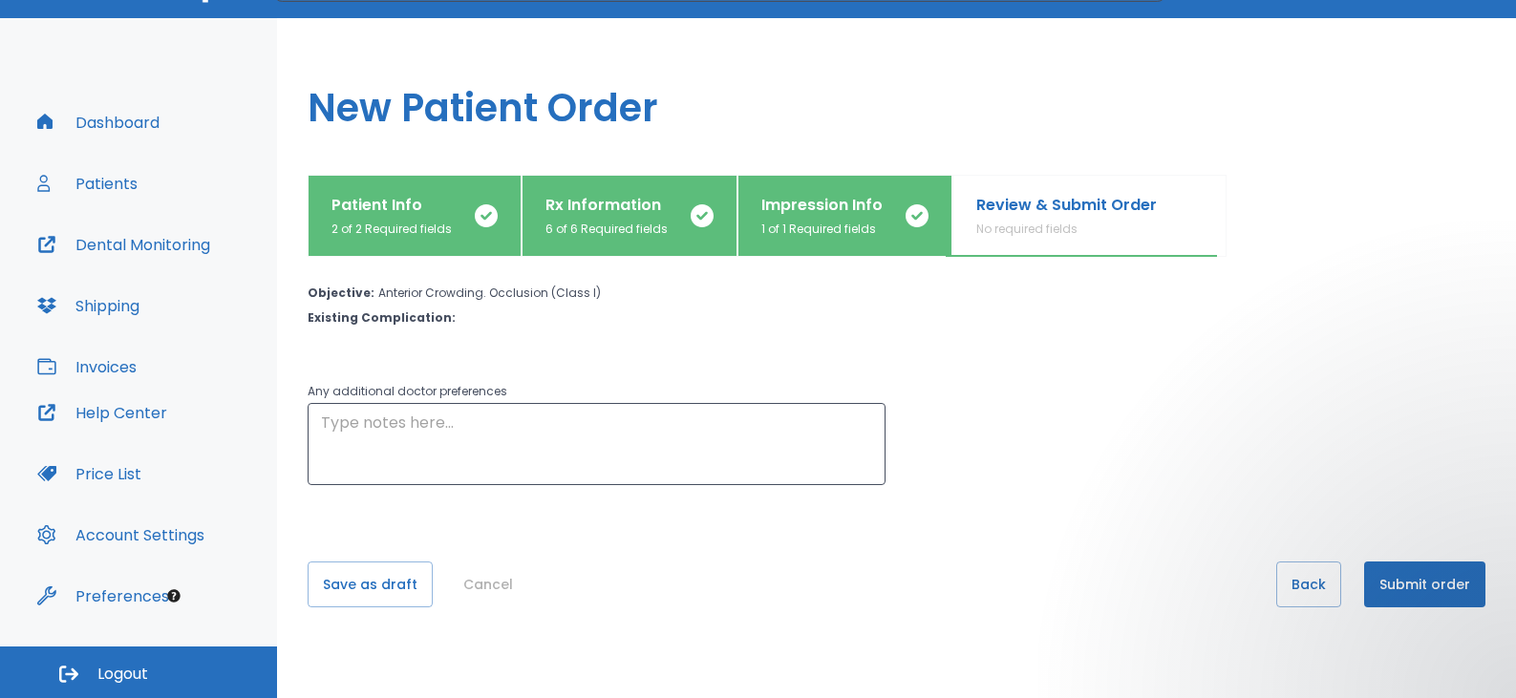
scroll to position [0, 0]
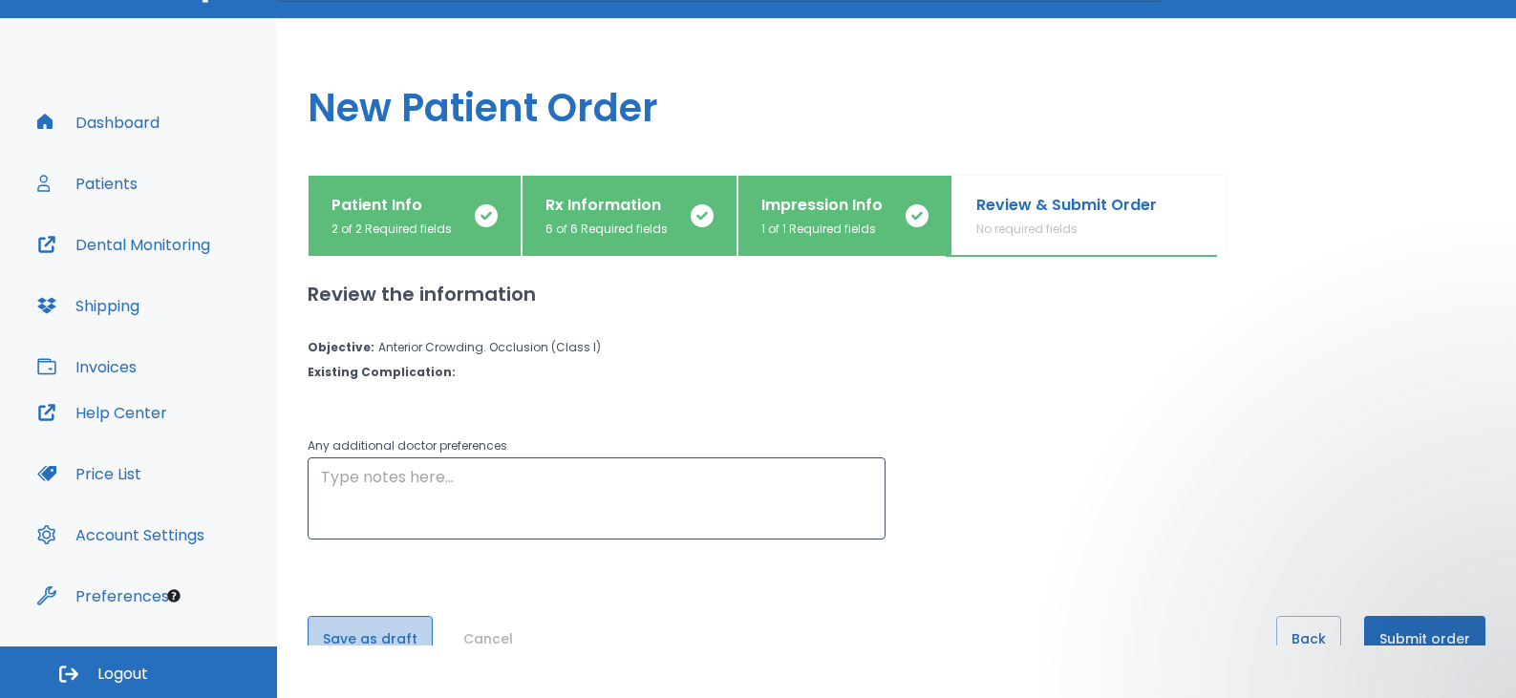
click at [398, 637] on button "Save as draft" at bounding box center [370, 639] width 125 height 46
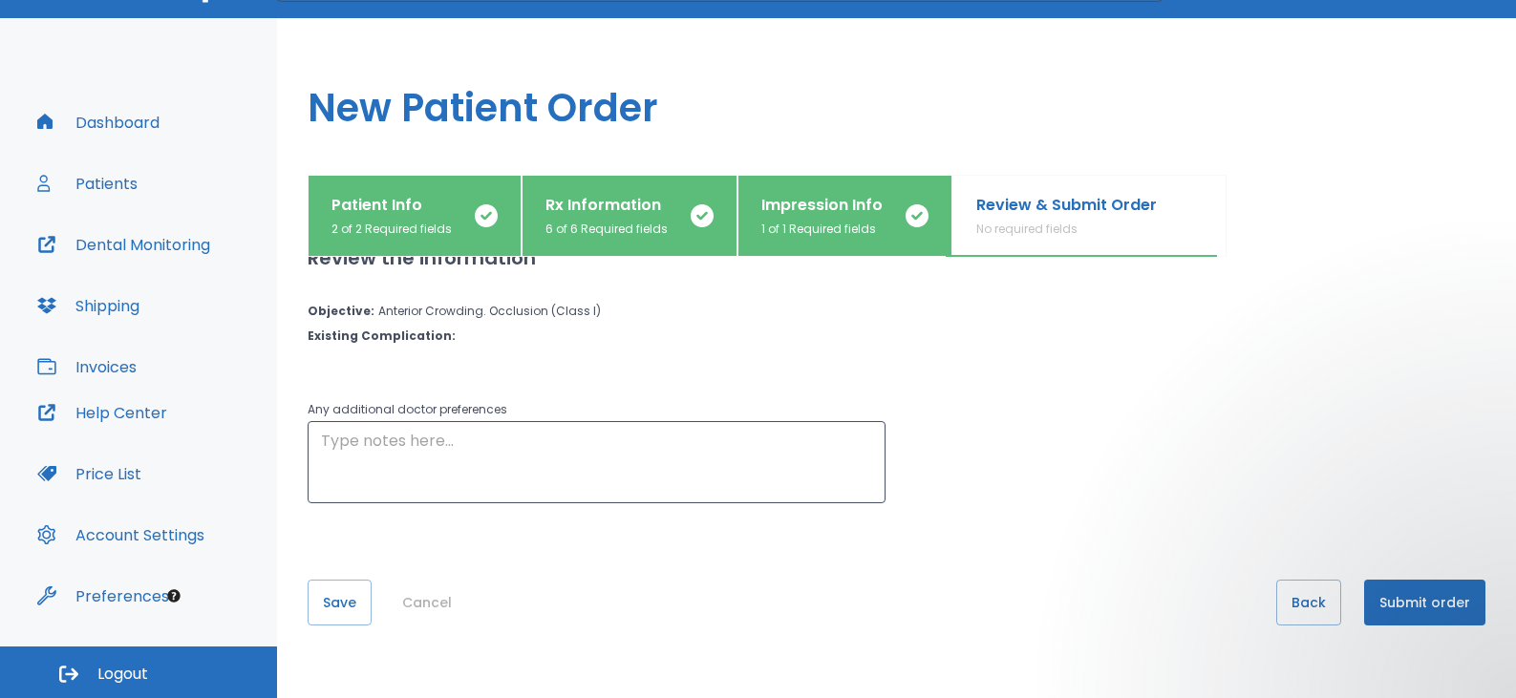
scroll to position [54, 0]
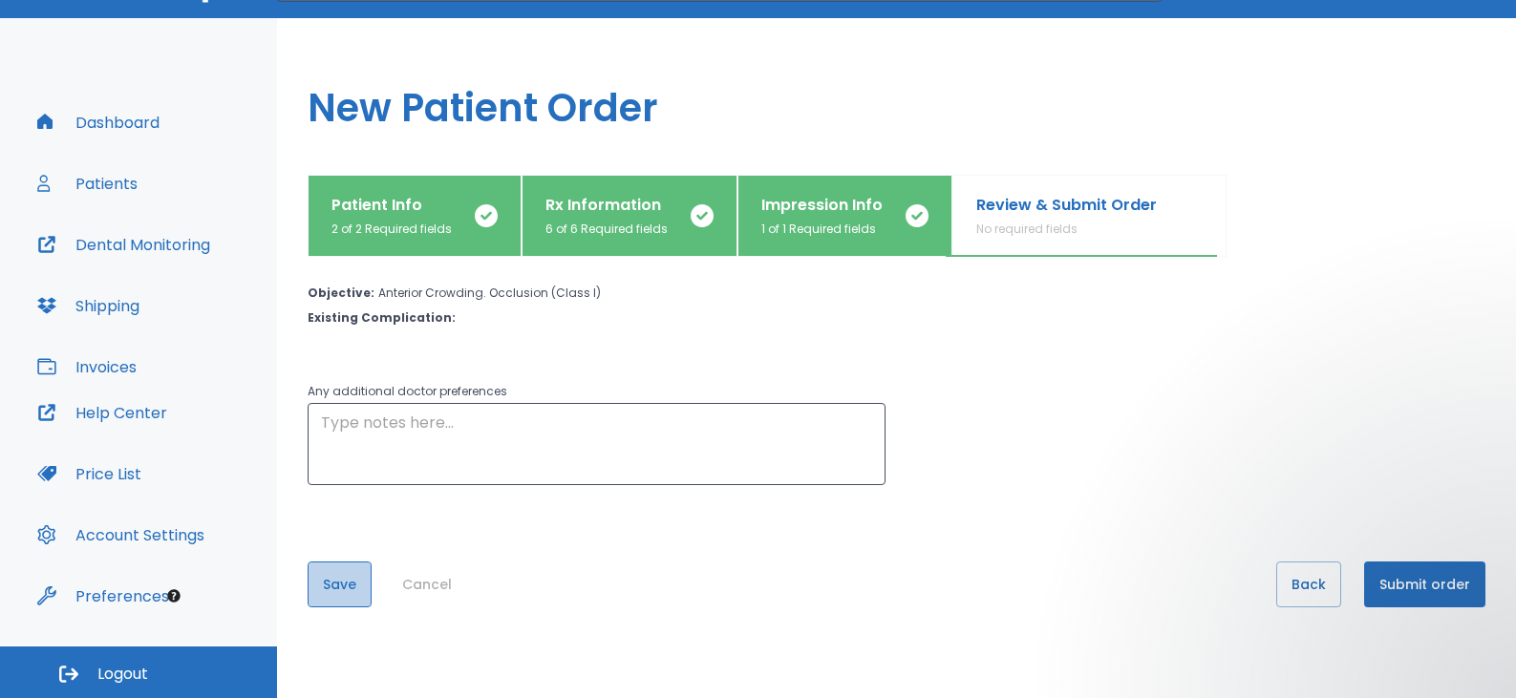
click at [348, 579] on button "Save" at bounding box center [340, 585] width 64 height 46
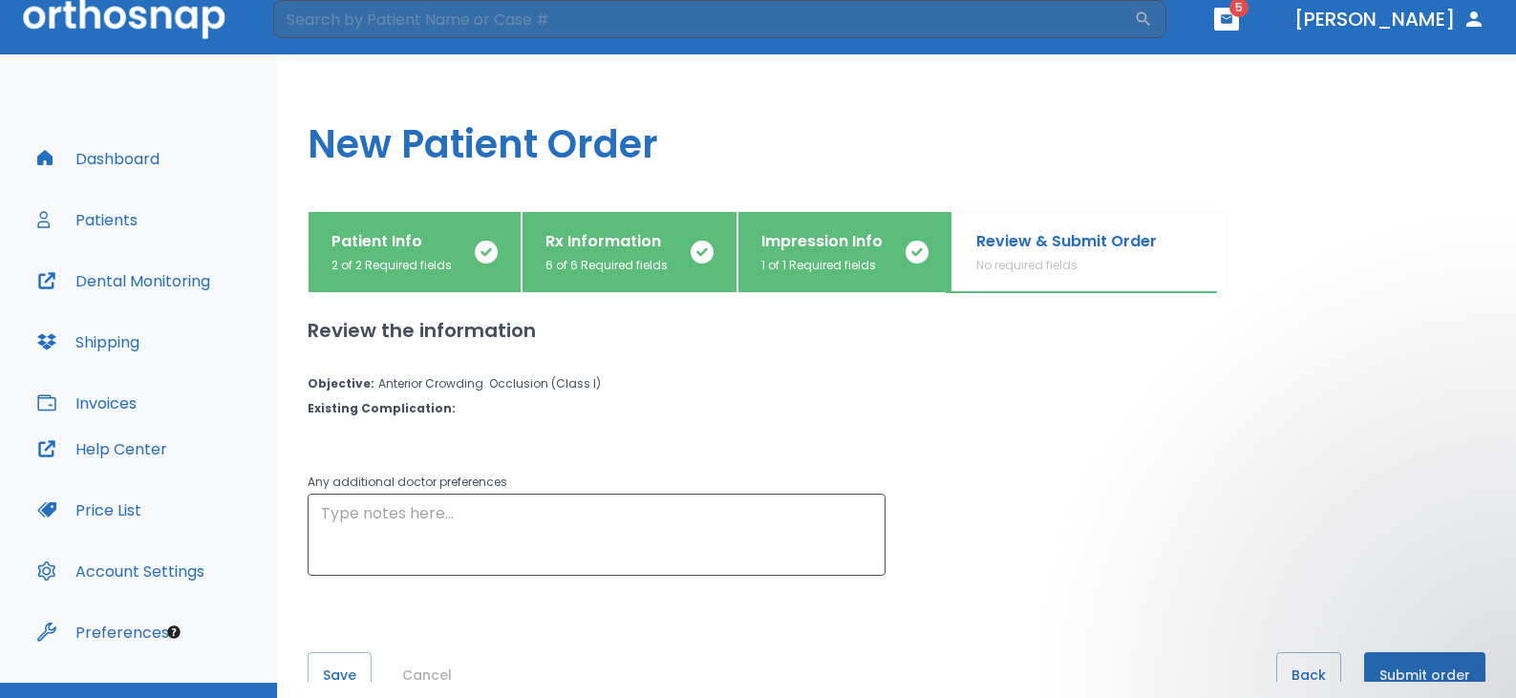
scroll to position [0, 0]
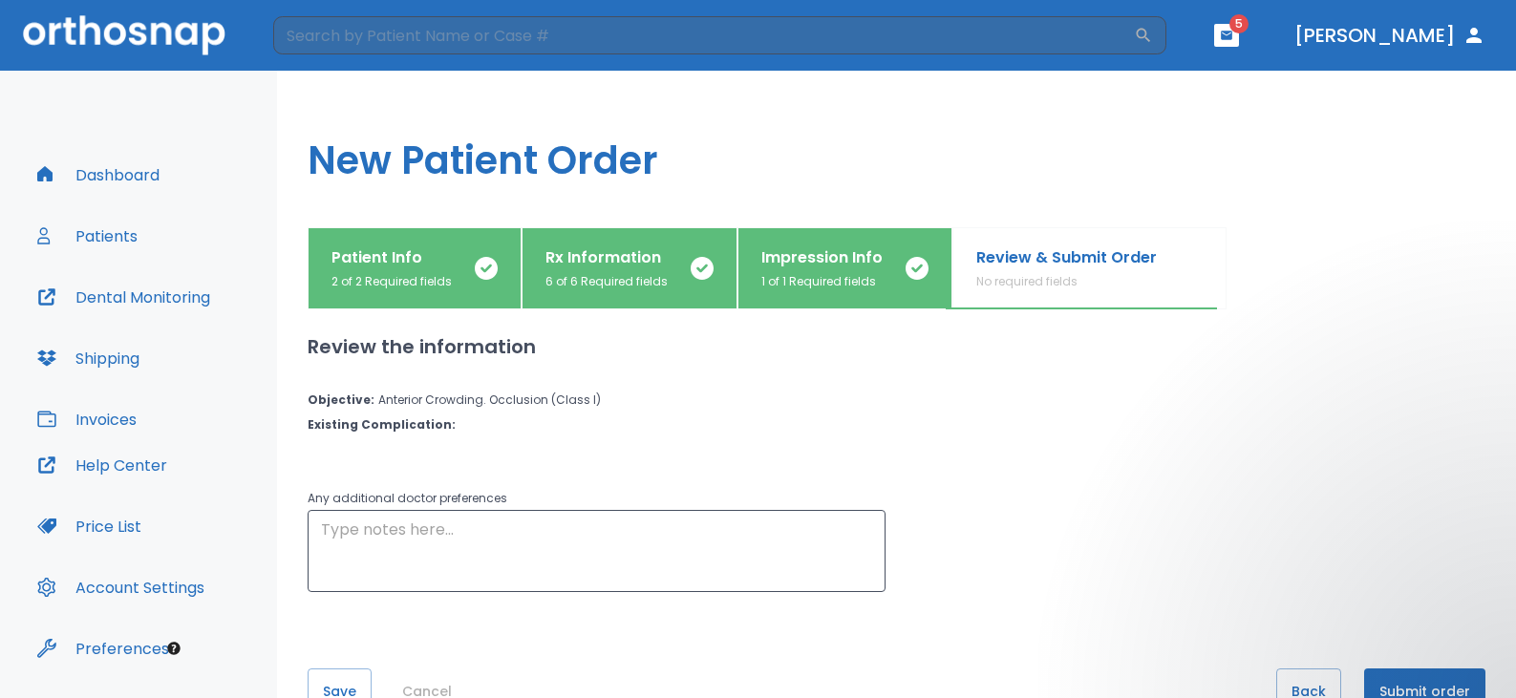
click at [109, 178] on button "Dashboard" at bounding box center [98, 175] width 145 height 46
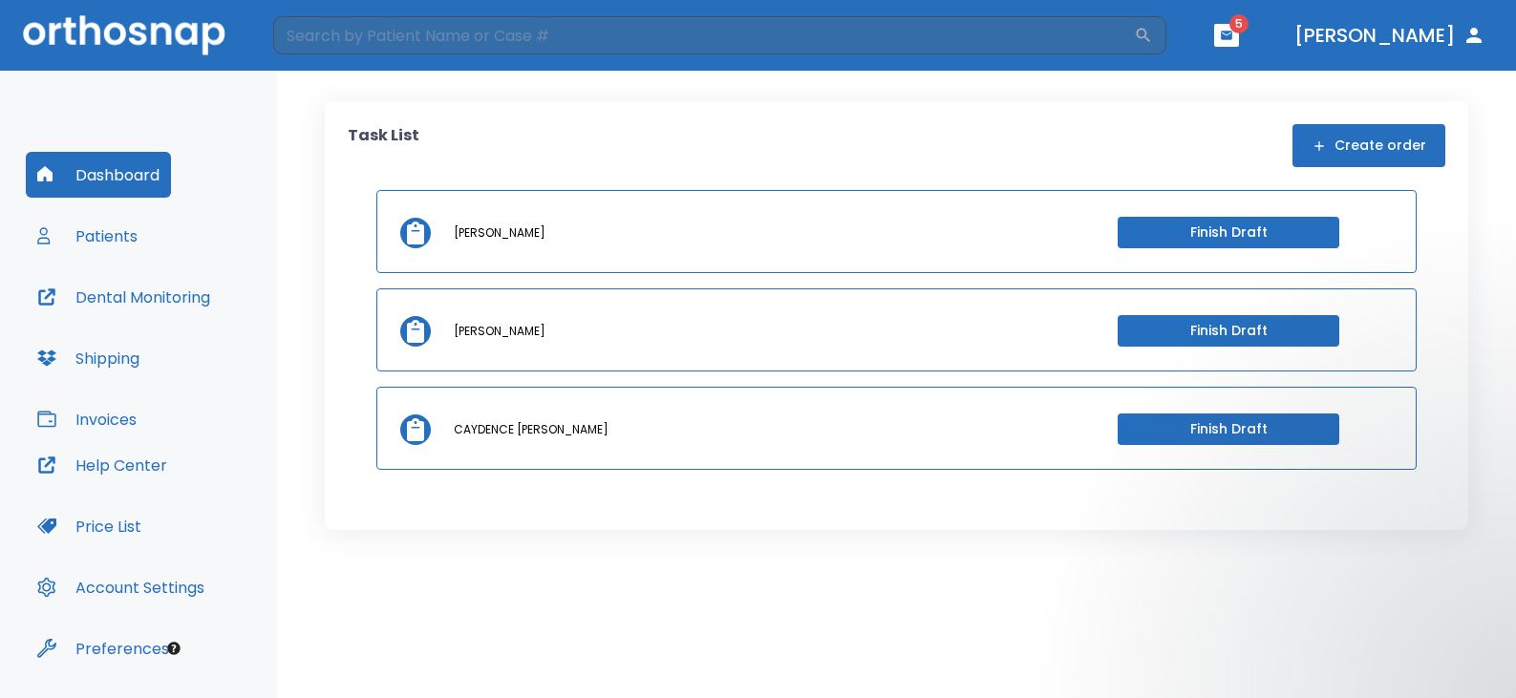
click at [1232, 431] on button "Finish Draft" at bounding box center [1228, 430] width 222 height 32
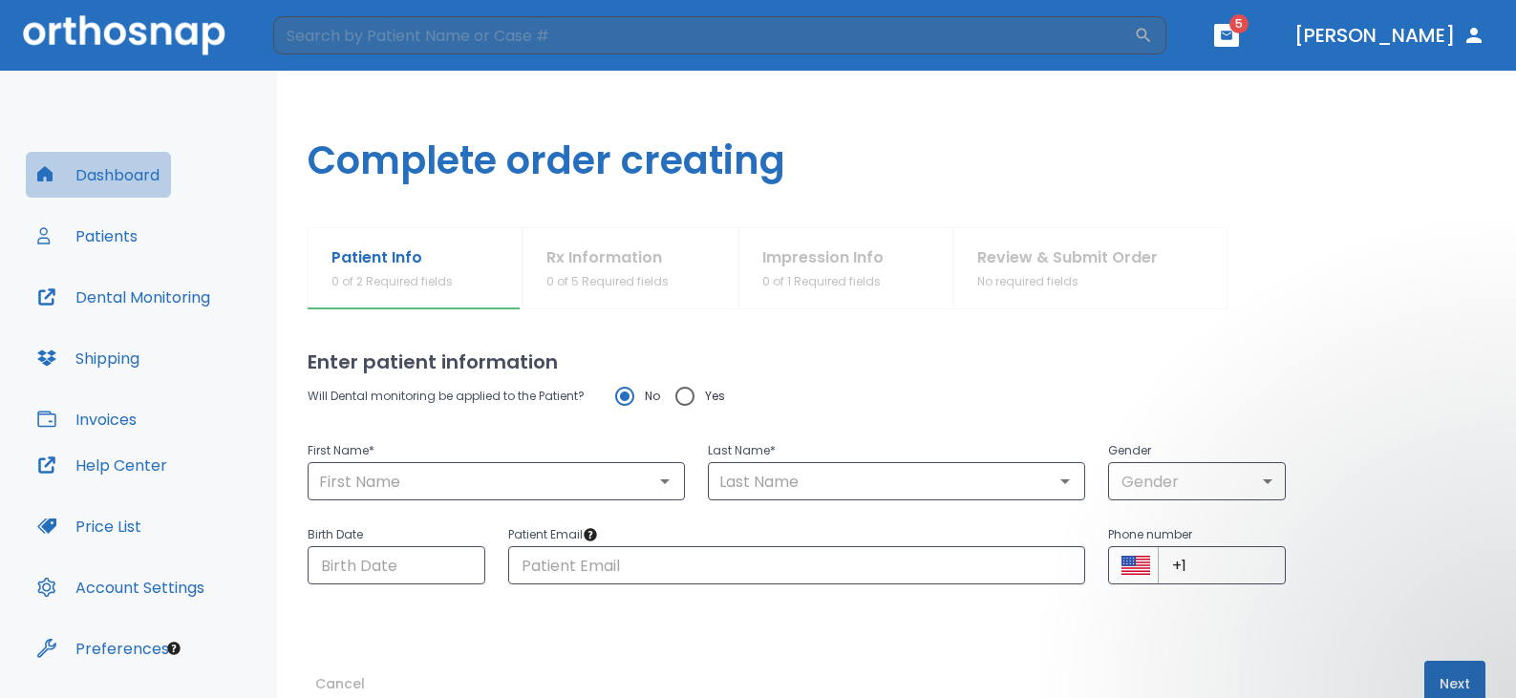
click at [90, 164] on button "Dashboard" at bounding box center [98, 175] width 145 height 46
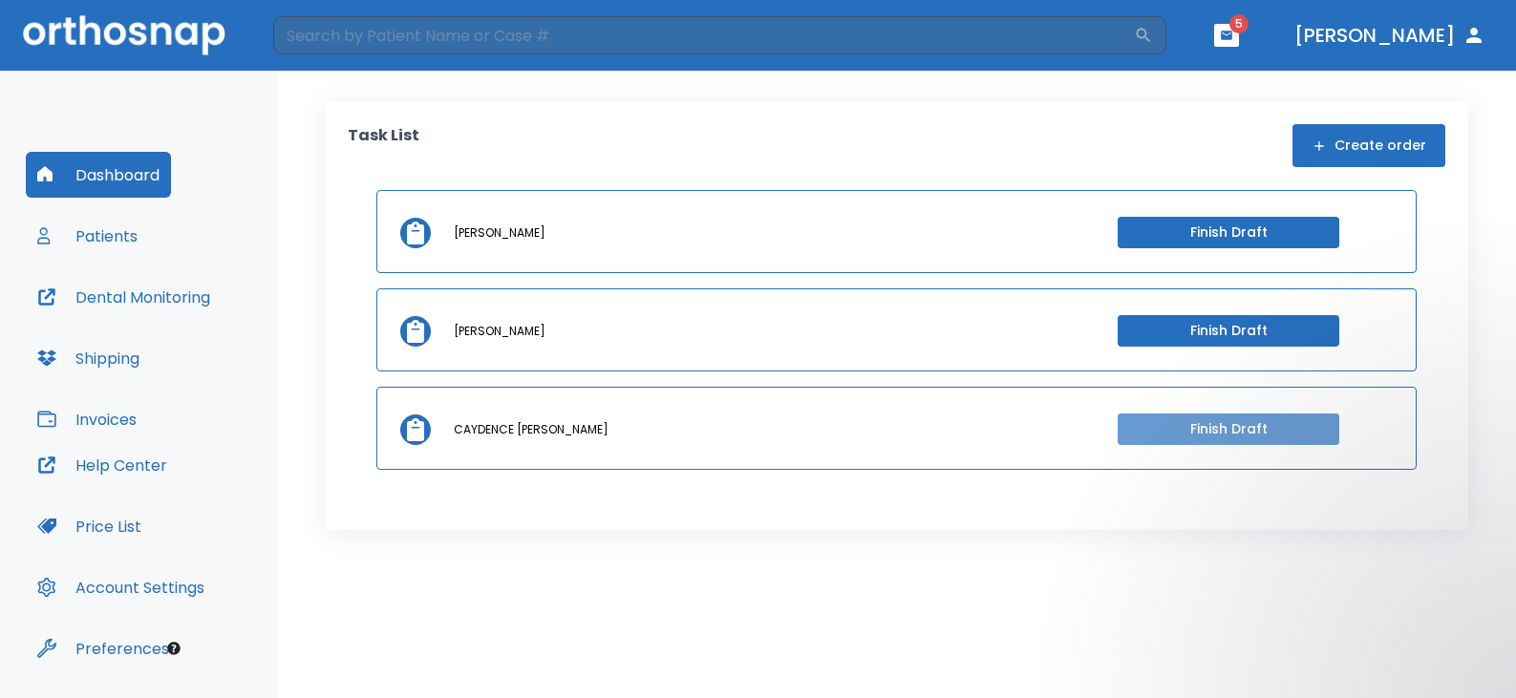
click at [1228, 425] on button "Finish Draft" at bounding box center [1228, 430] width 222 height 32
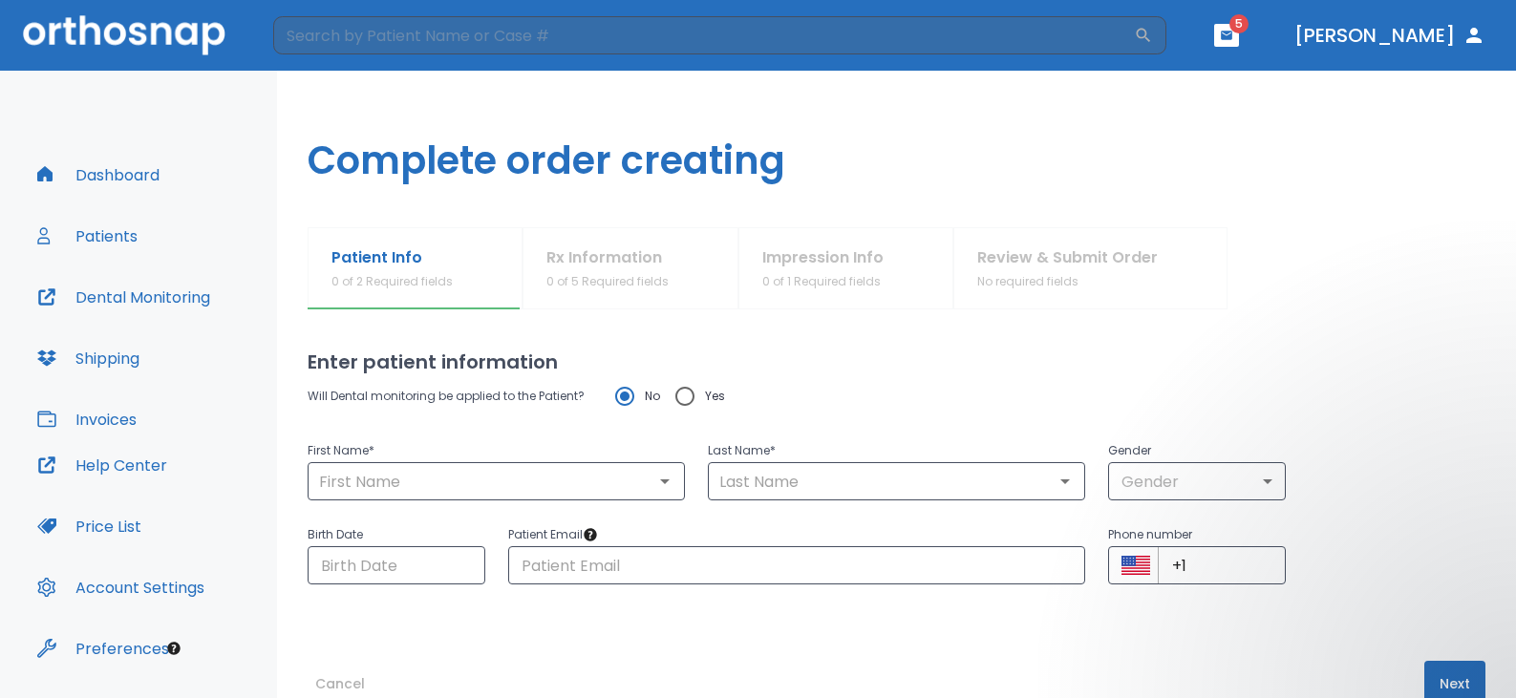
scroll to position [47, 0]
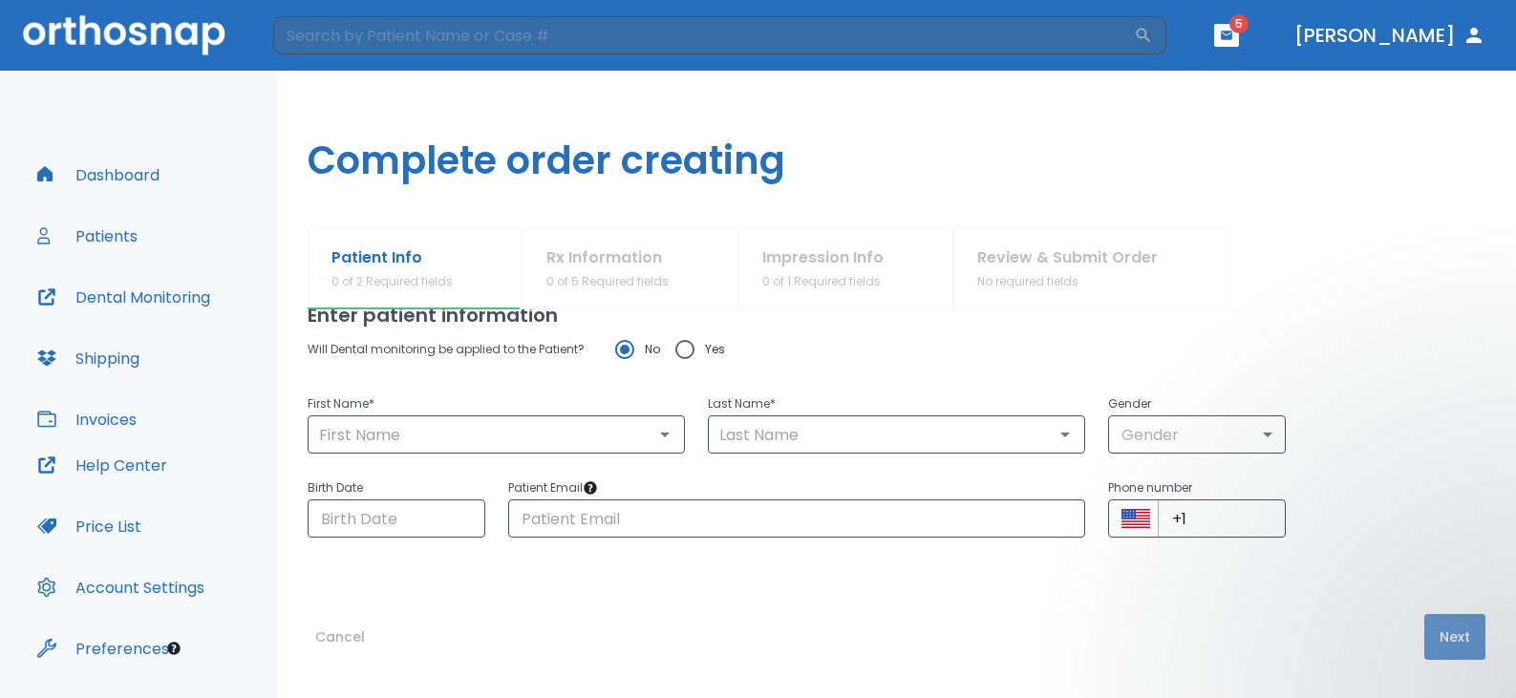
click at [1446, 641] on button "Next" at bounding box center [1454, 637] width 61 height 46
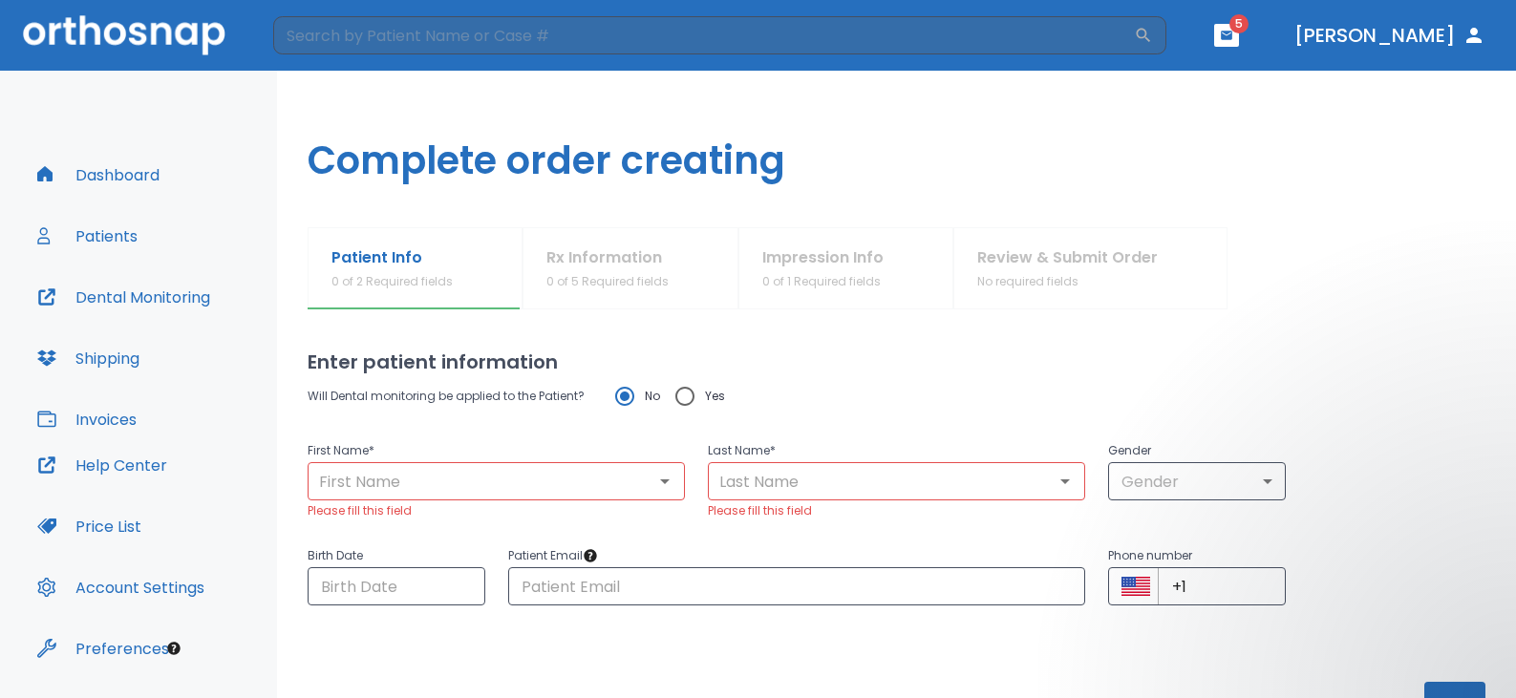
click at [469, 502] on p "Please fill this field" at bounding box center [496, 510] width 377 height 21
click at [85, 236] on button "Patients" at bounding box center [87, 236] width 123 height 46
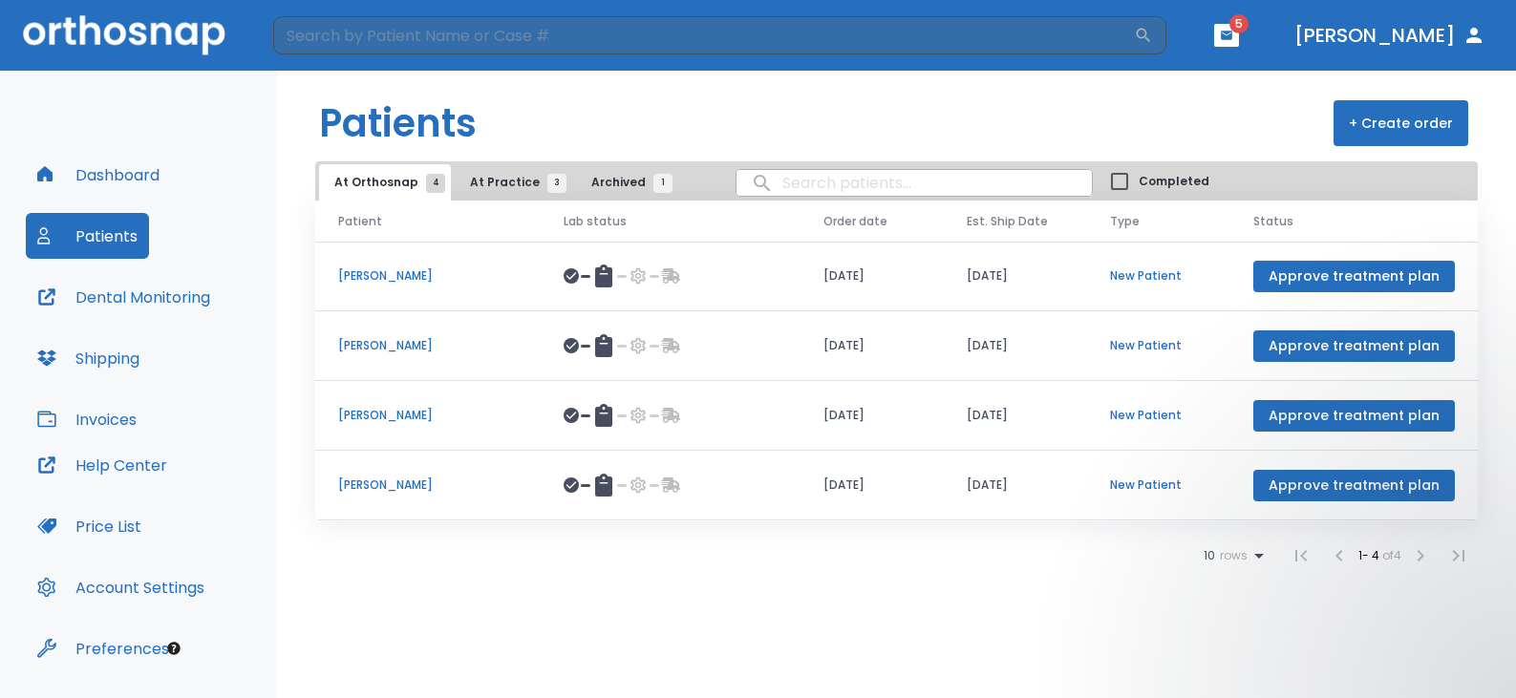
click at [495, 187] on span "At Practice 3" at bounding box center [513, 182] width 87 height 17
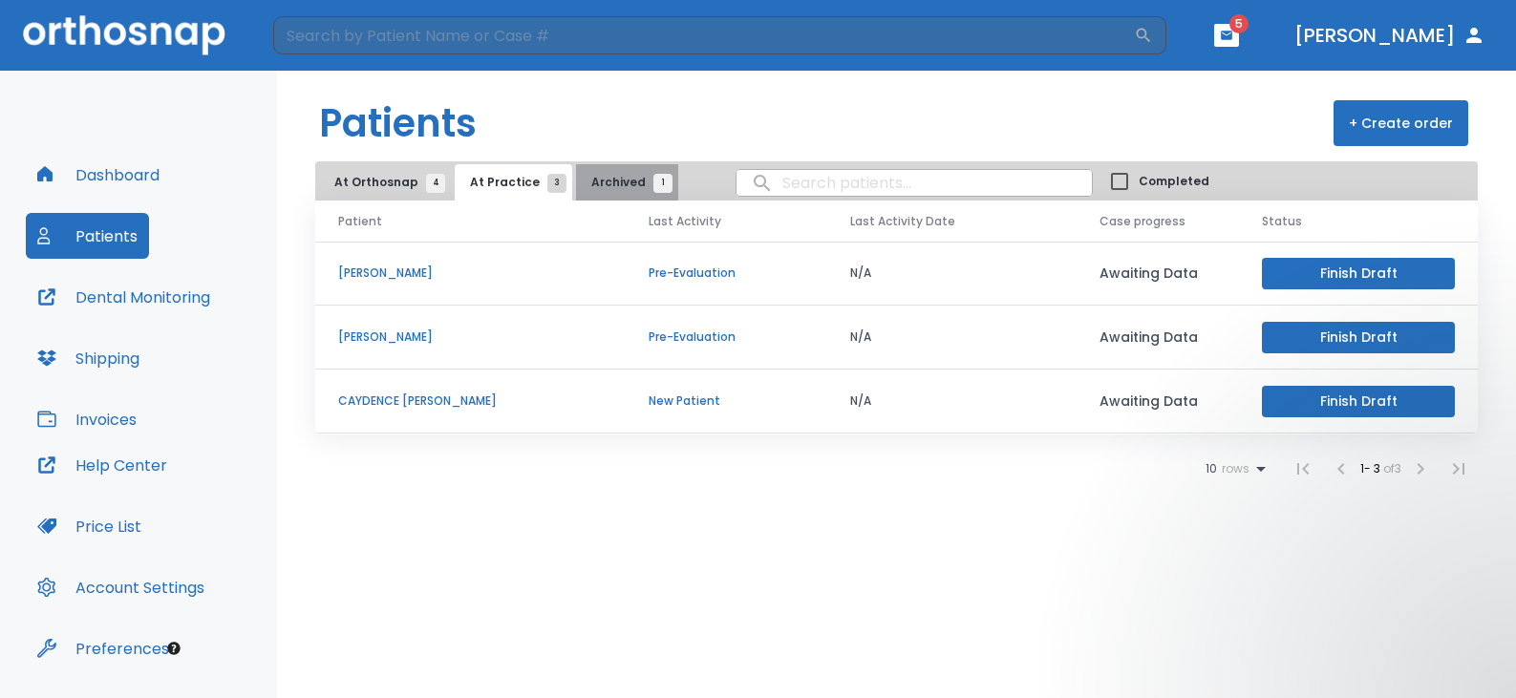
click at [591, 181] on span "Archived 1" at bounding box center [627, 182] width 72 height 17
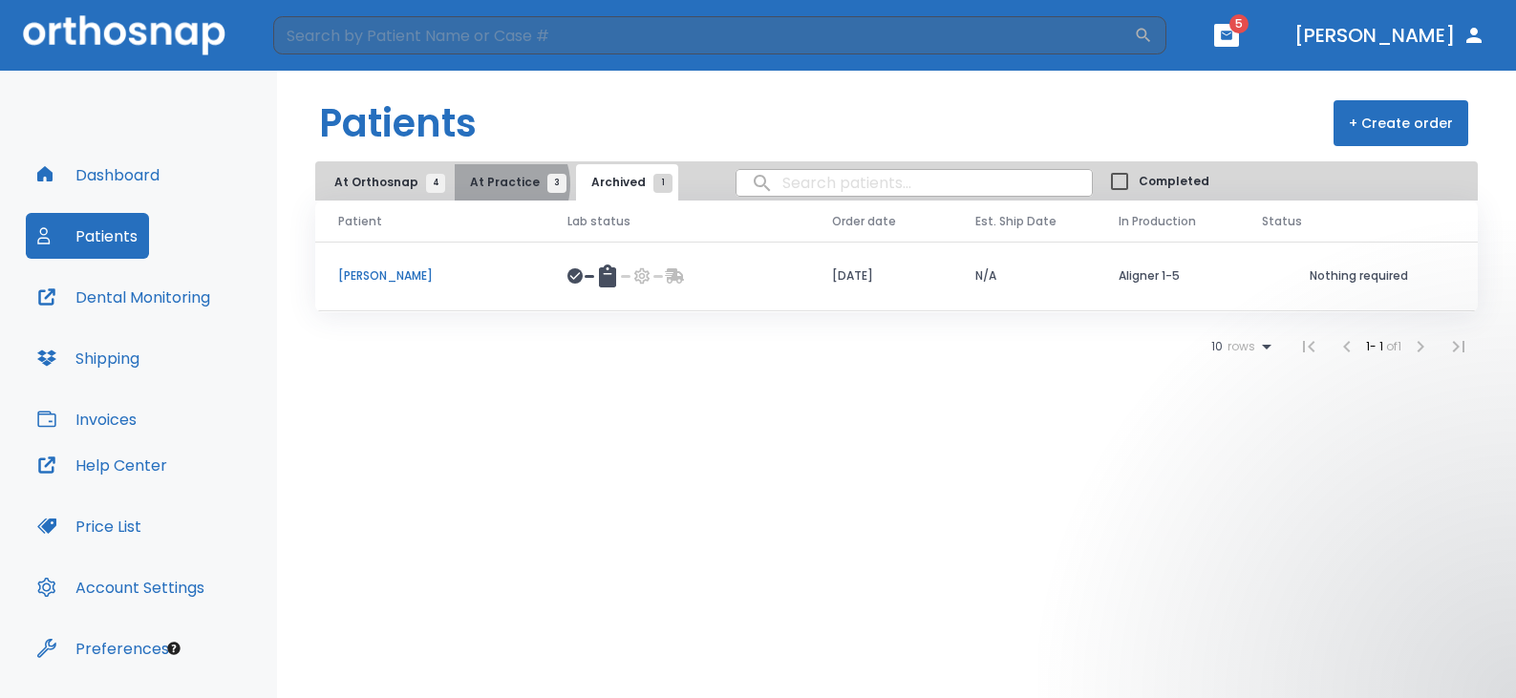
click at [496, 184] on span "At Practice 3" at bounding box center [513, 182] width 87 height 17
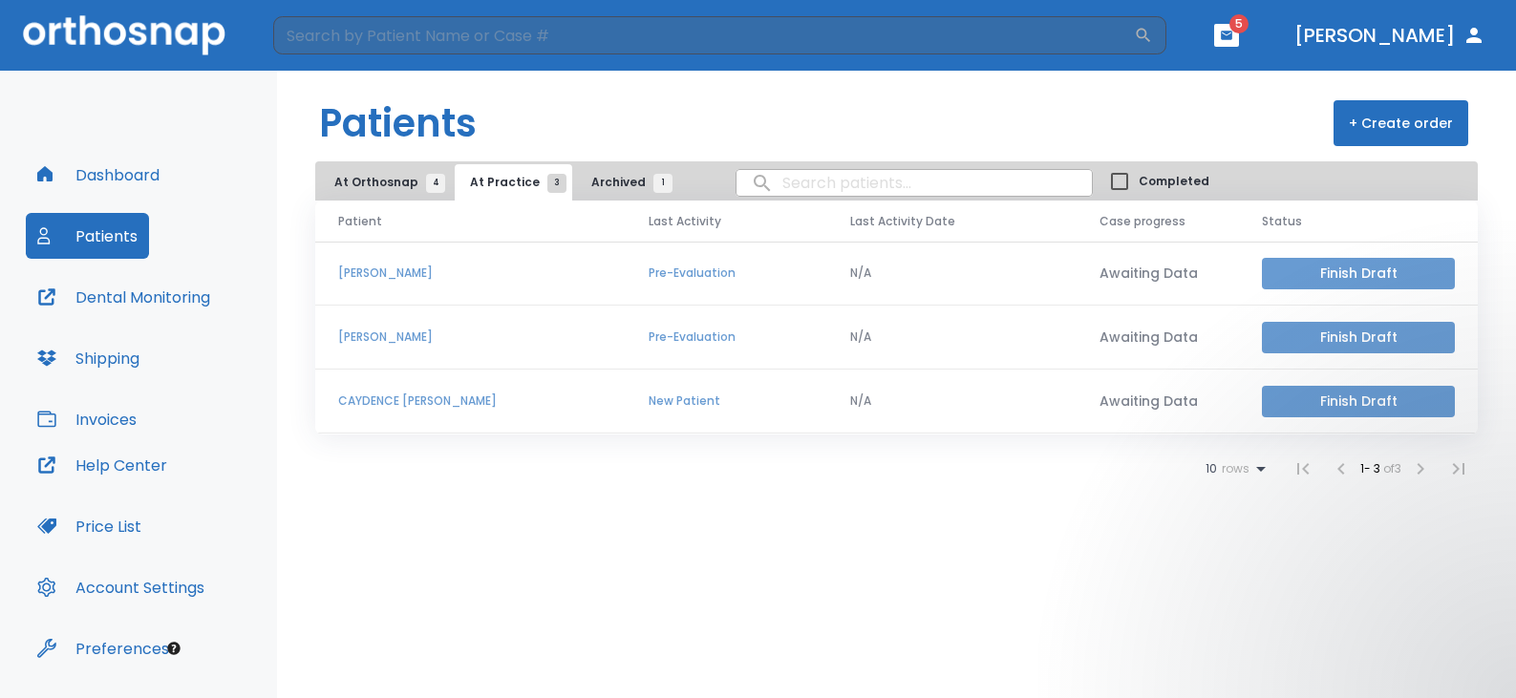
click at [1360, 397] on button "Finish Draft" at bounding box center [1358, 402] width 193 height 32
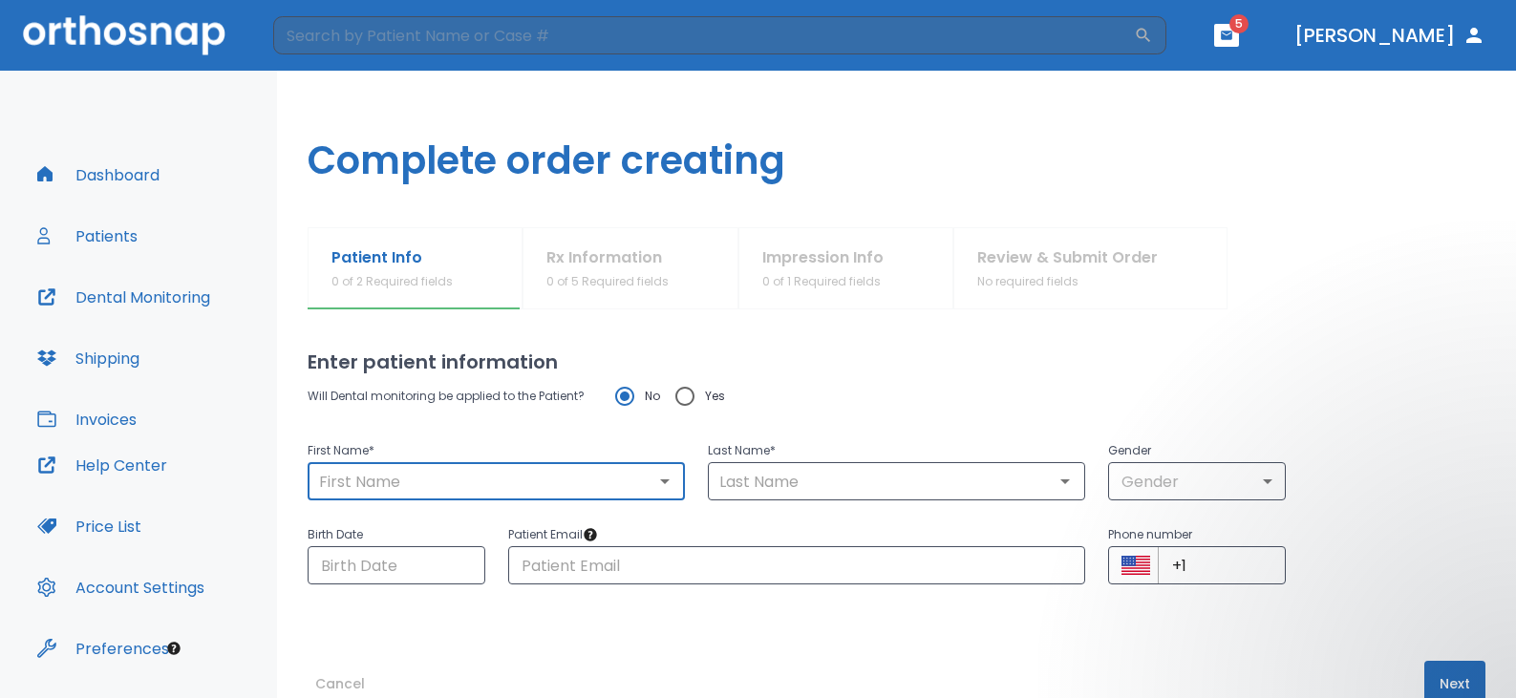
click at [549, 484] on input "text" at bounding box center [496, 481] width 366 height 27
click at [667, 480] on icon "Open" at bounding box center [664, 481] width 23 height 23
click at [660, 481] on icon "Open" at bounding box center [665, 481] width 10 height 5
click at [478, 525] on li "CAYDENCE [PERSON_NAME]" at bounding box center [494, 525] width 373 height 34
type input "CAYDENCE"
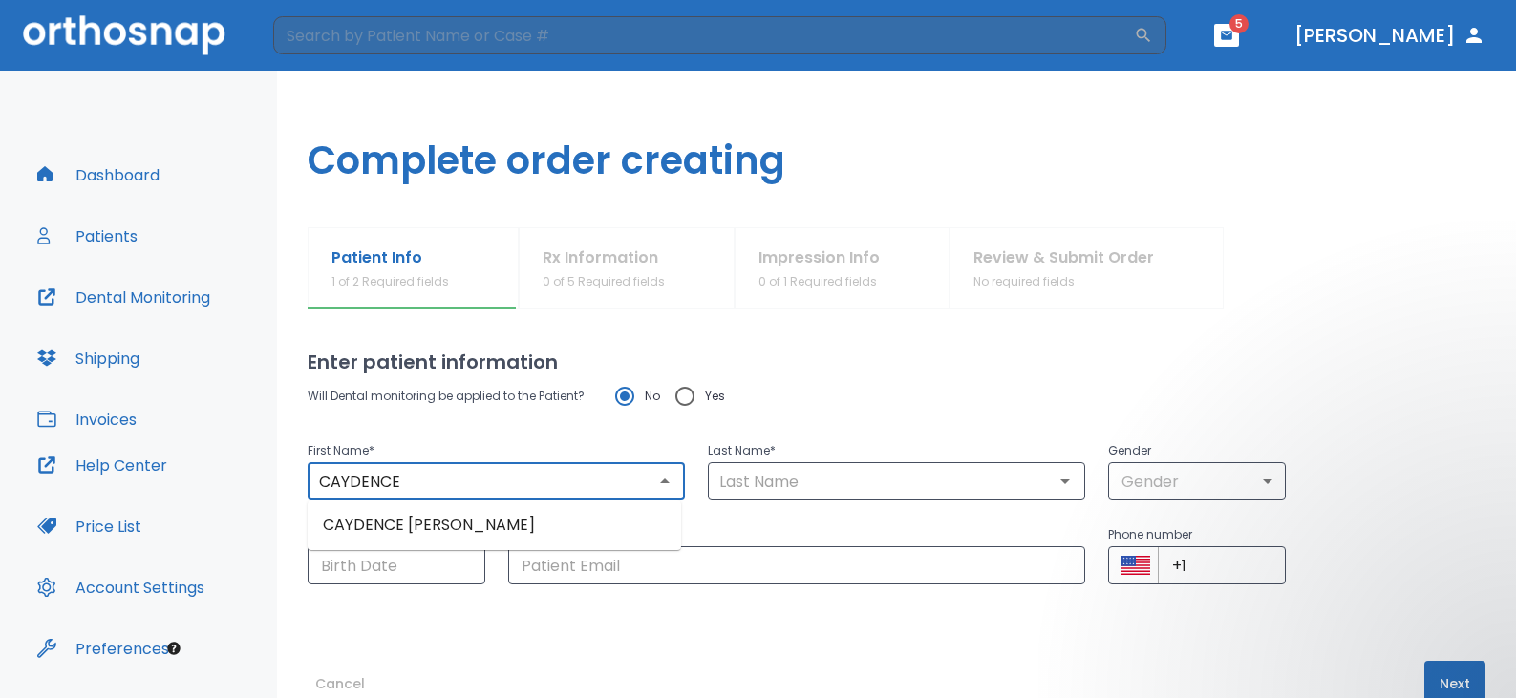
type input "[PERSON_NAME]"
type input "0"
type input "[DATE]"
type input "[EMAIL_ADDRESS][DOMAIN_NAME]"
type input "[PHONE_NUMBER]"
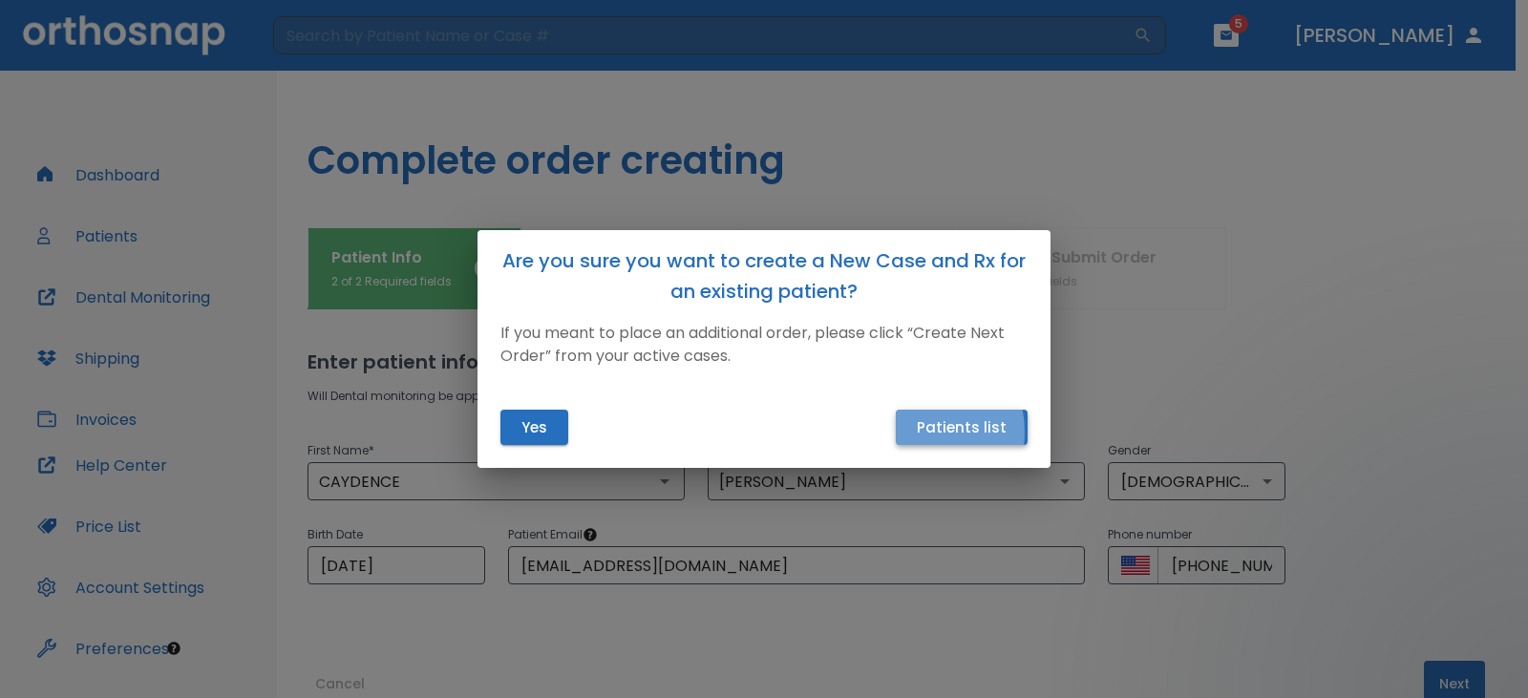
click at [923, 432] on button "Patients list" at bounding box center [962, 427] width 132 height 35
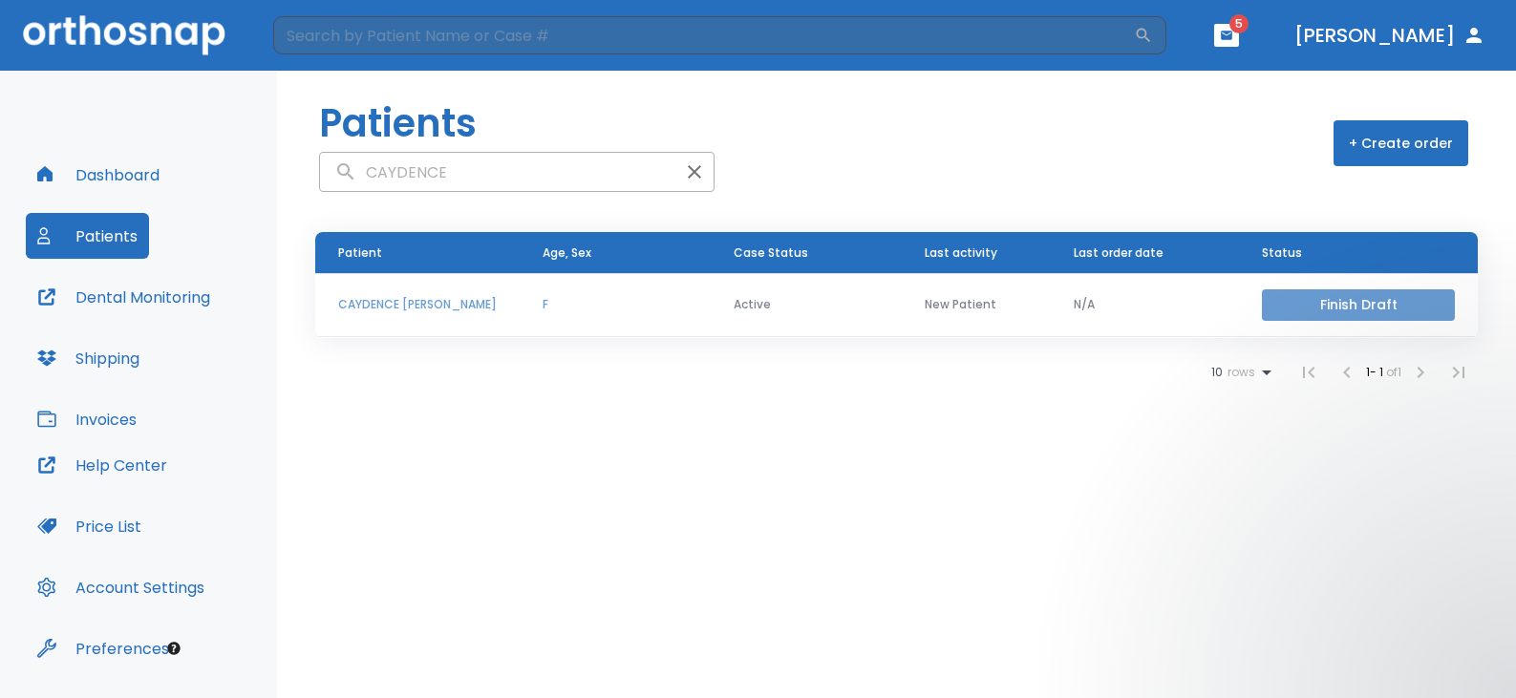
click at [1323, 301] on button "Finish Draft" at bounding box center [1358, 305] width 193 height 32
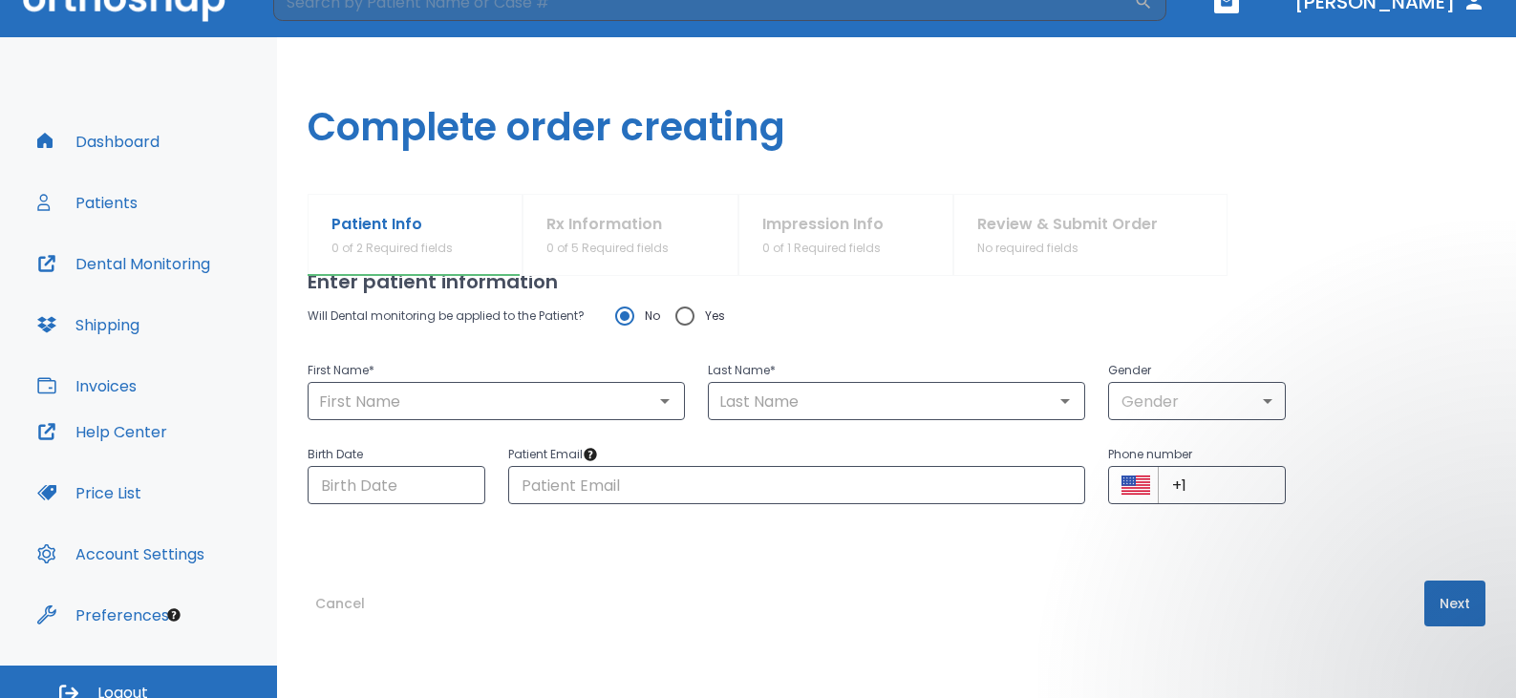
scroll to position [53, 0]
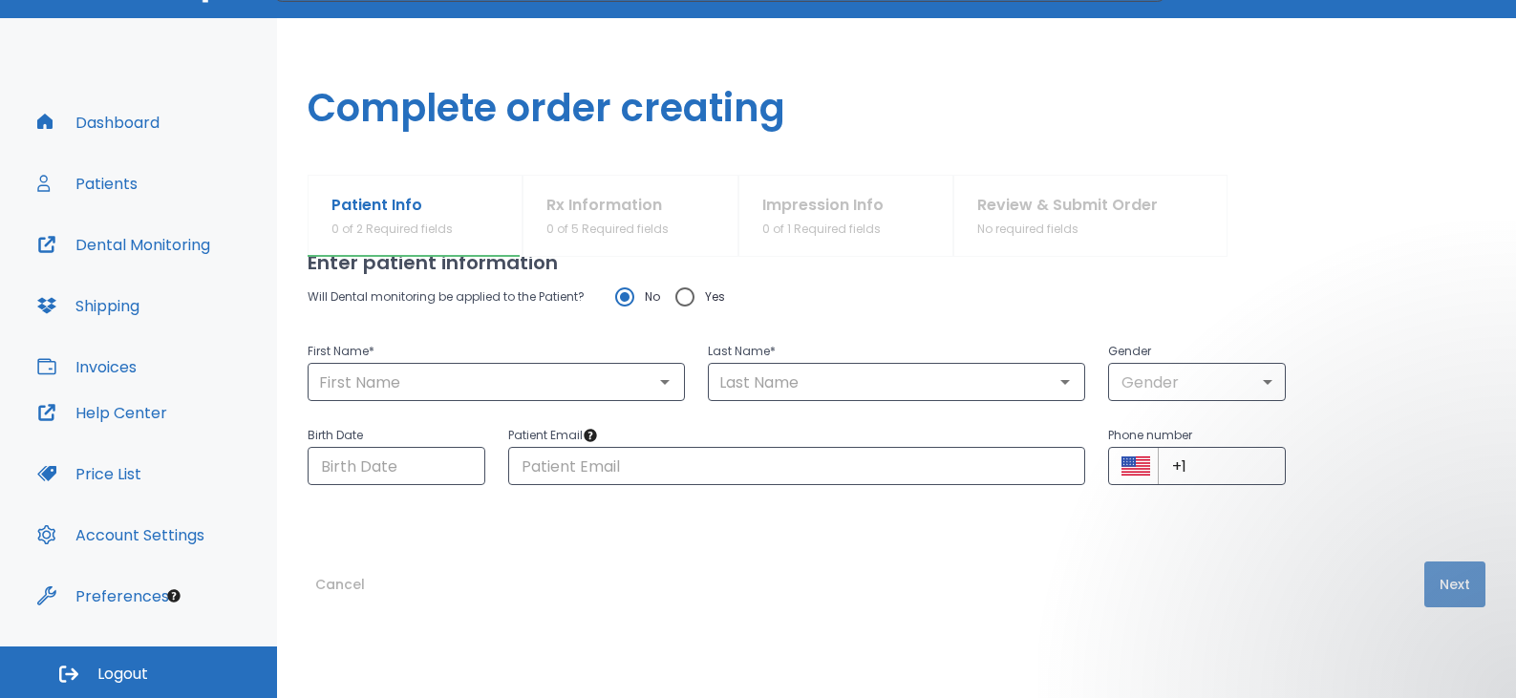
click at [1426, 577] on button "Next" at bounding box center [1454, 585] width 61 height 46
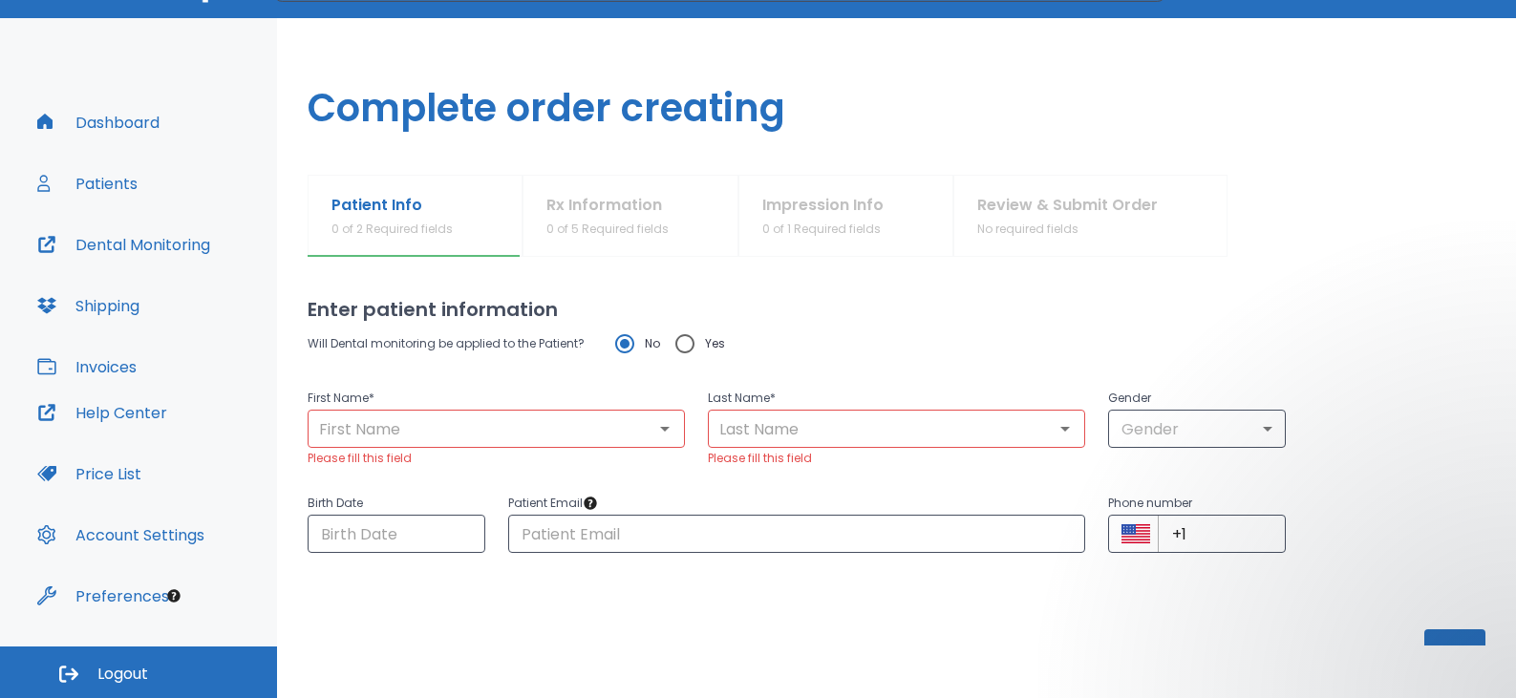
click at [1429, 577] on div "Enter patient information Will Dental monitoring be applied to the Patient? No …" at bounding box center [897, 451] width 1178 height 389
drag, startPoint x: 1436, startPoint y: 599, endPoint x: 1392, endPoint y: 542, distance: 71.4
click at [1432, 592] on div "Enter patient information Will Dental monitoring be applied to the Patient? No …" at bounding box center [897, 451] width 1178 height 389
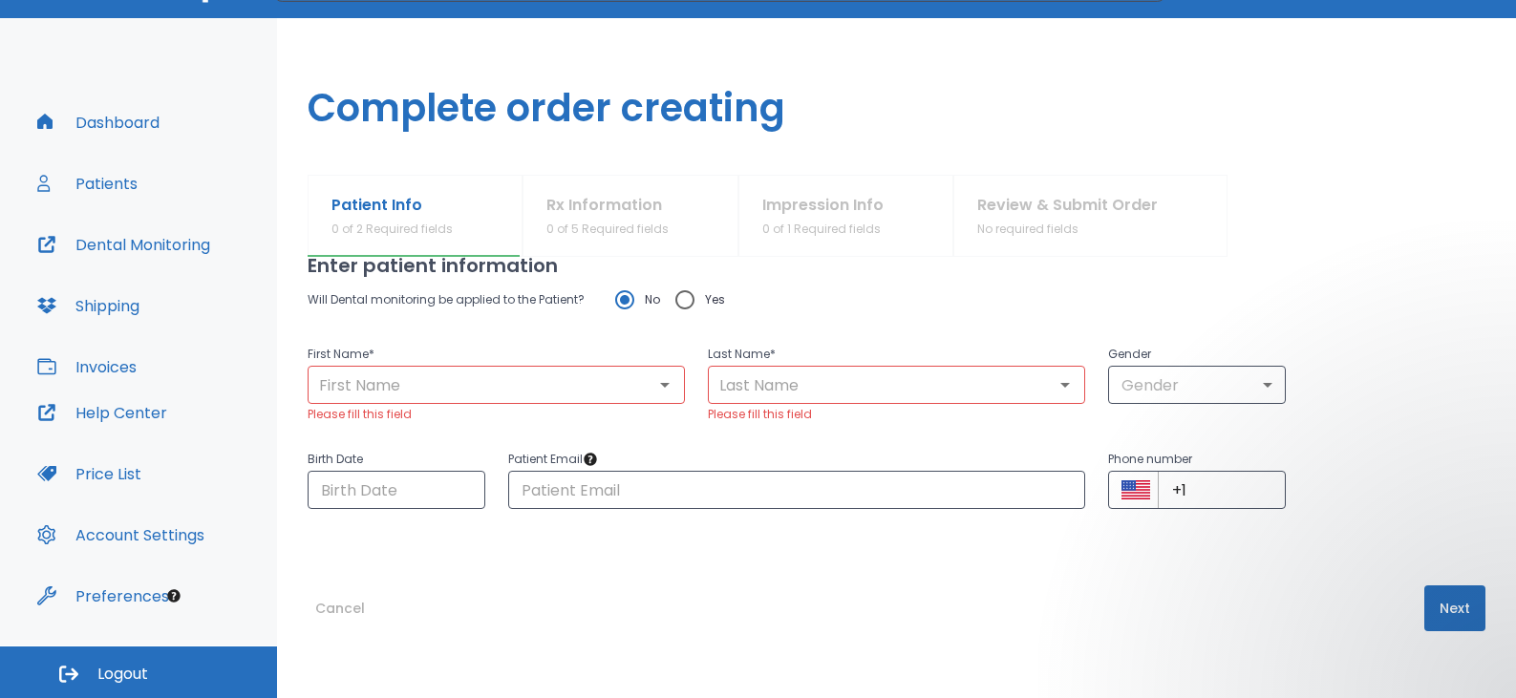
scroll to position [68, 0]
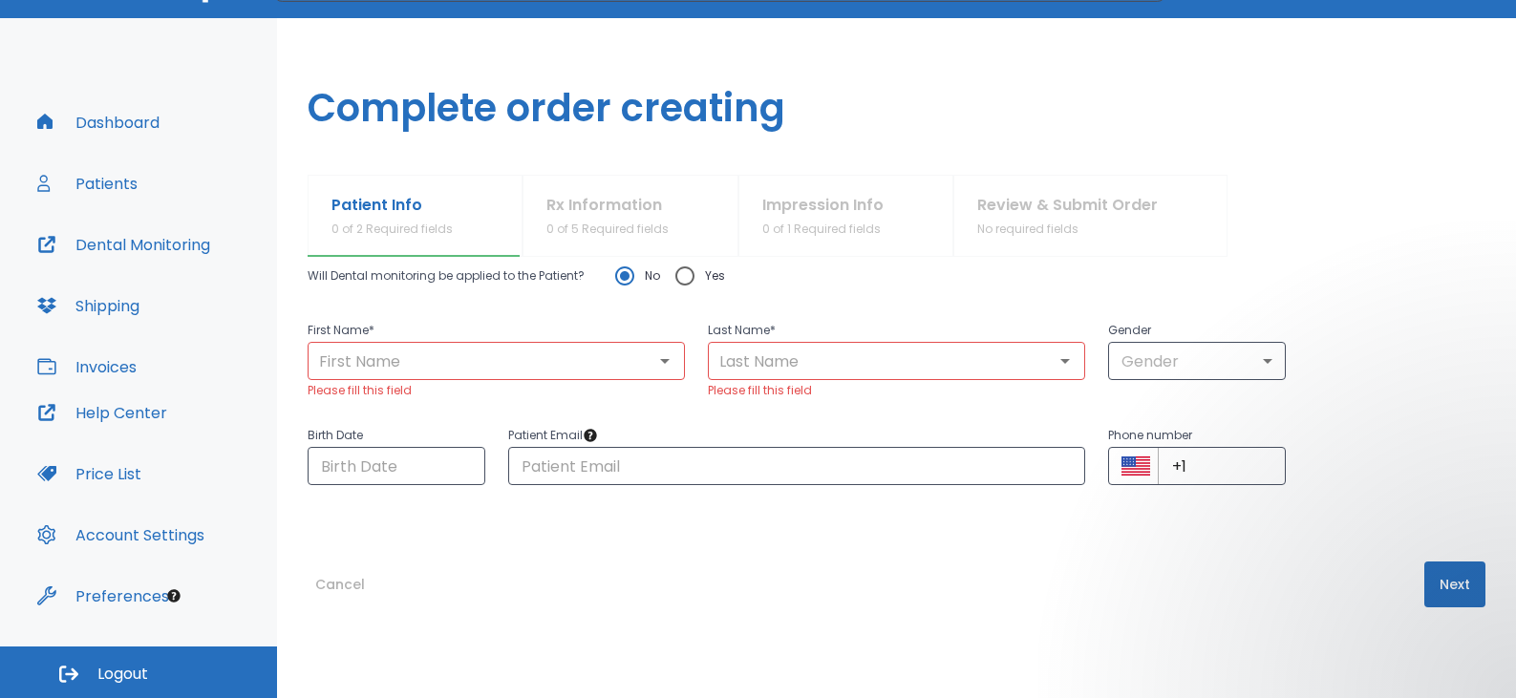
click at [106, 241] on button "Dental Monitoring" at bounding box center [124, 245] width 196 height 46
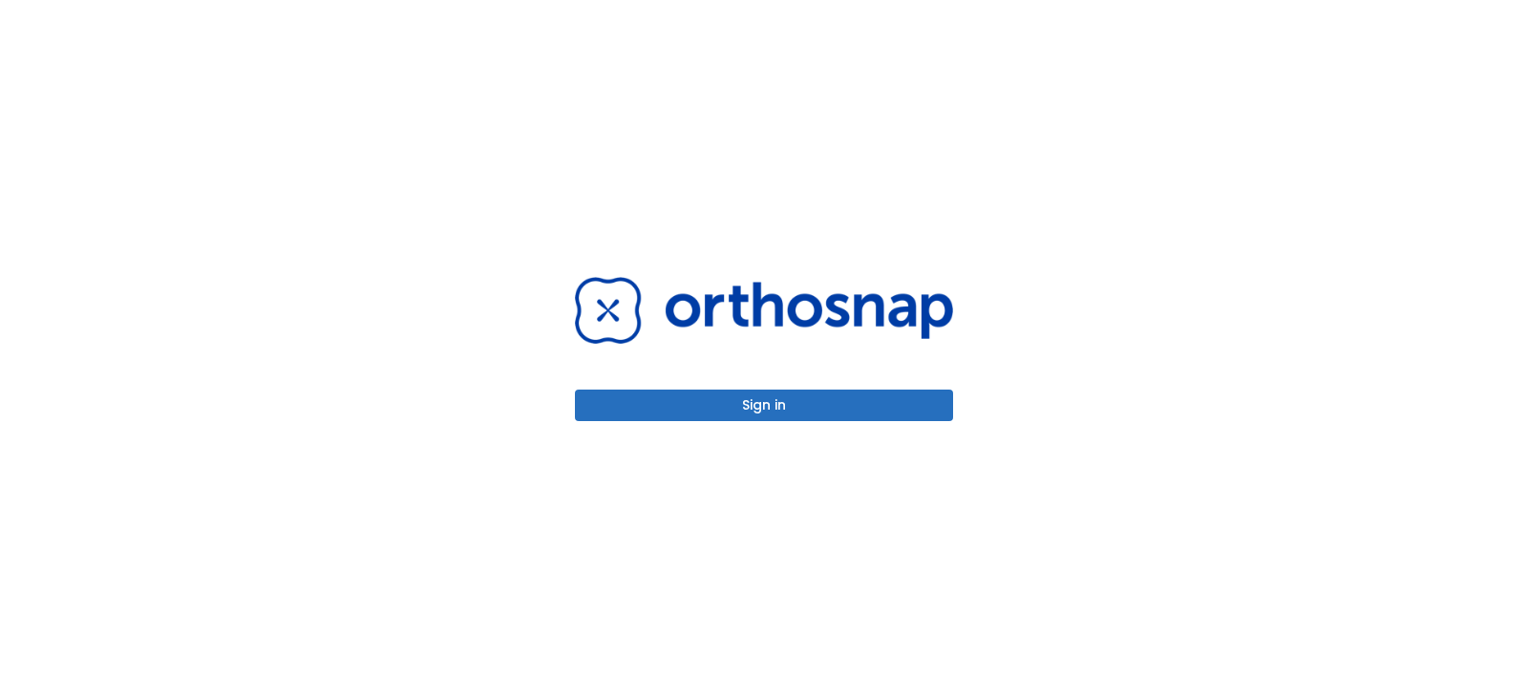
click at [736, 414] on button "Sign in" at bounding box center [764, 406] width 378 height 32
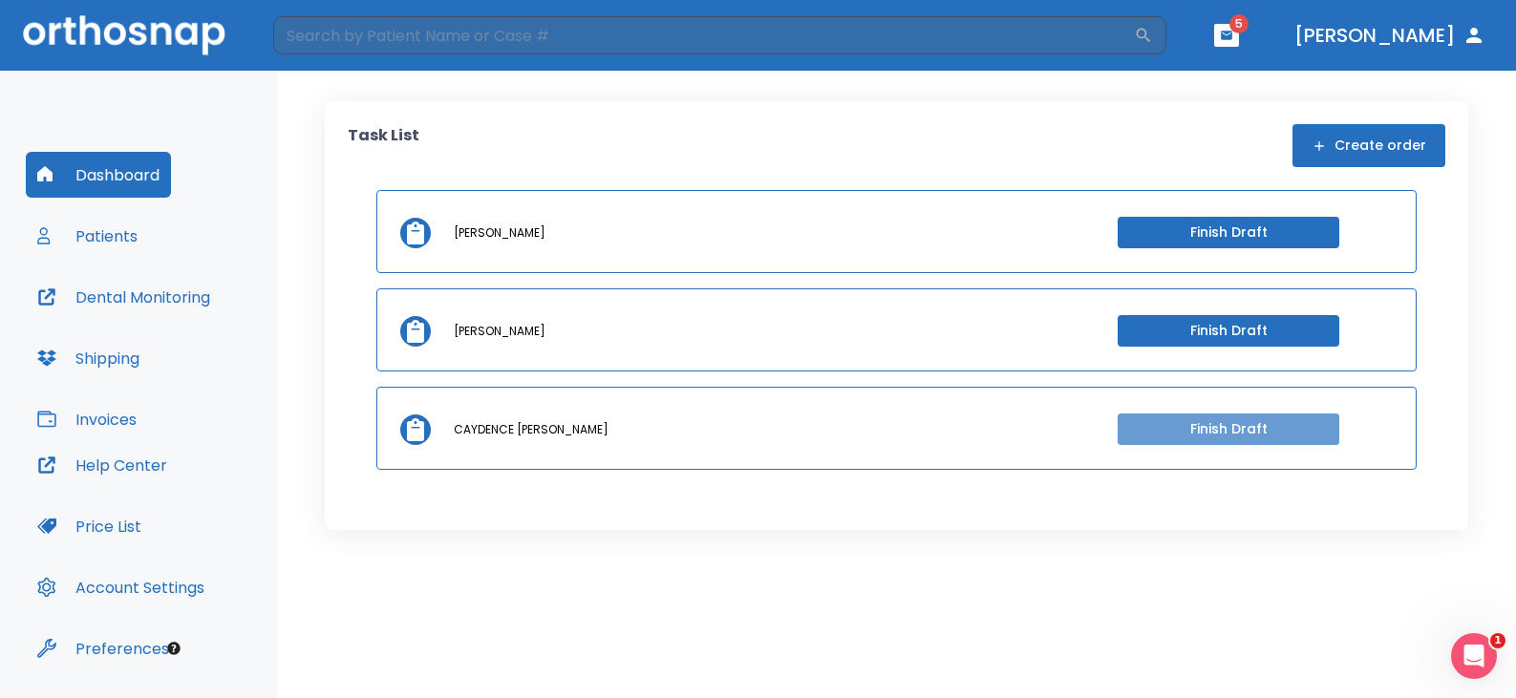
click at [1136, 432] on button "Finish Draft" at bounding box center [1228, 430] width 222 height 32
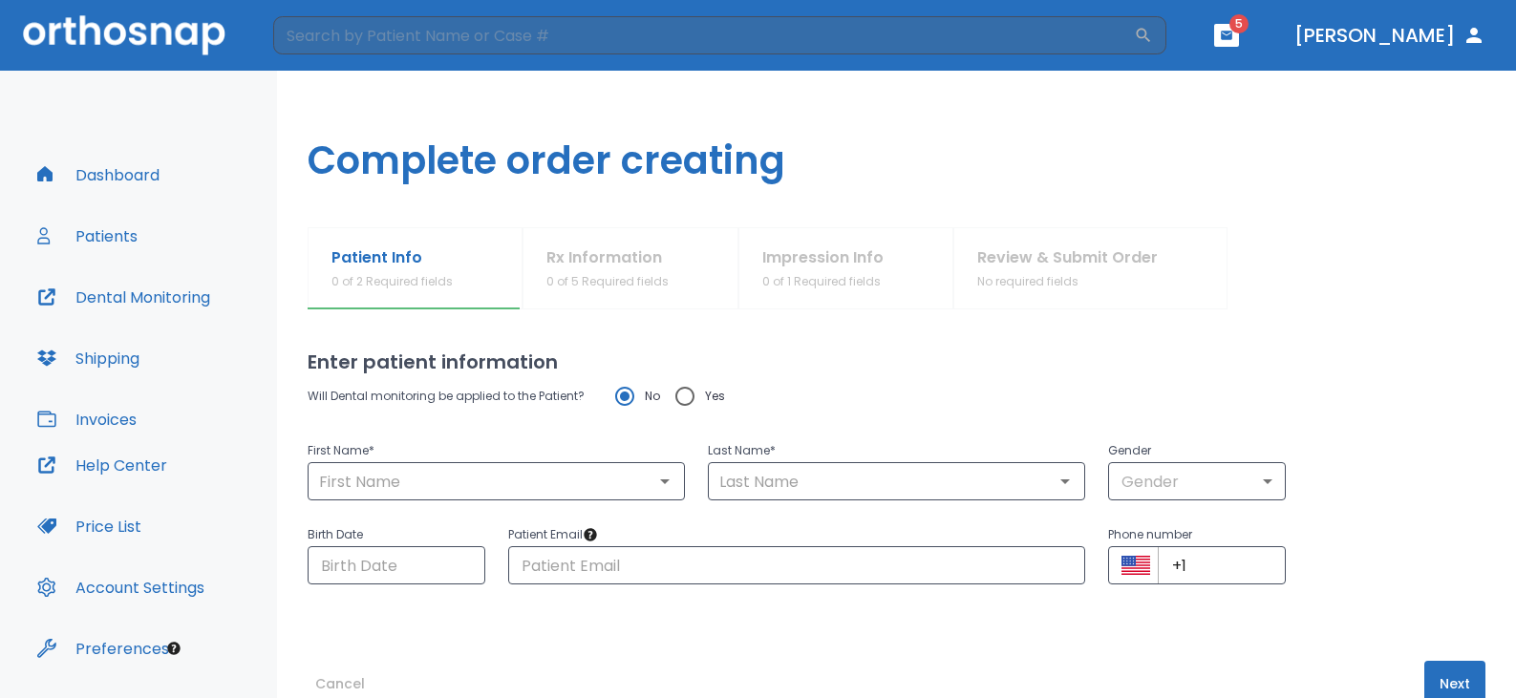
click at [551, 273] on div "Patient Info 0 of 2 Required fields Rx Information 0 of 5 Required fields Impre…" at bounding box center [897, 268] width 1178 height 82
click at [573, 273] on div "Patient Info 0 of 2 Required fields Rx Information 0 of 5 Required fields Impre…" at bounding box center [897, 268] width 1178 height 82
drag, startPoint x: 577, startPoint y: 275, endPoint x: 375, endPoint y: 278, distance: 201.5
click at [574, 278] on div "Patient Info 0 of 2 Required fields Rx Information 0 of 5 Required fields Impre…" at bounding box center [897, 268] width 1178 height 82
click at [91, 237] on button "Patients" at bounding box center [87, 236] width 123 height 46
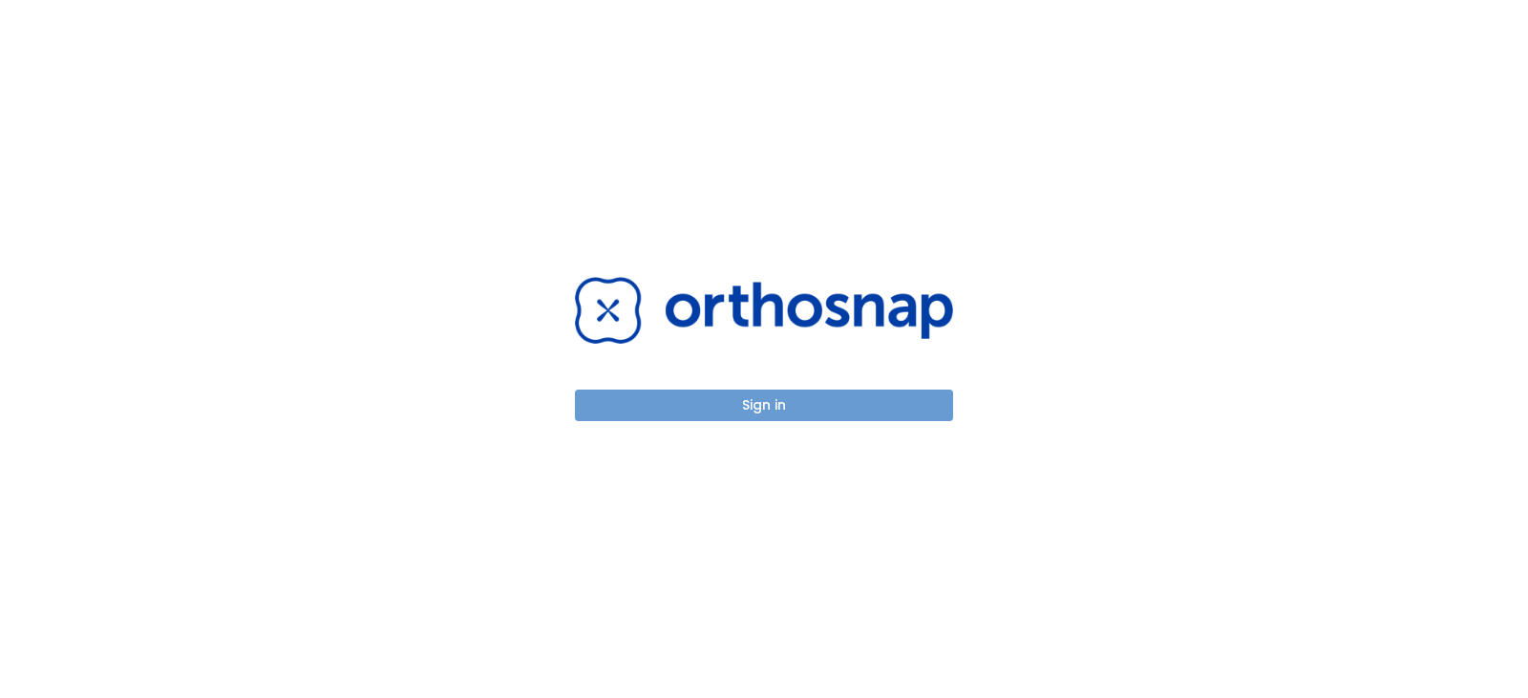
click at [721, 406] on button "Sign in" at bounding box center [764, 406] width 378 height 32
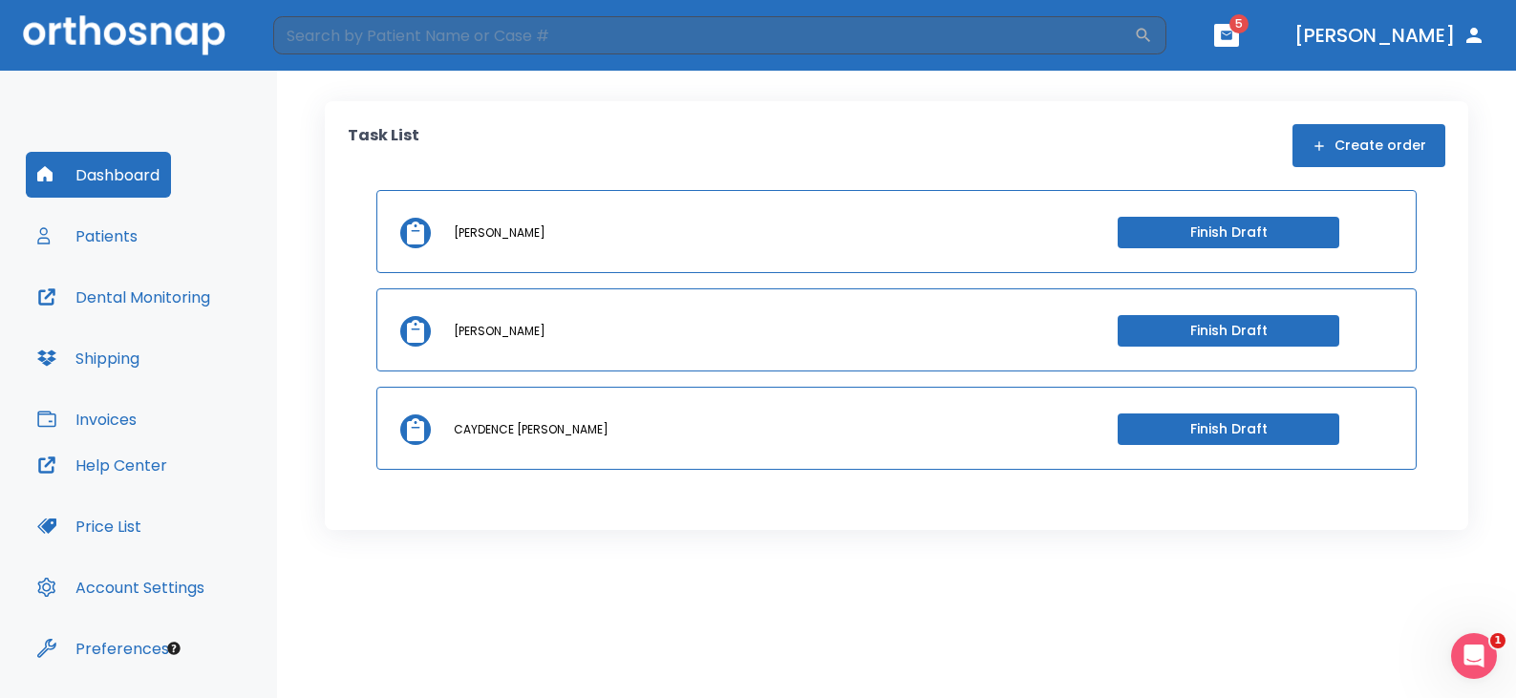
click at [504, 429] on p "CAYDENCE [PERSON_NAME]" at bounding box center [531, 429] width 155 height 17
click at [404, 440] on icon at bounding box center [415, 429] width 23 height 23
click at [412, 437] on icon at bounding box center [415, 429] width 17 height 23
click at [1223, 429] on button "Finish Draft" at bounding box center [1228, 430] width 222 height 32
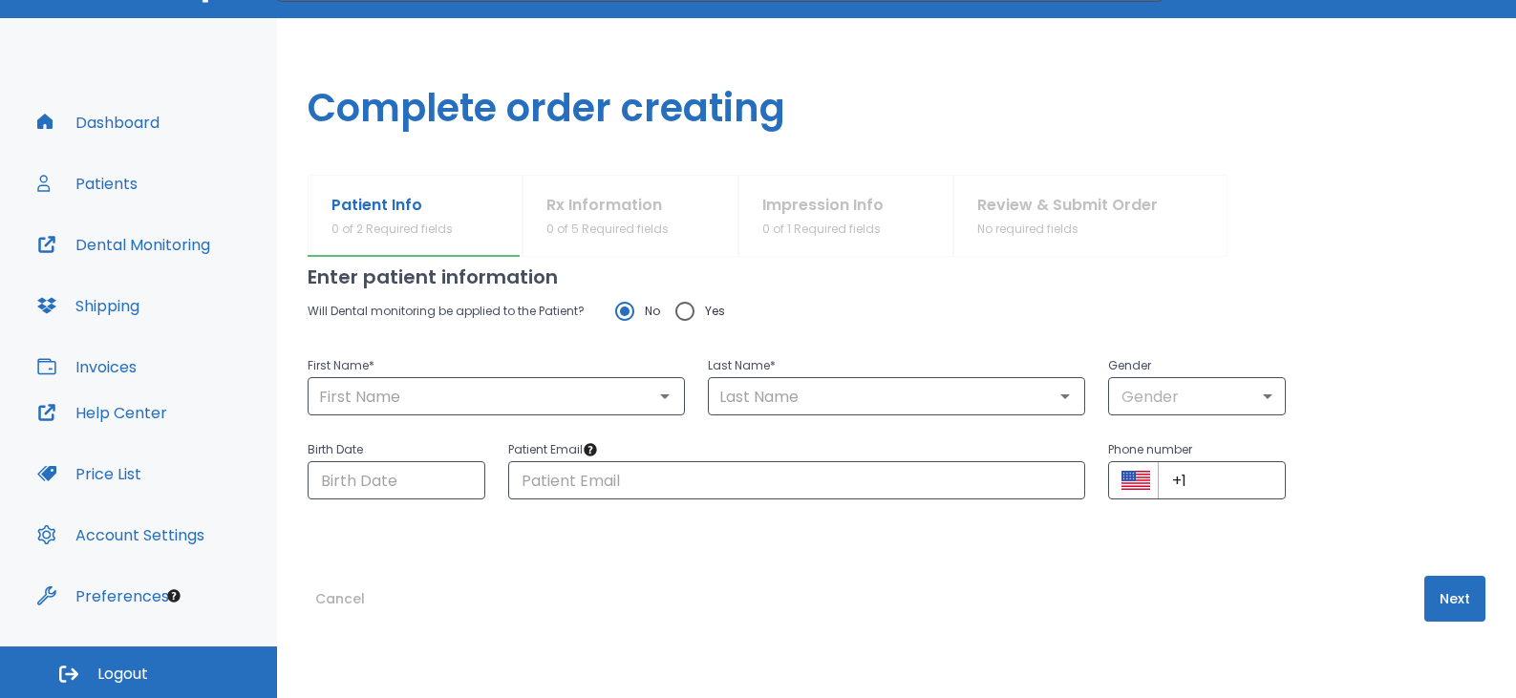
scroll to position [47, 0]
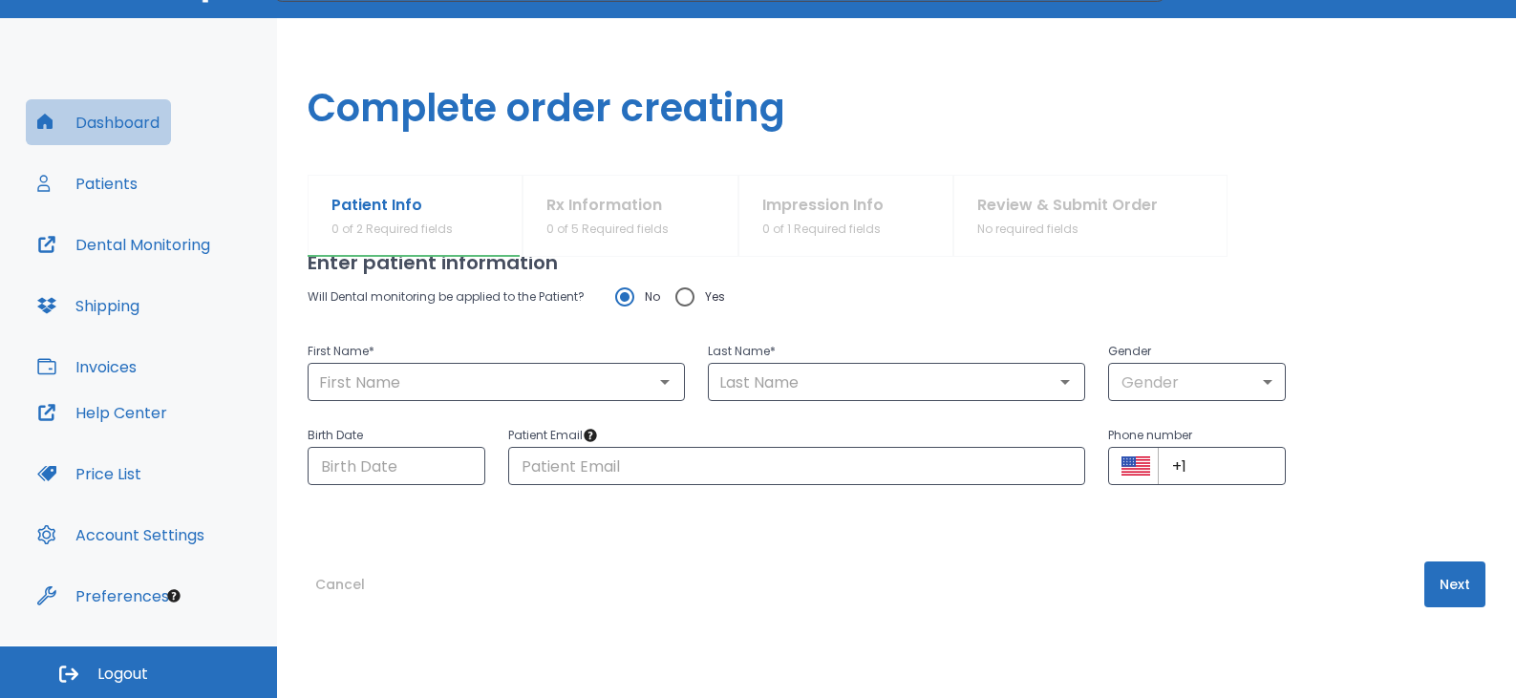
click at [96, 121] on button "Dashboard" at bounding box center [98, 122] width 145 height 46
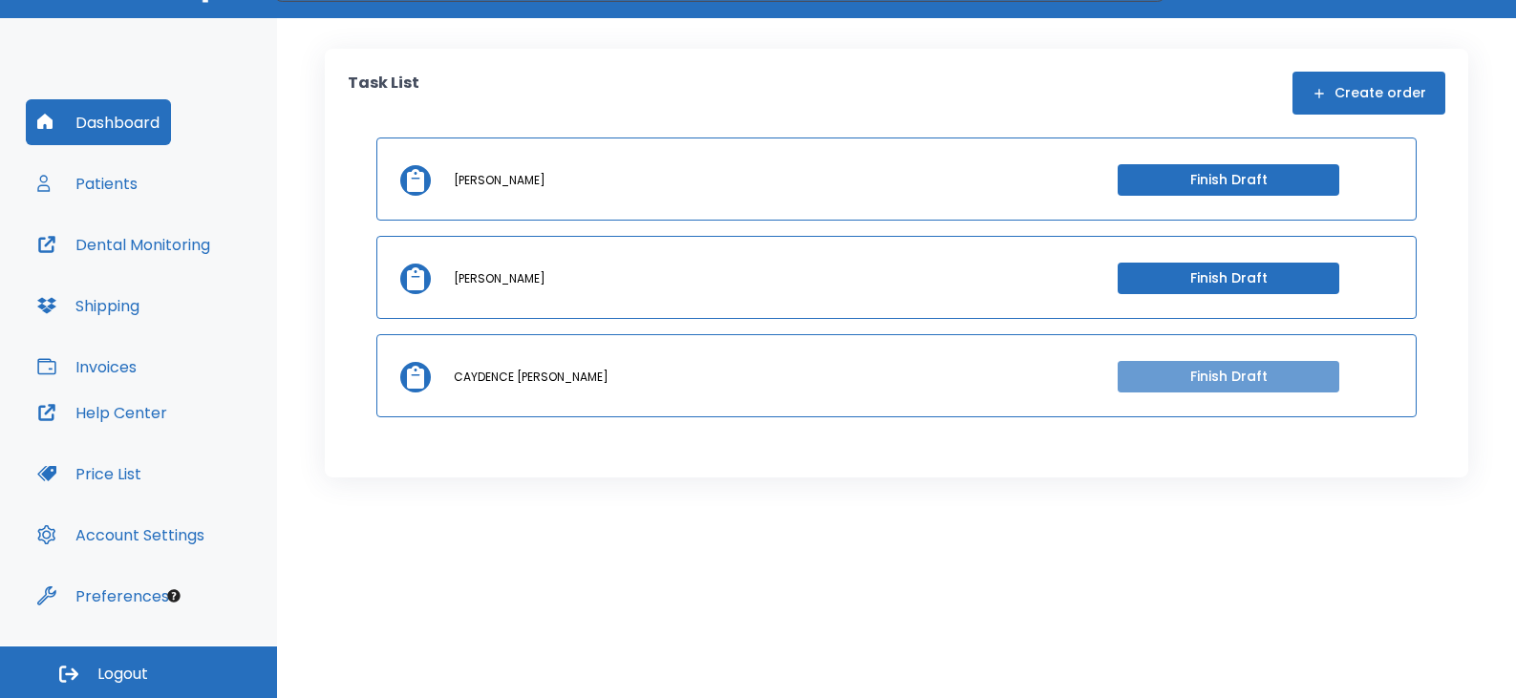
click at [1240, 379] on button "Finish Draft" at bounding box center [1228, 377] width 222 height 32
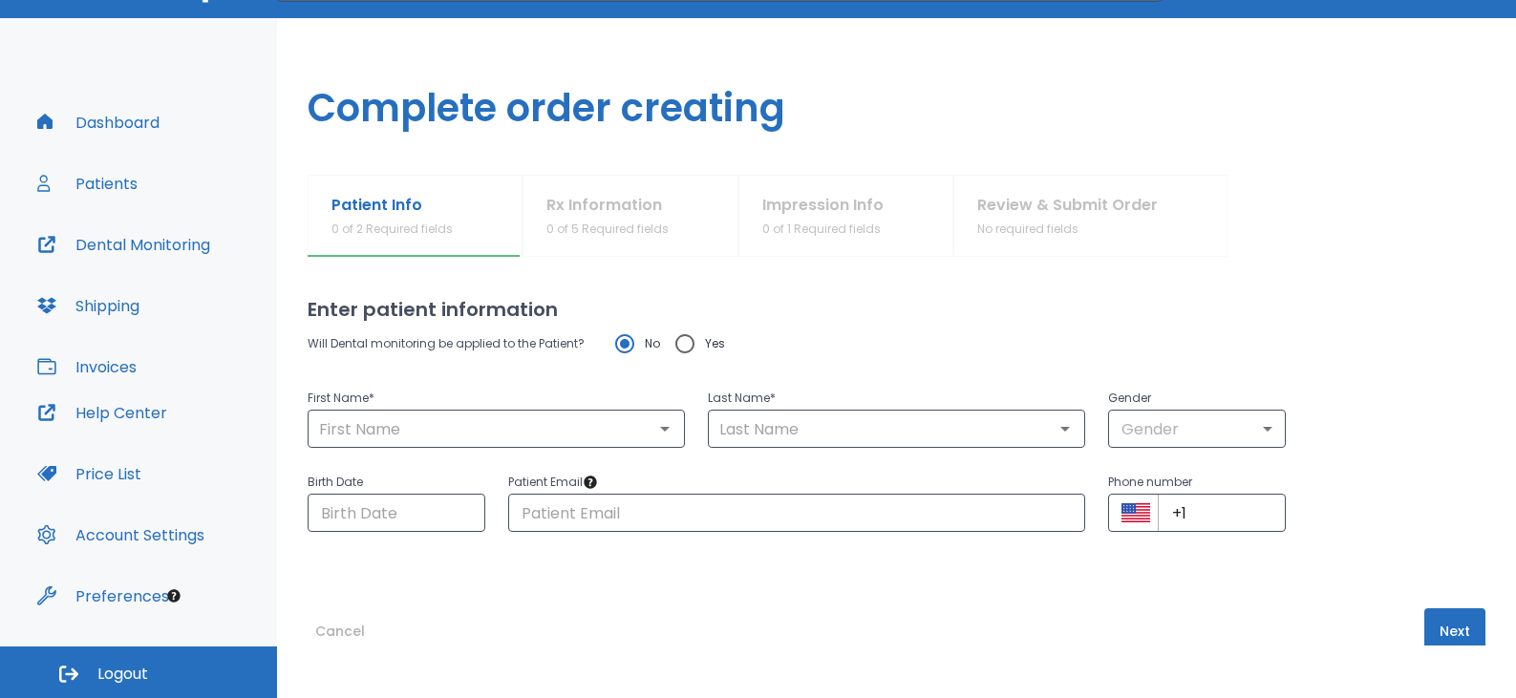
click at [135, 677] on span "Logout" at bounding box center [122, 674] width 51 height 21
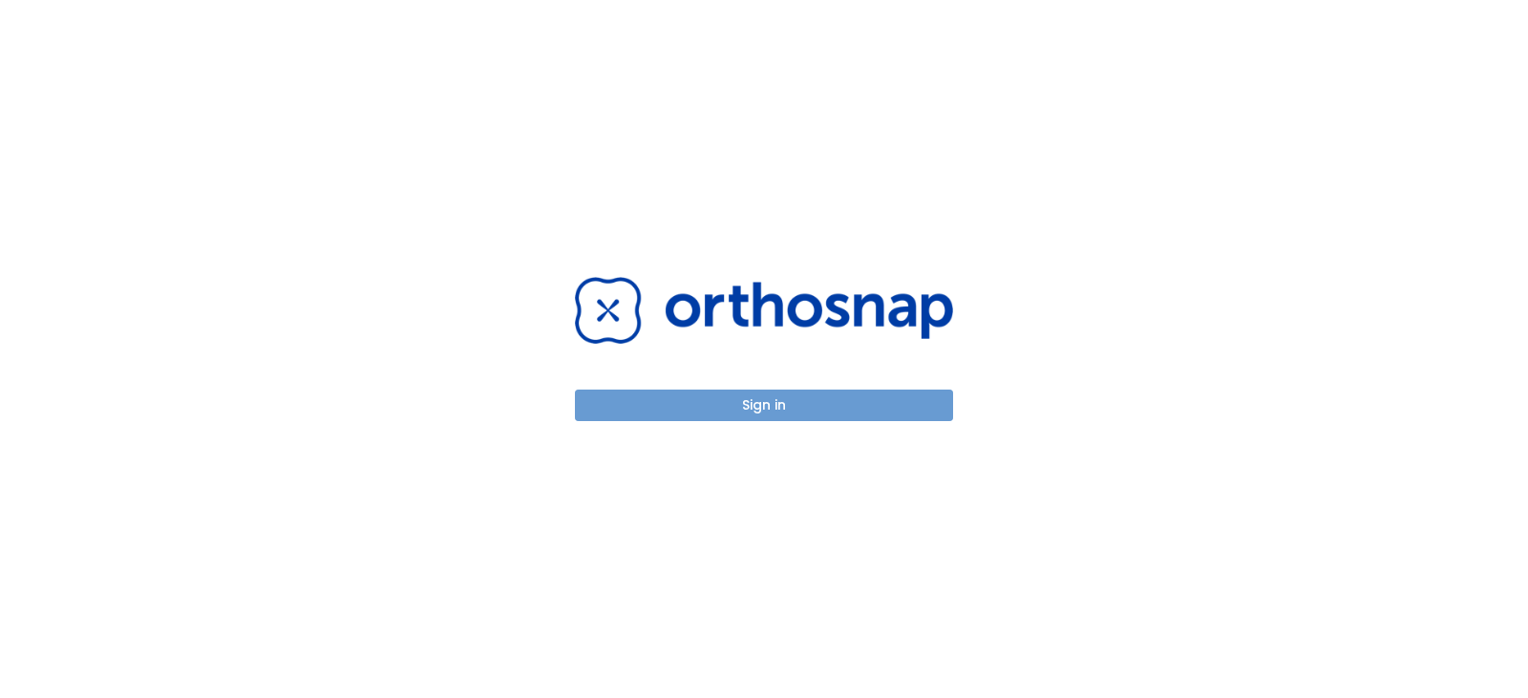
click at [768, 405] on button "Sign in" at bounding box center [764, 406] width 378 height 32
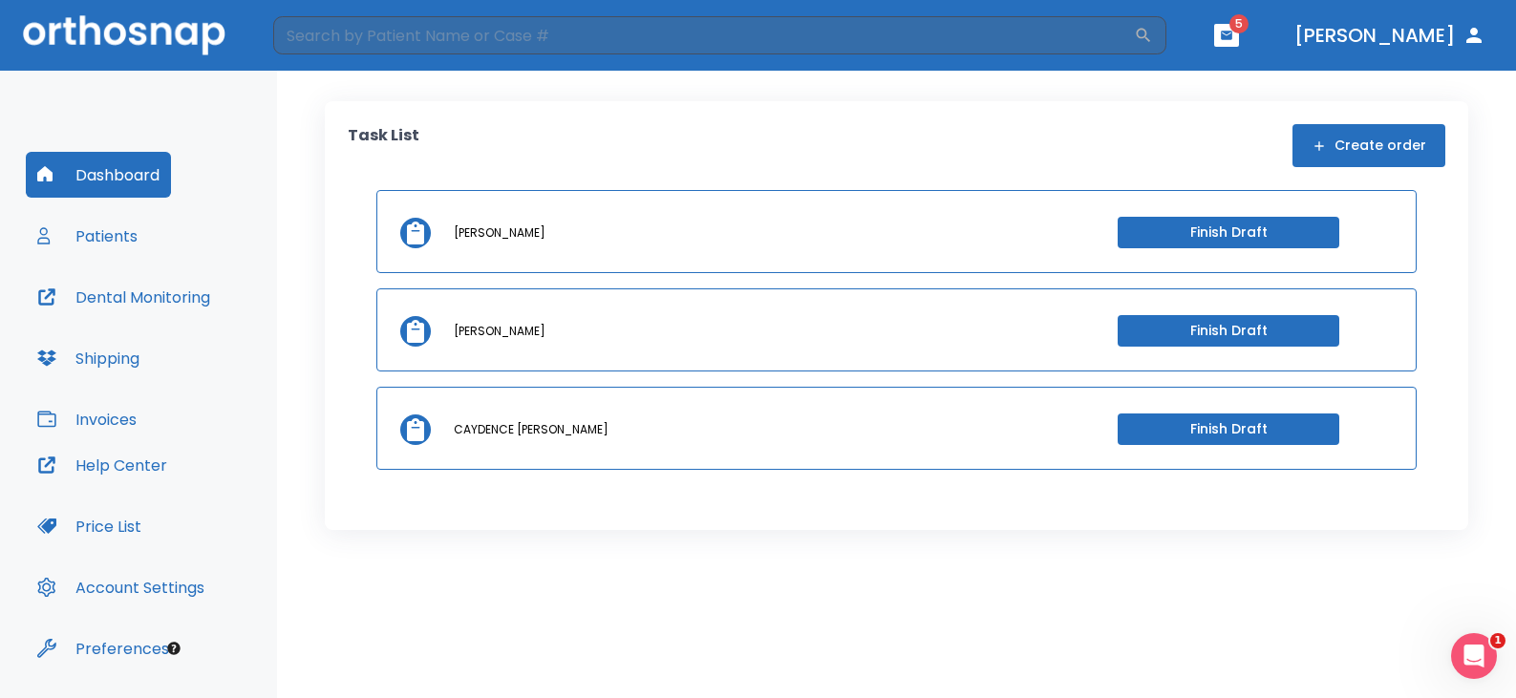
click at [1177, 440] on button "Finish Draft" at bounding box center [1228, 430] width 222 height 32
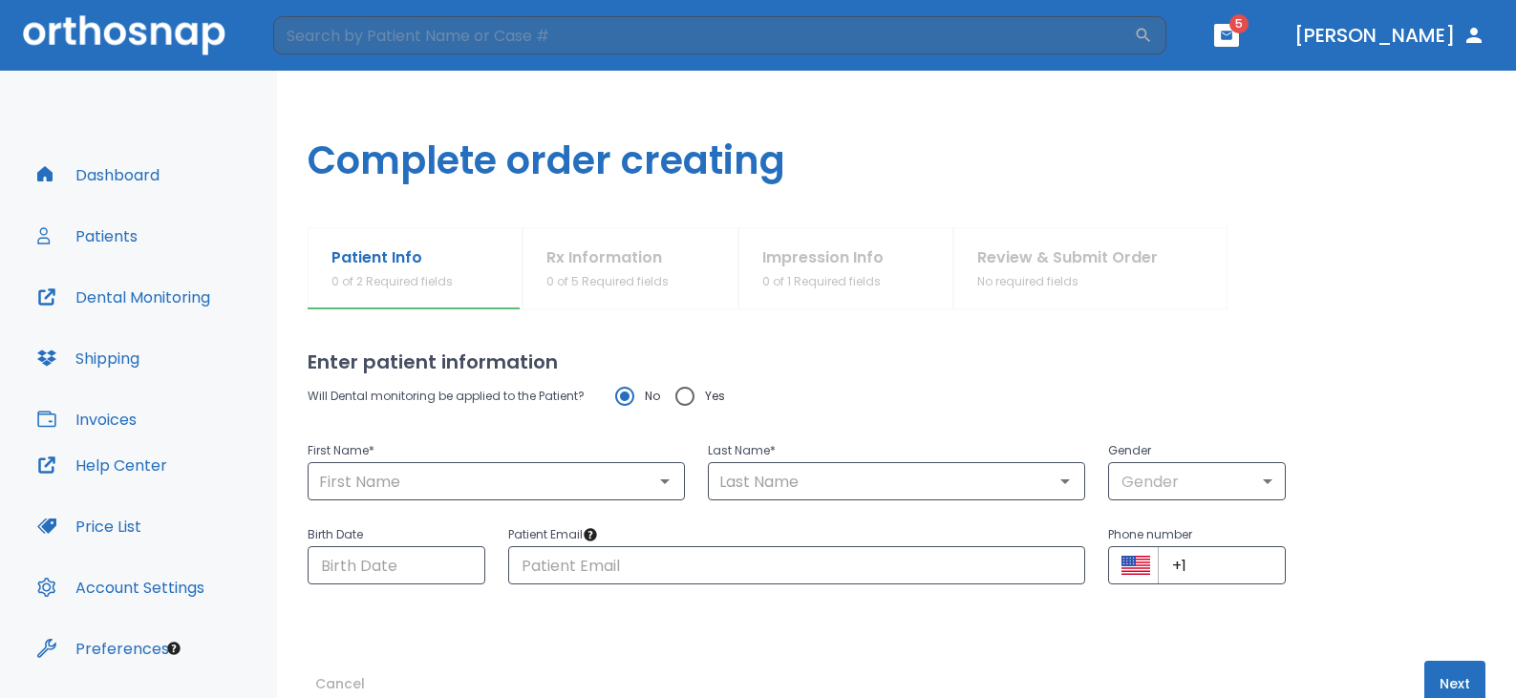
click at [605, 284] on div "Patient Info 0 of 2 Required fields Rx Information 0 of 5 Required fields Impre…" at bounding box center [897, 268] width 1178 height 82
click at [798, 262] on div "Patient Info 0 of 2 Required fields Rx Information 0 of 5 Required fields Impre…" at bounding box center [897, 268] width 1178 height 82
drag, startPoint x: 798, startPoint y: 262, endPoint x: 1042, endPoint y: 244, distance: 244.1
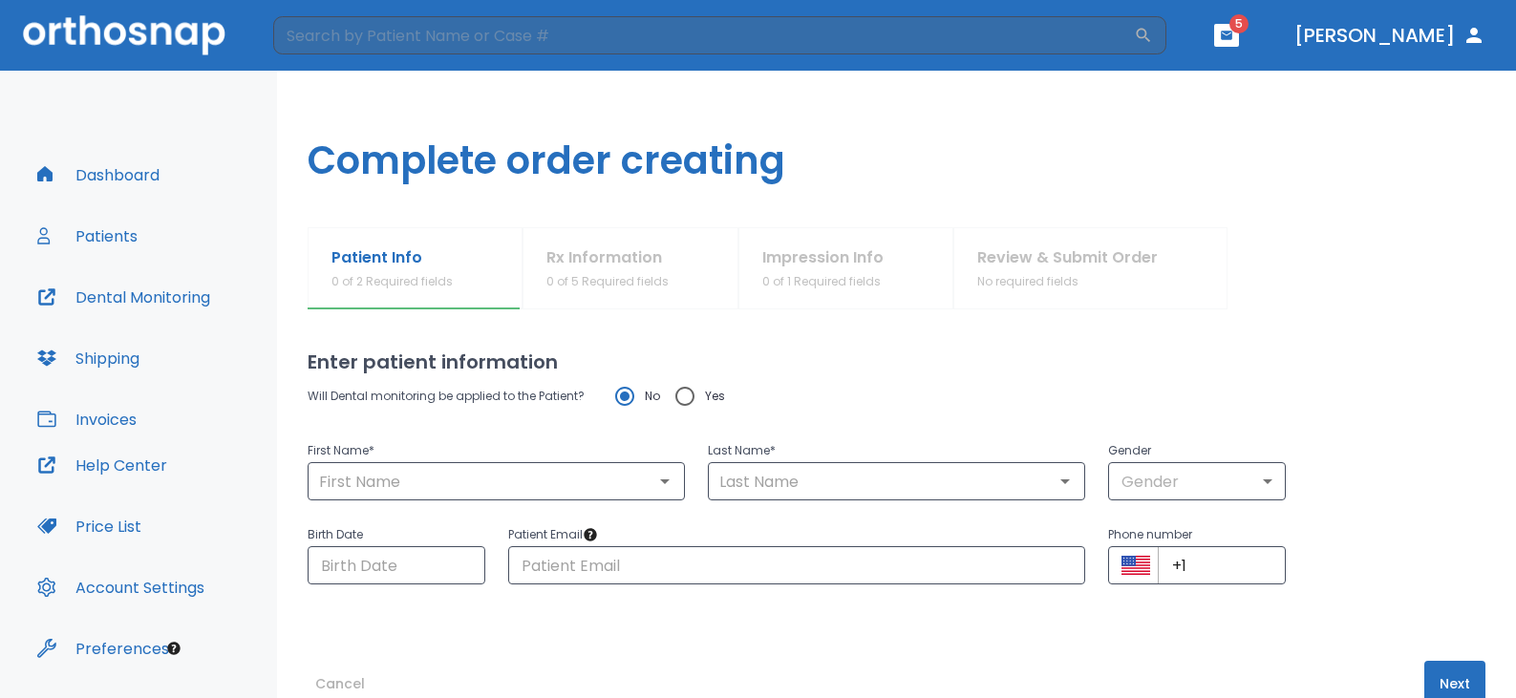
click at [868, 260] on div "Patient Info 0 of 2 Required fields Rx Information 0 of 5 Required fields Impre…" at bounding box center [897, 268] width 1178 height 82
click at [1044, 245] on div "Patient Info 0 of 2 Required fields Rx Information 0 of 5 Required fields Impre…" at bounding box center [897, 268] width 1178 height 82
click at [1045, 257] on div "Patient Info 0 of 2 Required fields Rx Information 0 of 5 Required fields Impre…" at bounding box center [897, 268] width 1178 height 82
click at [1239, 35] on button "button" at bounding box center [1226, 35] width 25 height 23
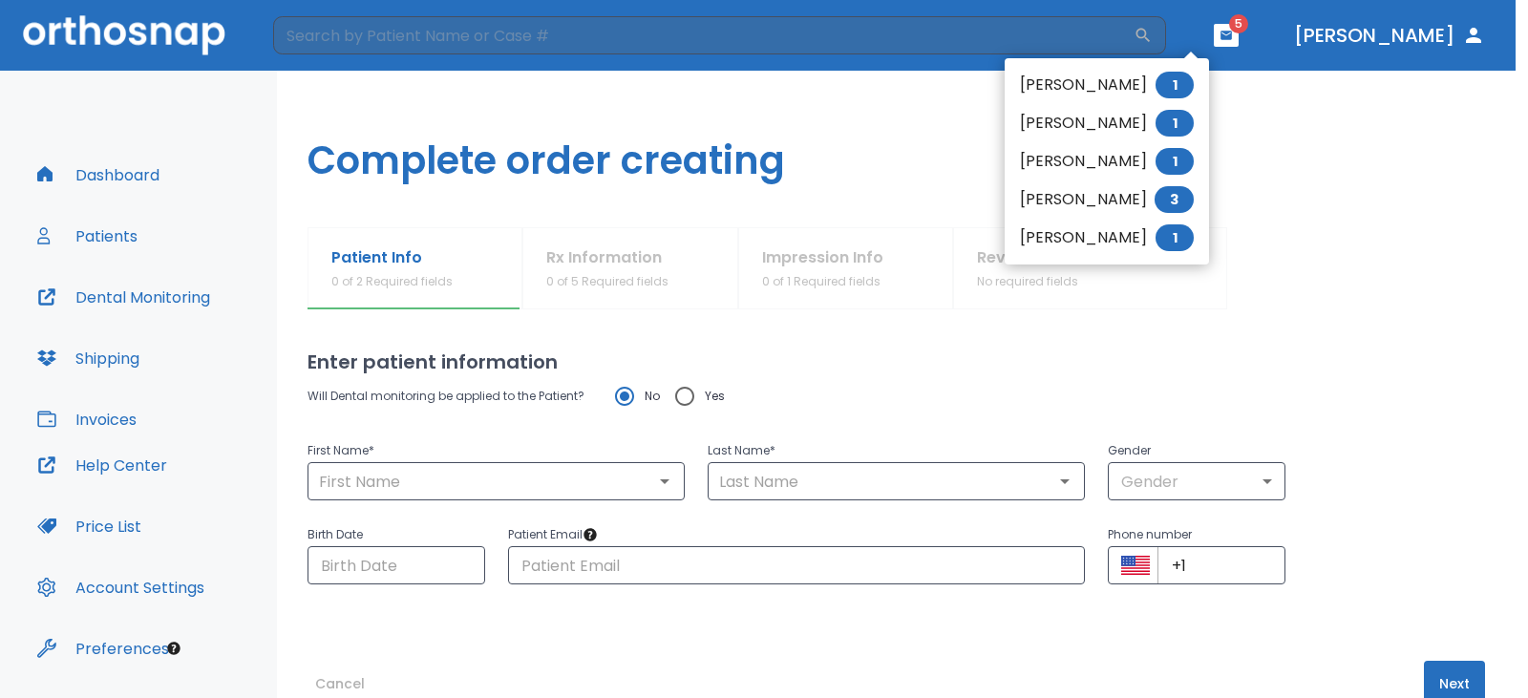
click at [1375, 29] on div at bounding box center [764, 349] width 1528 height 698
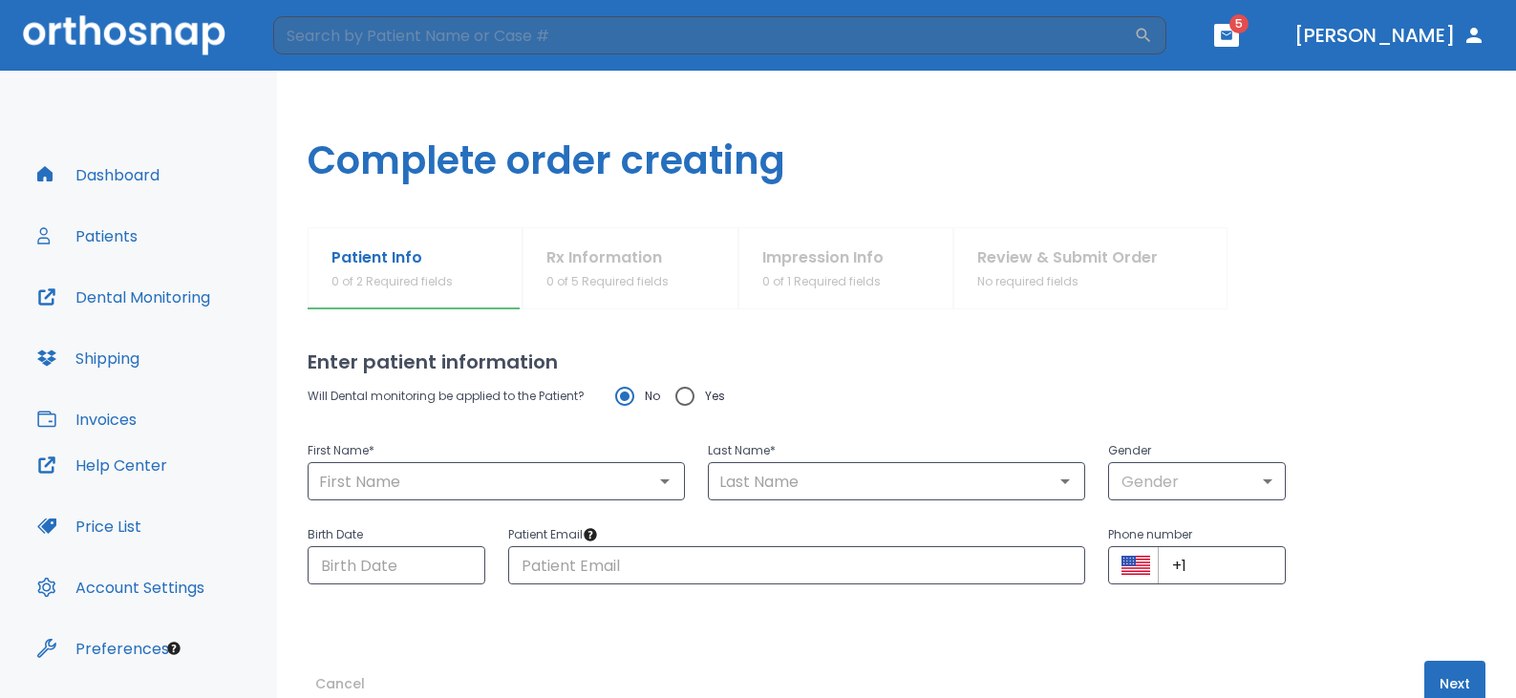
click at [1368, 33] on button "[PERSON_NAME]" at bounding box center [1389, 35] width 206 height 34
click at [1367, 42] on button "[PERSON_NAME]" at bounding box center [1389, 35] width 206 height 34
click at [106, 240] on button "Patients" at bounding box center [87, 236] width 123 height 46
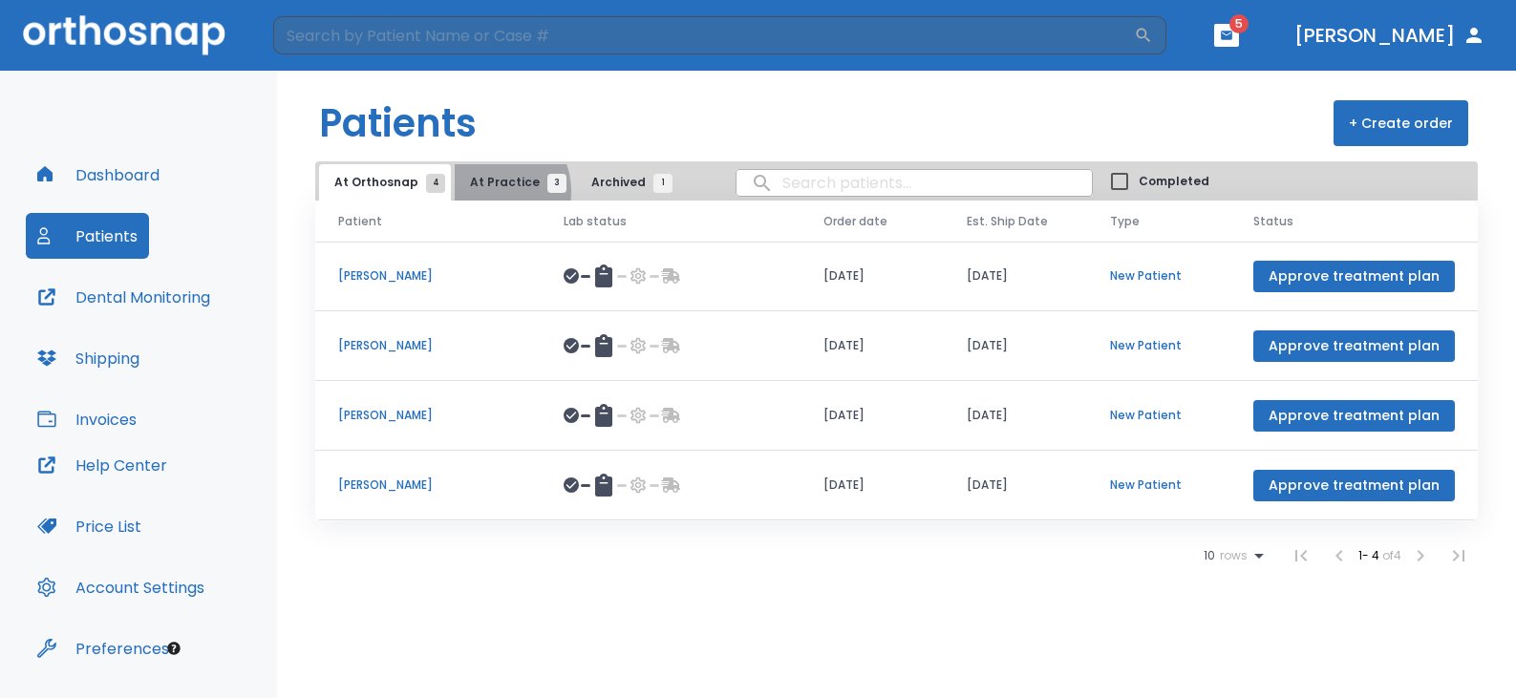
click at [484, 191] on button "At Practice 3" at bounding box center [513, 182] width 117 height 36
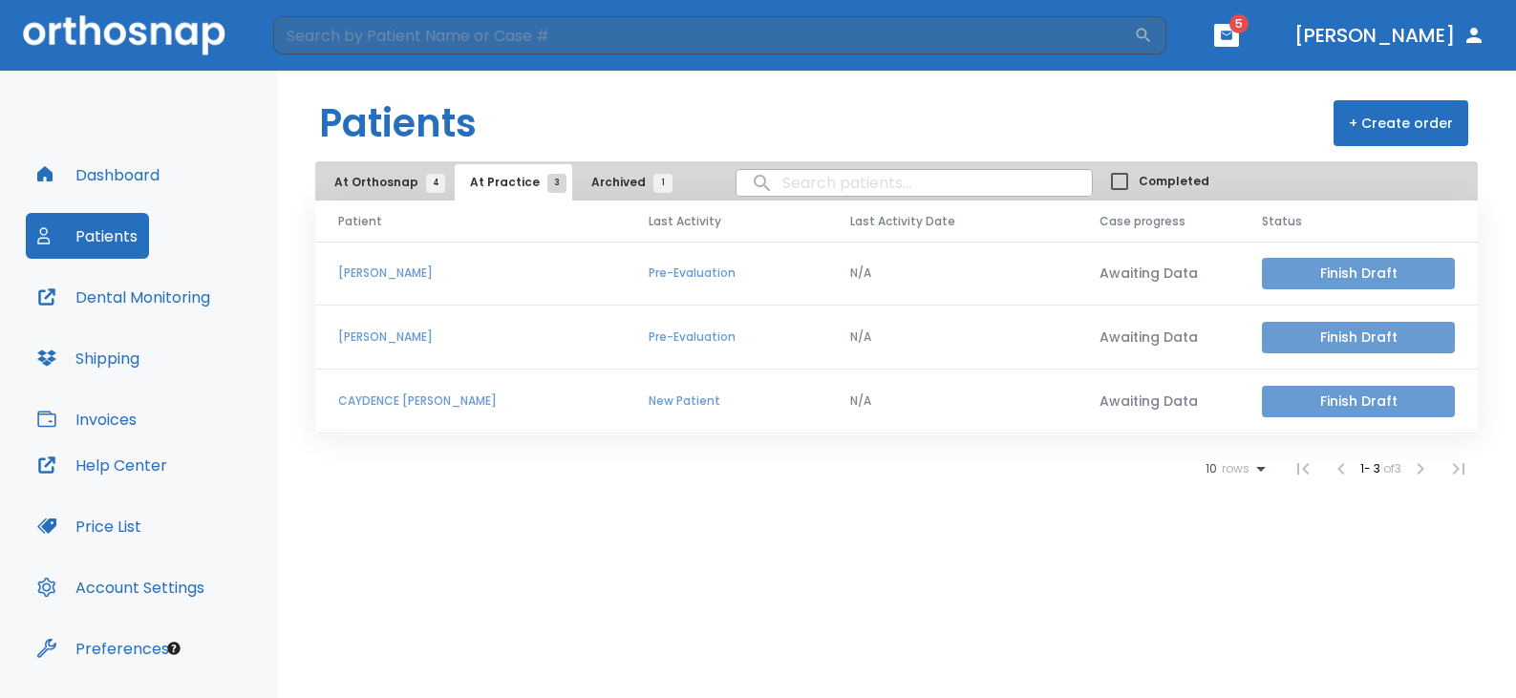
click at [1328, 394] on button "Finish Draft" at bounding box center [1358, 402] width 193 height 32
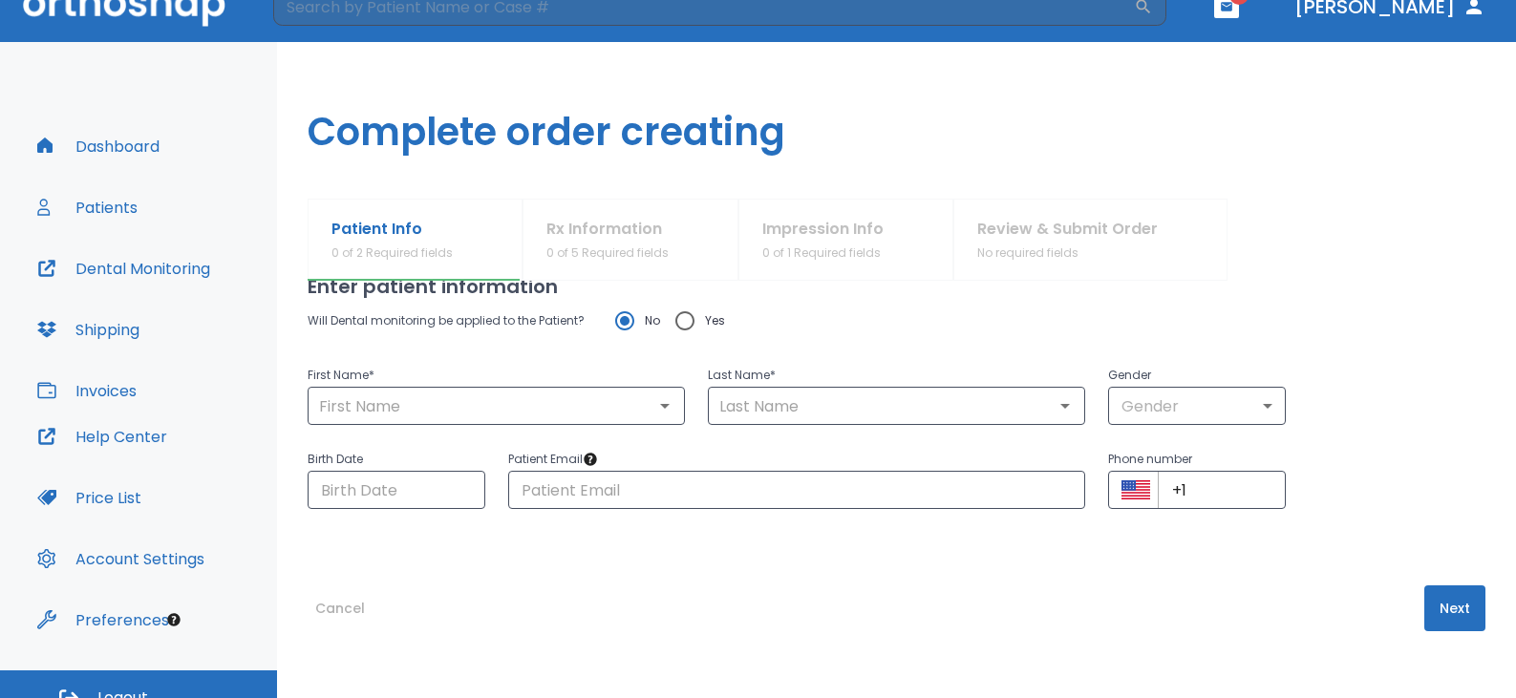
scroll to position [53, 0]
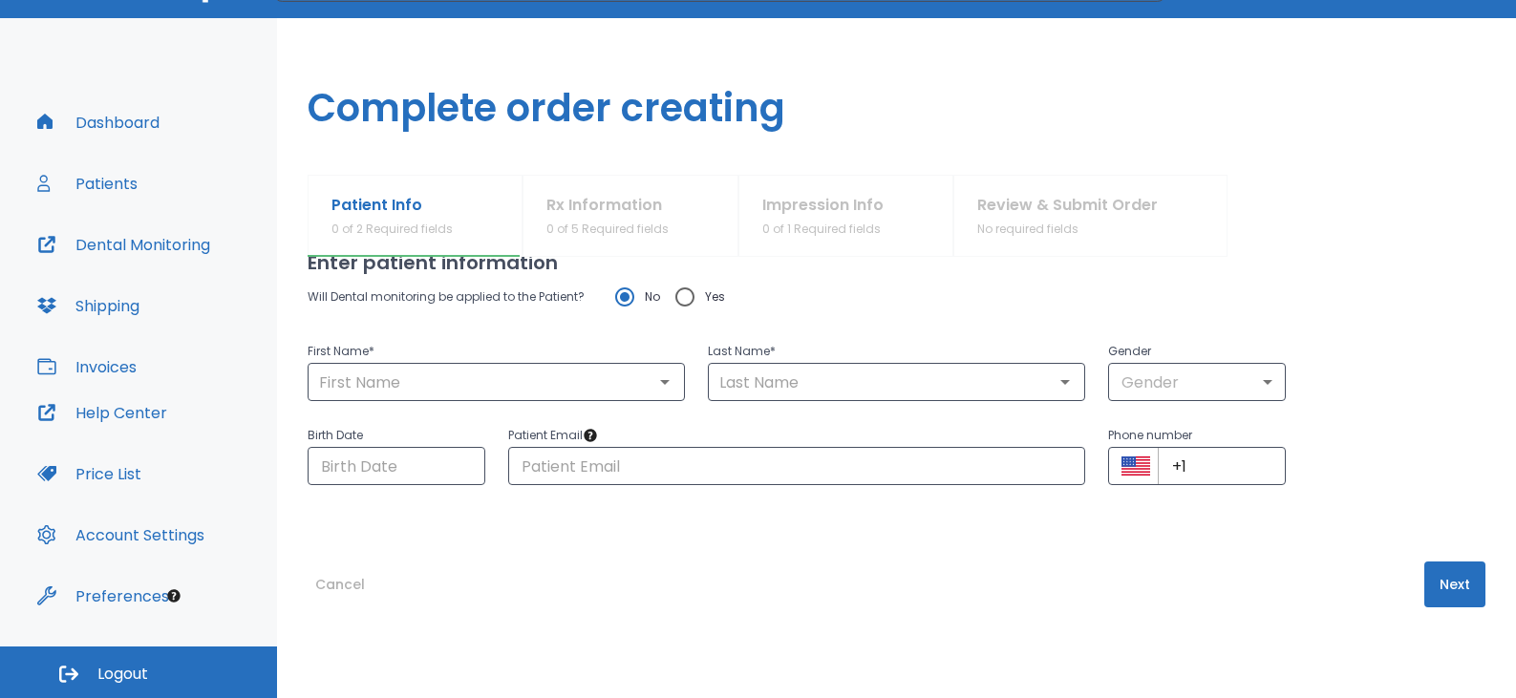
type input "CAYDENCE"
type input "[PERSON_NAME]"
type input "0"
type input "[DATE]"
type input "[EMAIL_ADDRESS][DOMAIN_NAME]"
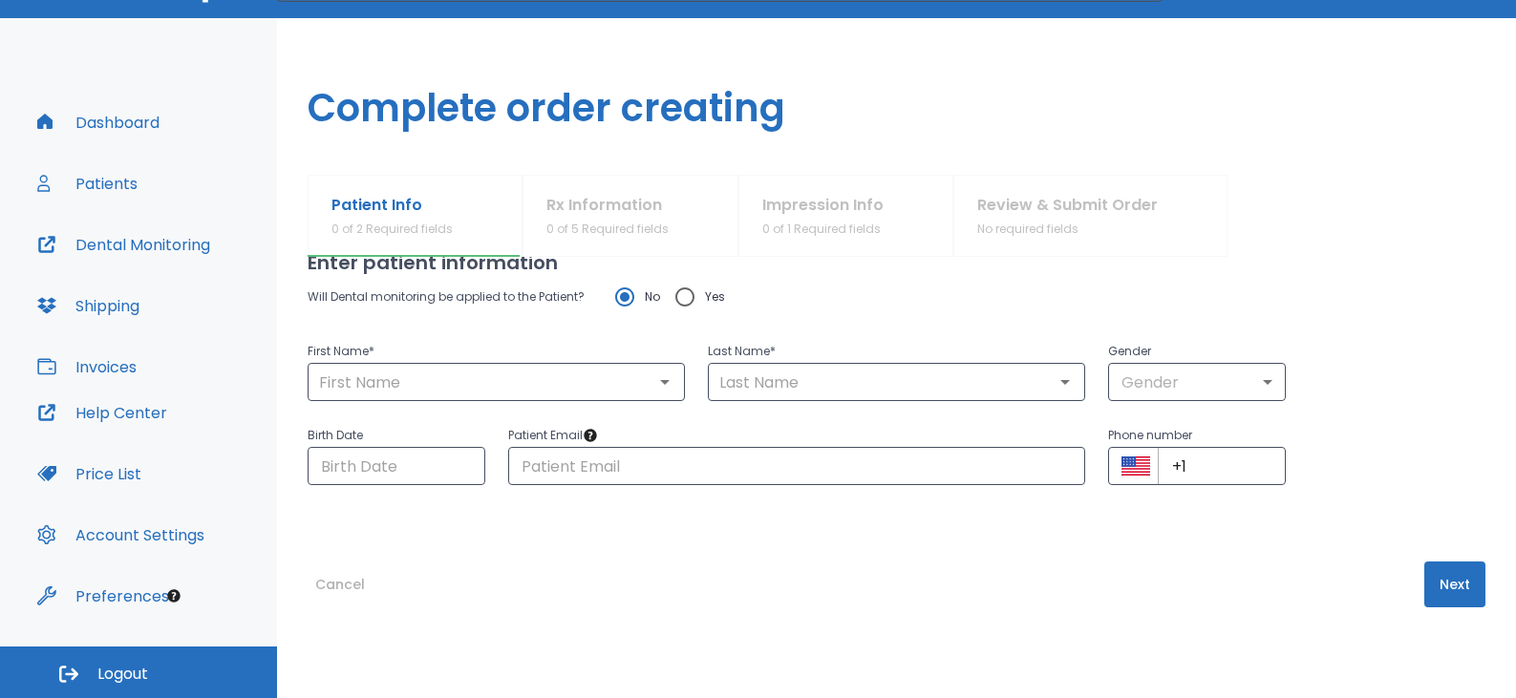
type input "[PHONE_NUMBER]"
radio input "false"
radio input "true"
